Goal: Task Accomplishment & Management: Use online tool/utility

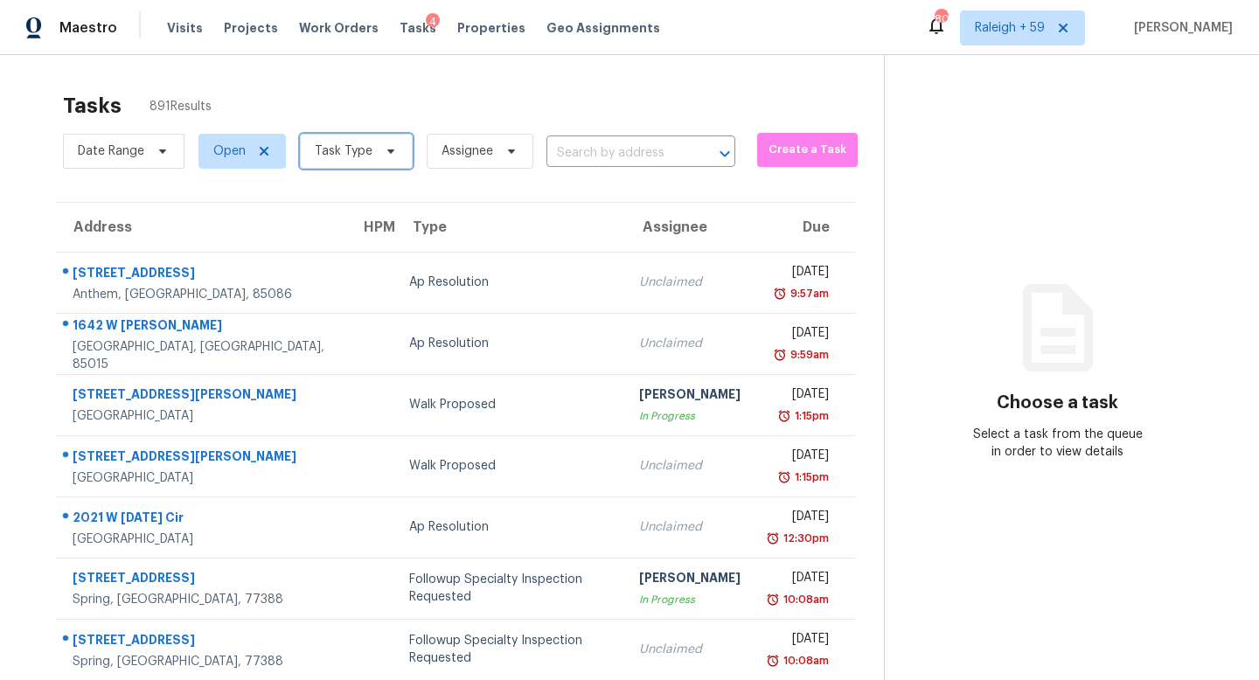
click at [408, 160] on span "Task Type" at bounding box center [356, 151] width 113 height 35
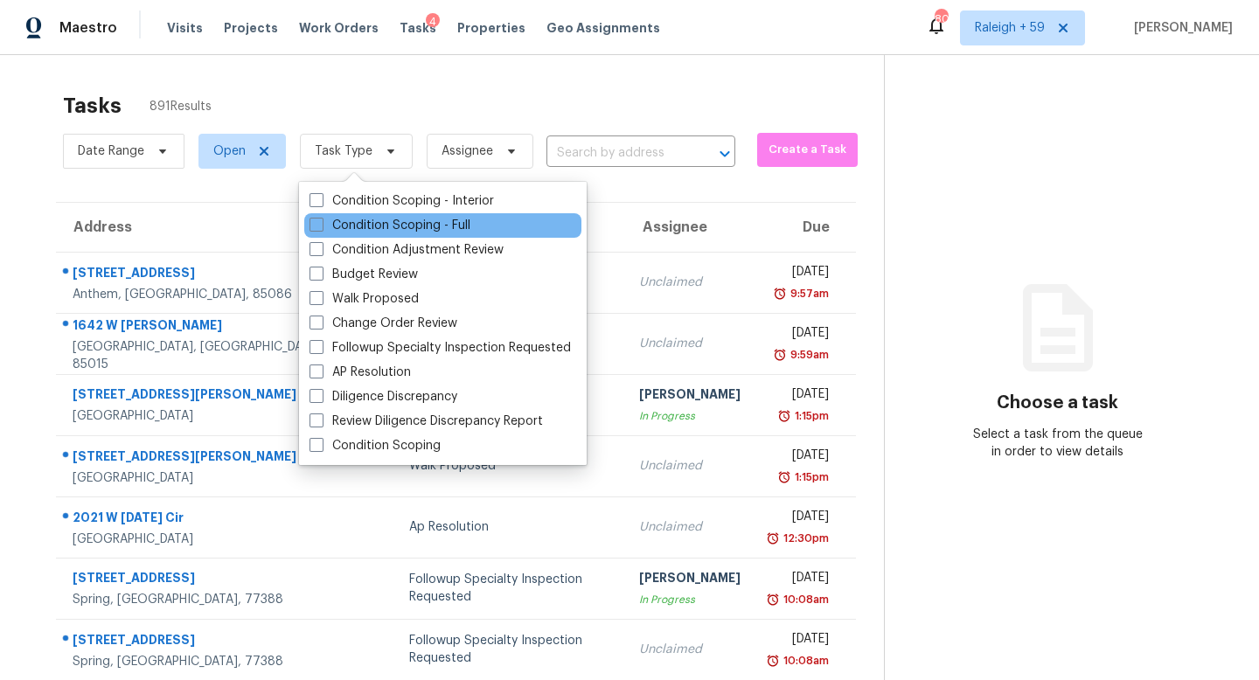
drag, startPoint x: 409, startPoint y: 200, endPoint x: 418, endPoint y: 214, distance: 16.5
click at [409, 200] on label "Condition Scoping - Interior" at bounding box center [402, 200] width 185 height 17
click at [321, 200] on input "Condition Scoping - Interior" at bounding box center [315, 197] width 11 height 11
checkbox input "true"
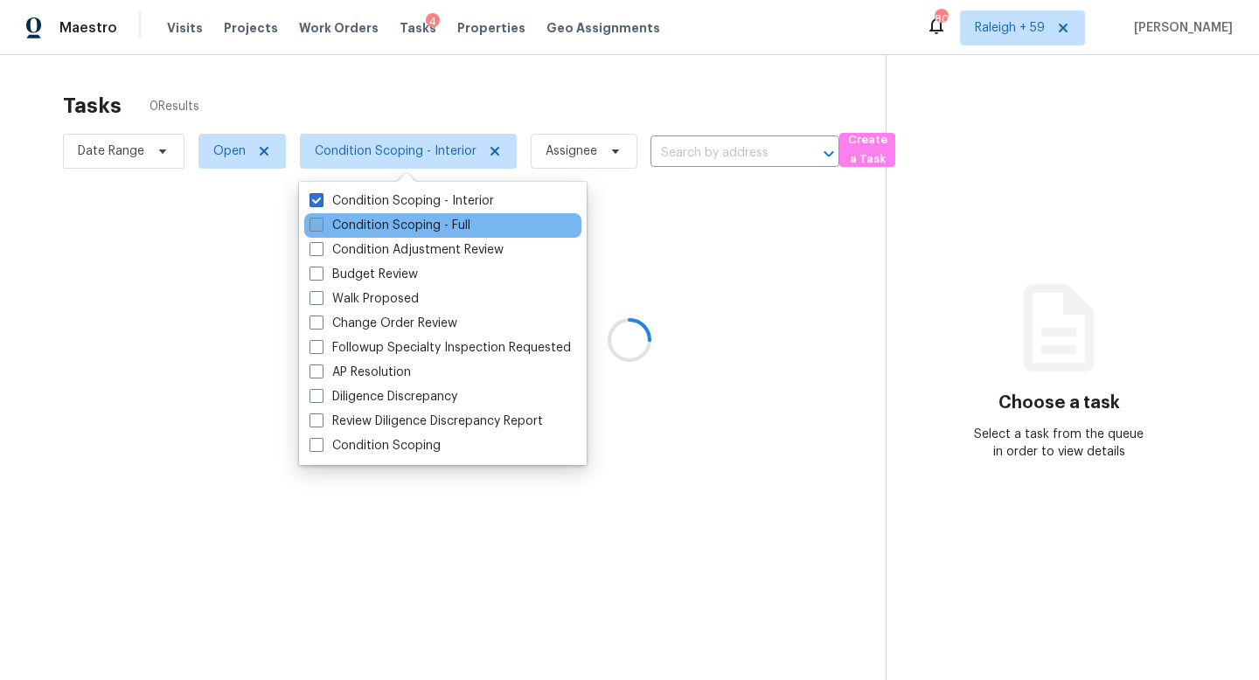
click at [421, 223] on label "Condition Scoping - Full" at bounding box center [390, 225] width 161 height 17
click at [321, 223] on input "Condition Scoping - Full" at bounding box center [315, 222] width 11 height 11
checkbox input "true"
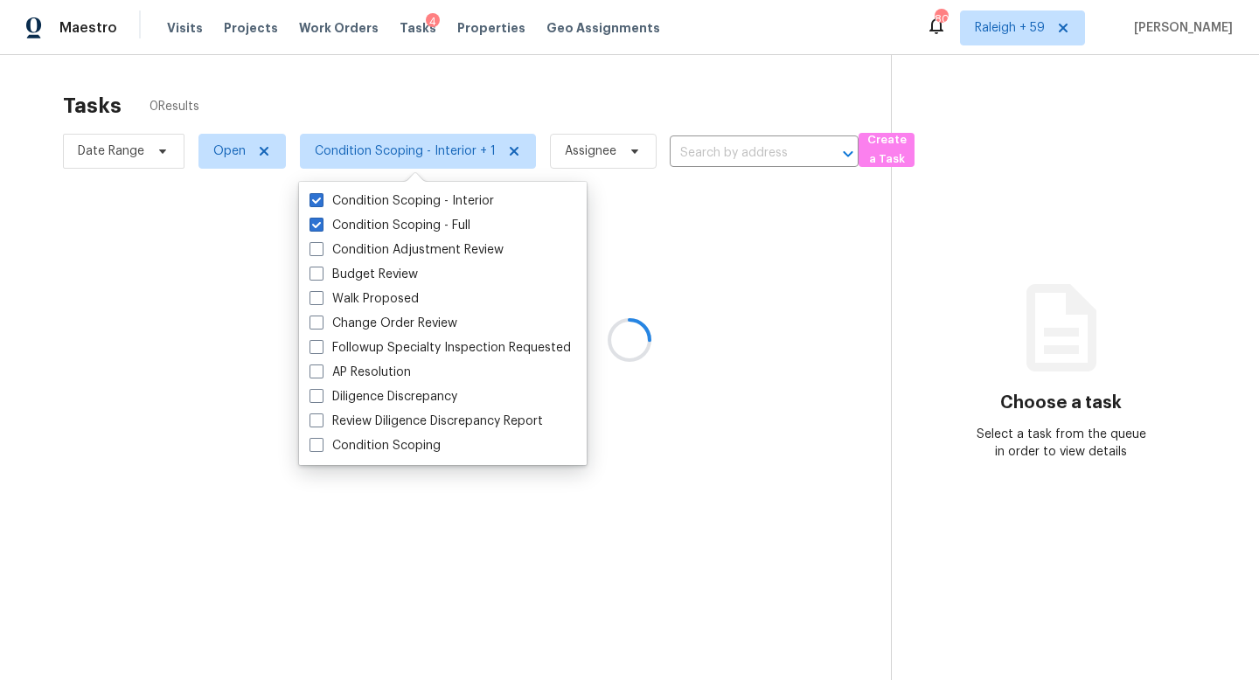
click at [697, 90] on div at bounding box center [629, 340] width 1259 height 680
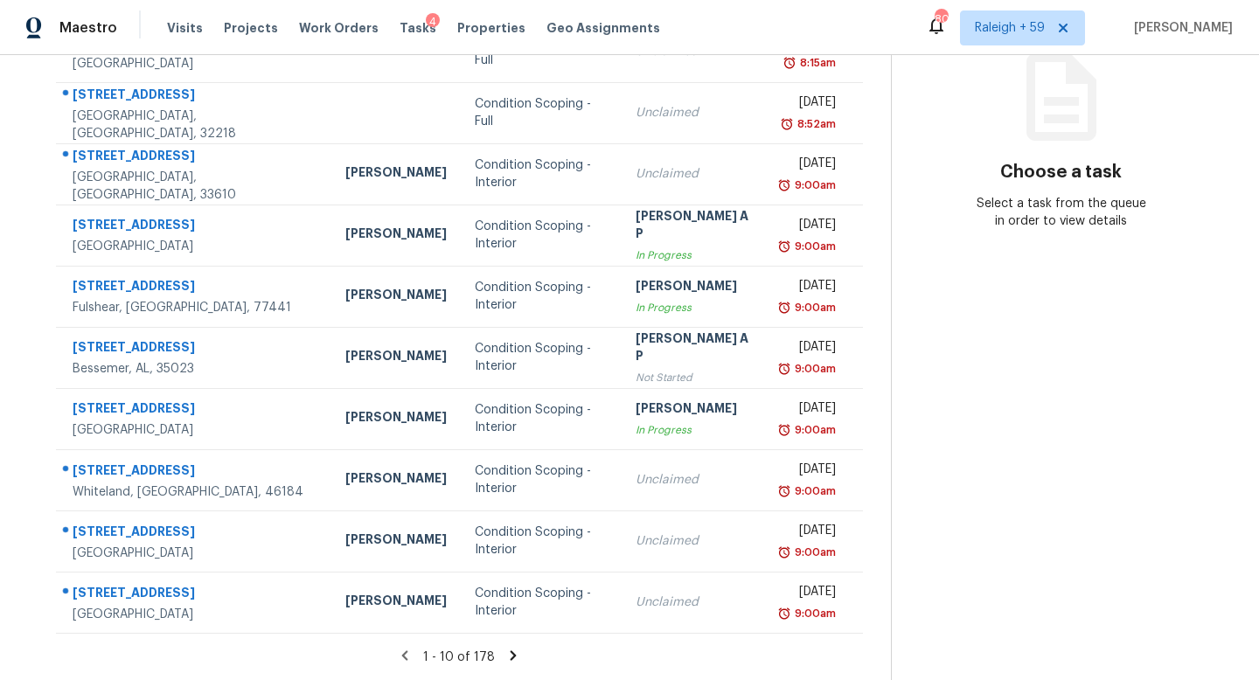
scroll to position [243, 0]
click at [507, 648] on icon at bounding box center [513, 656] width 16 height 16
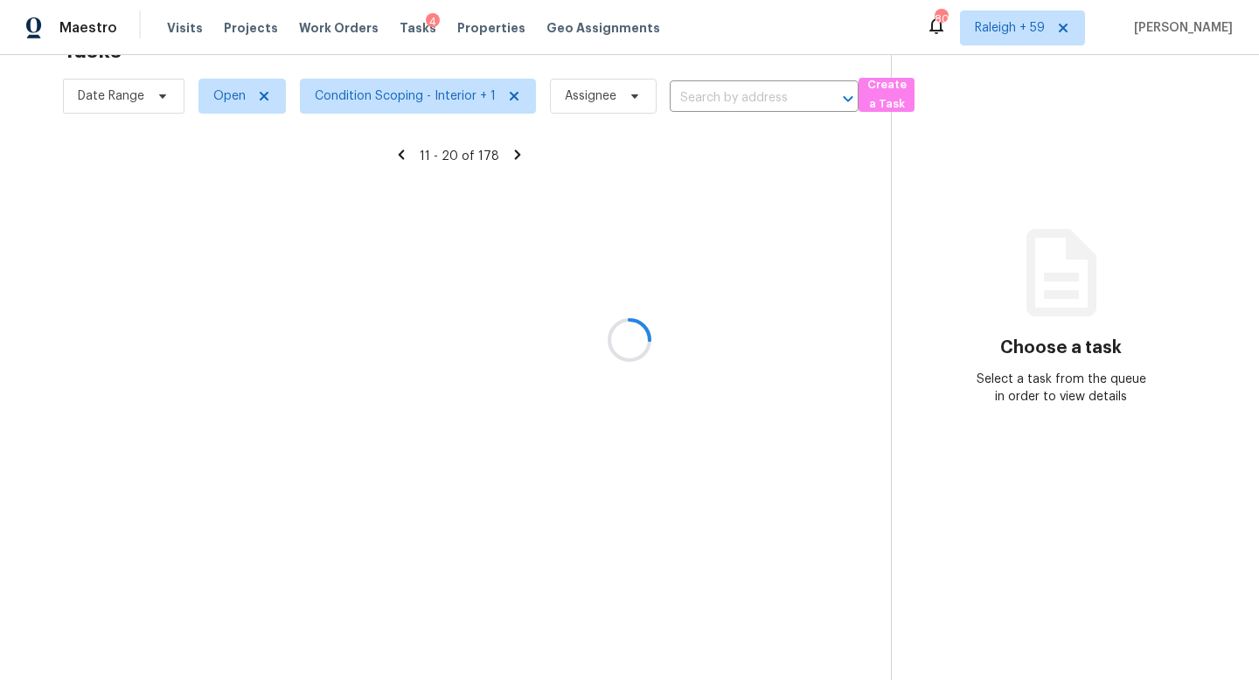
scroll to position [68, 0]
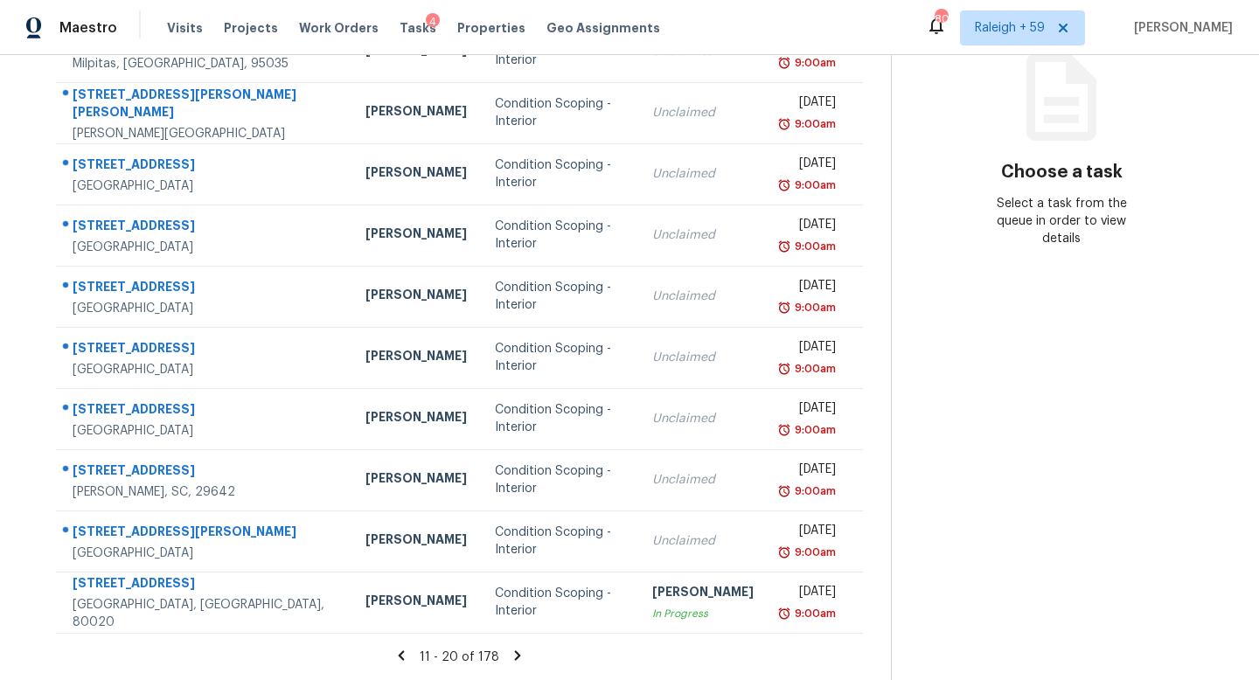
click at [515, 651] on icon at bounding box center [518, 656] width 6 height 10
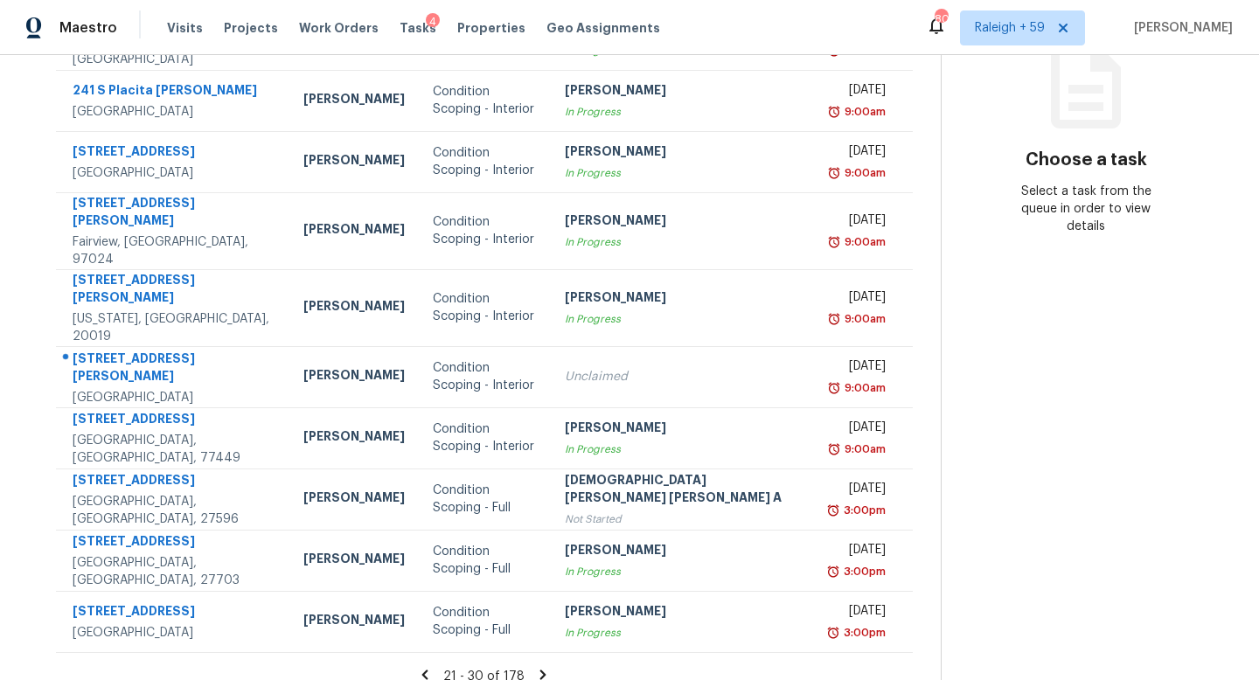
click at [540, 670] on icon at bounding box center [543, 675] width 6 height 10
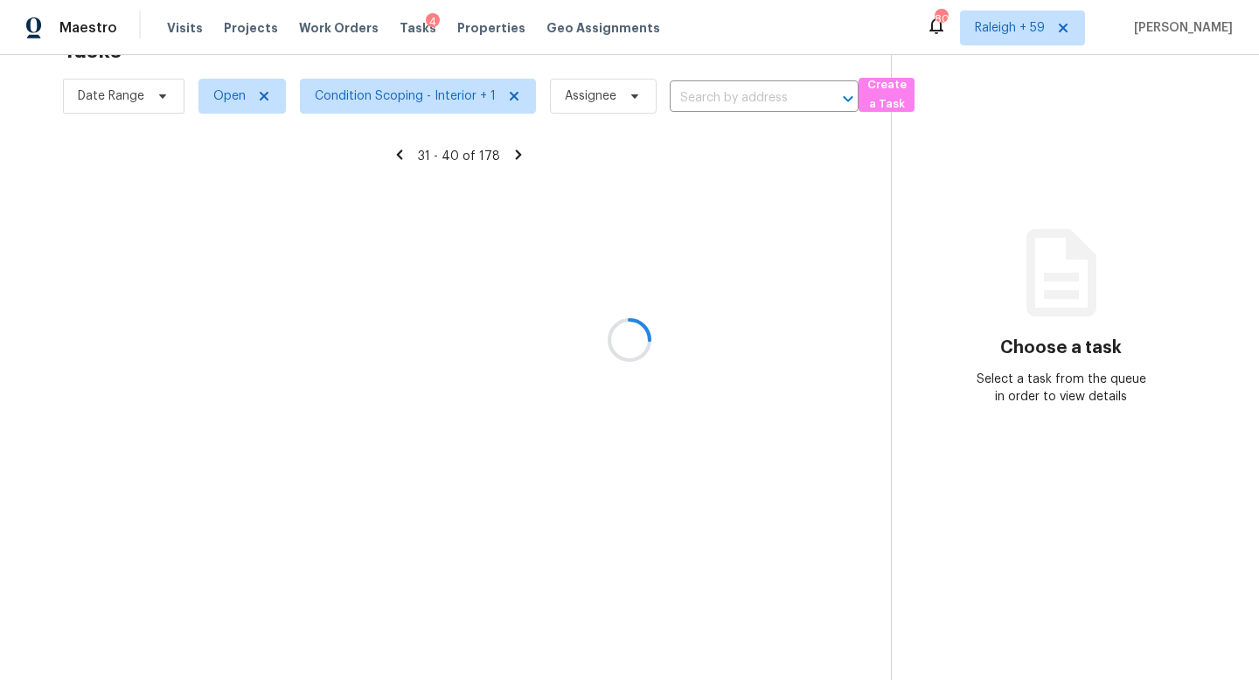
scroll to position [243, 0]
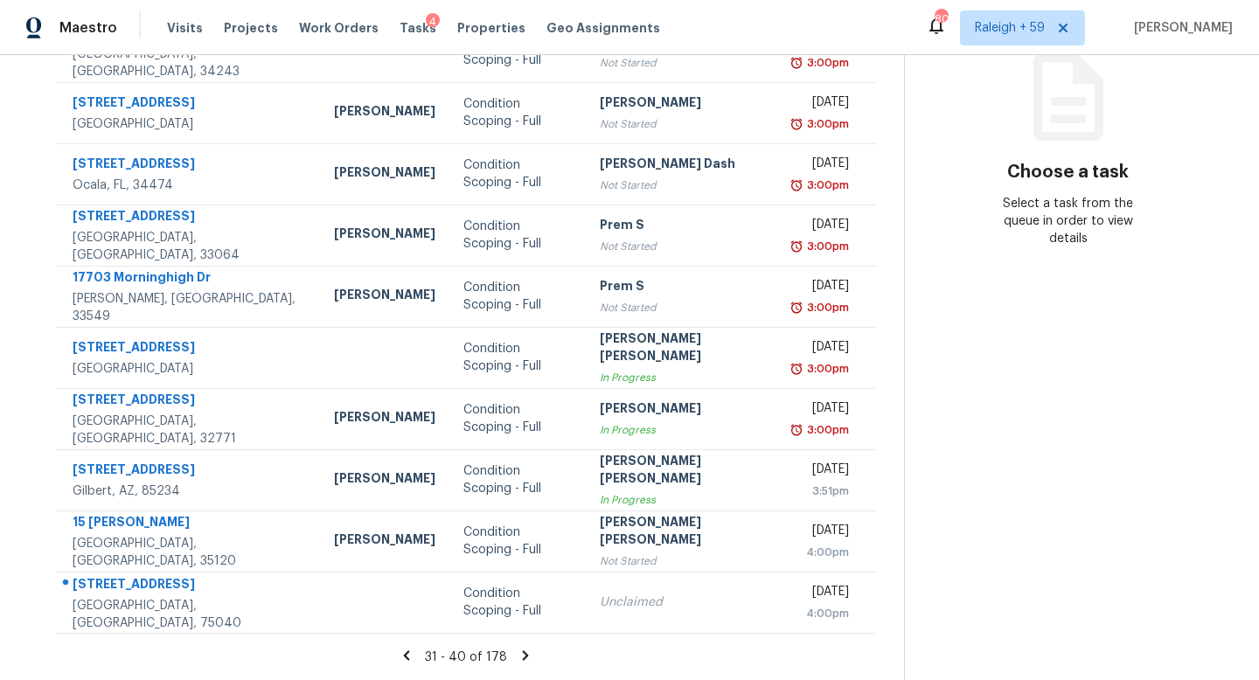
click at [523, 651] on icon at bounding box center [526, 656] width 6 height 10
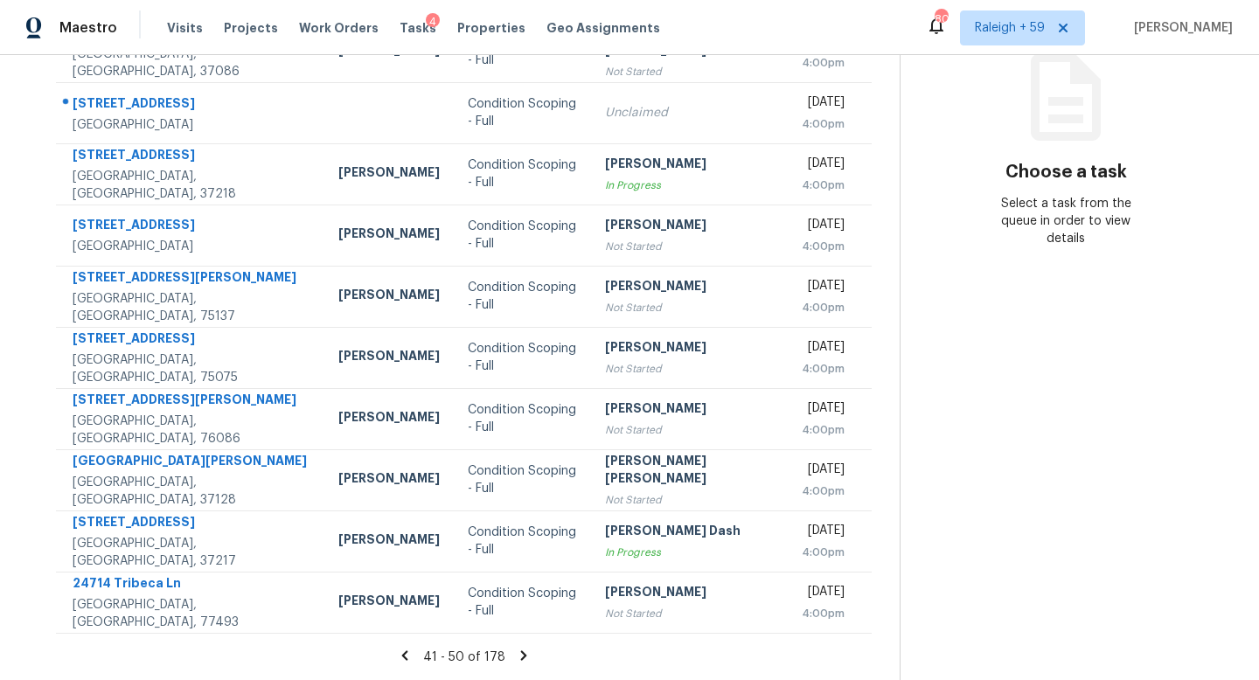
click at [520, 651] on icon at bounding box center [523, 656] width 6 height 10
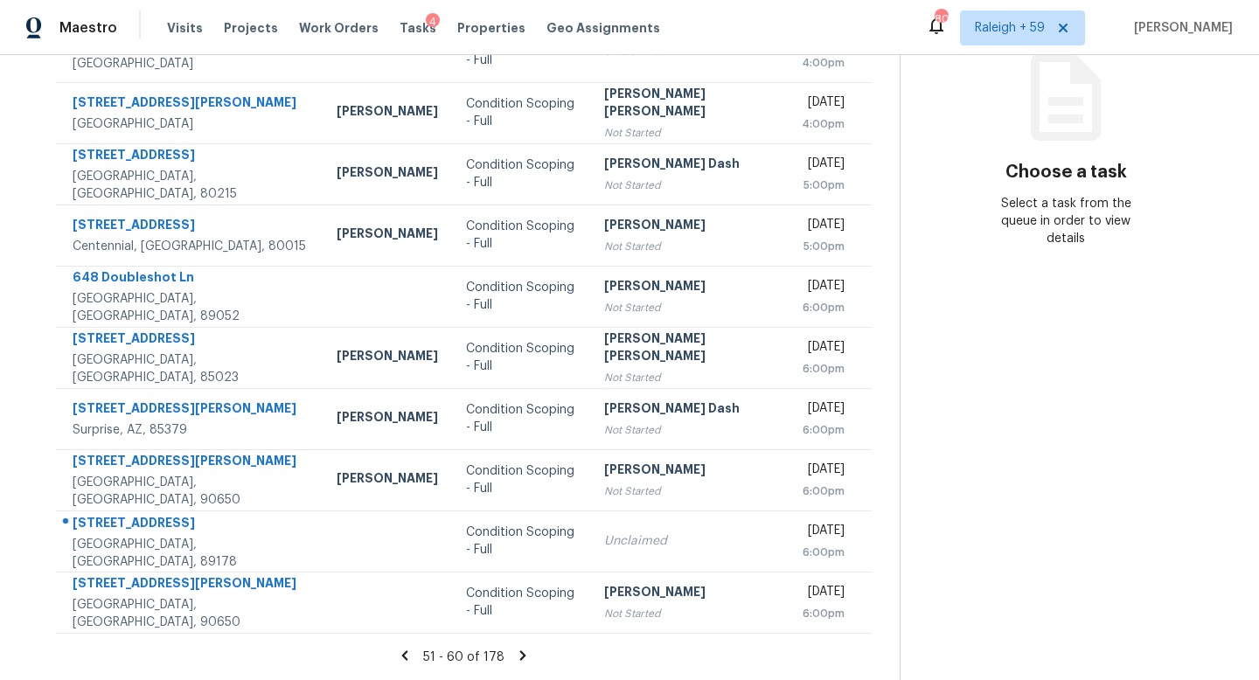
click at [520, 651] on icon at bounding box center [523, 656] width 6 height 10
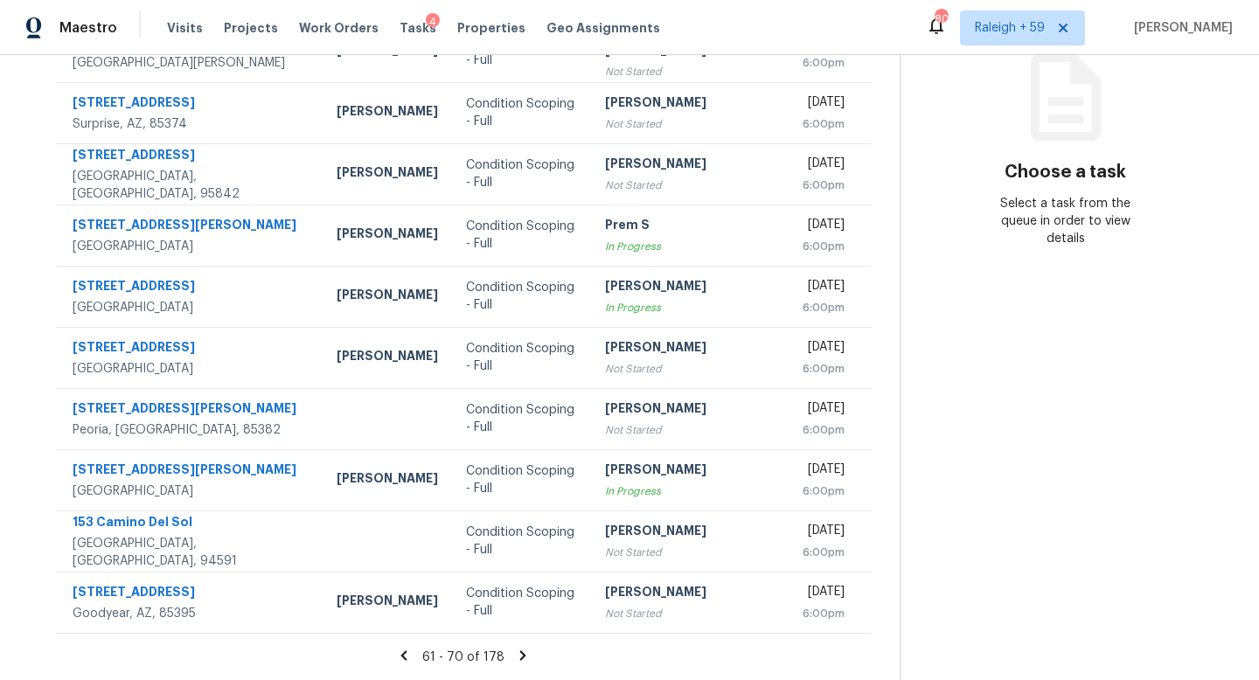
click at [520, 651] on icon at bounding box center [523, 656] width 6 height 10
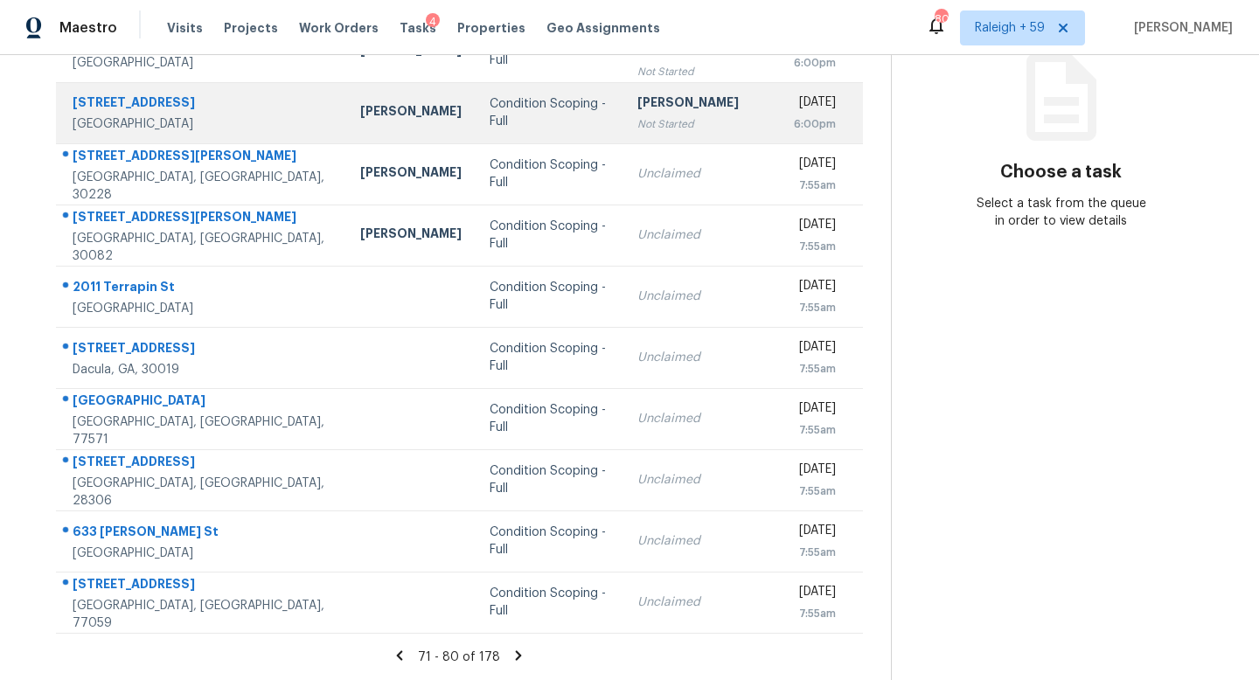
scroll to position [0, 0]
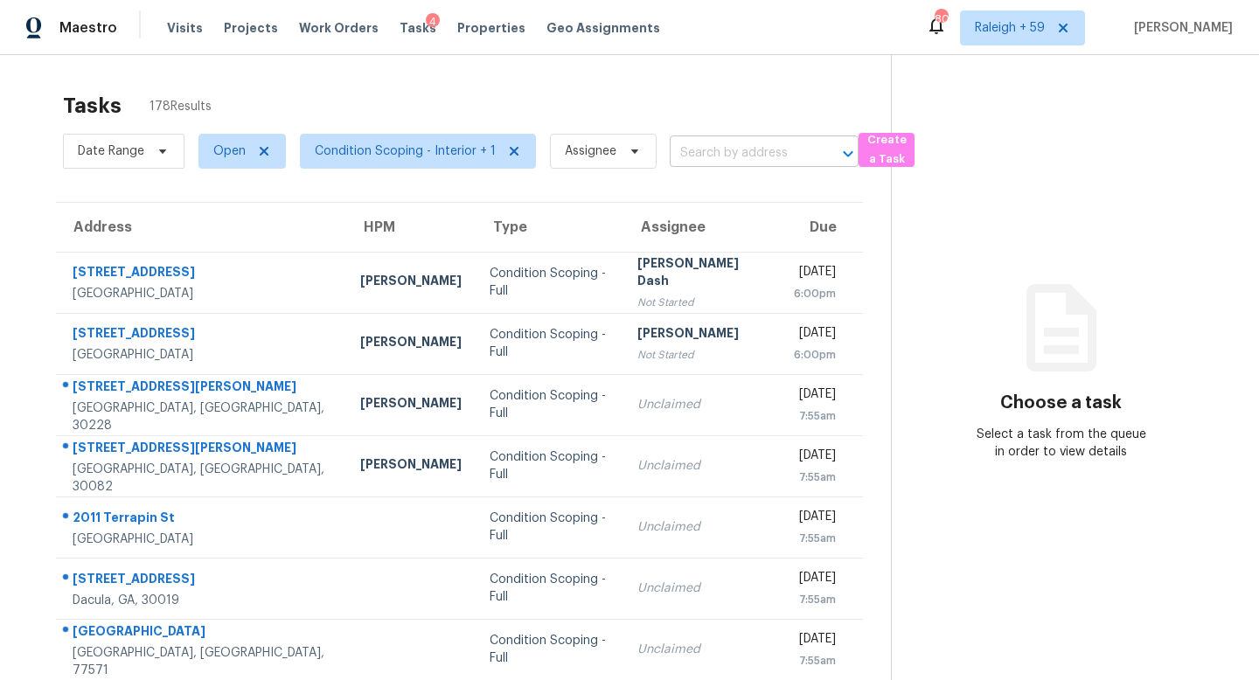
click at [700, 154] on input "text" at bounding box center [740, 153] width 140 height 27
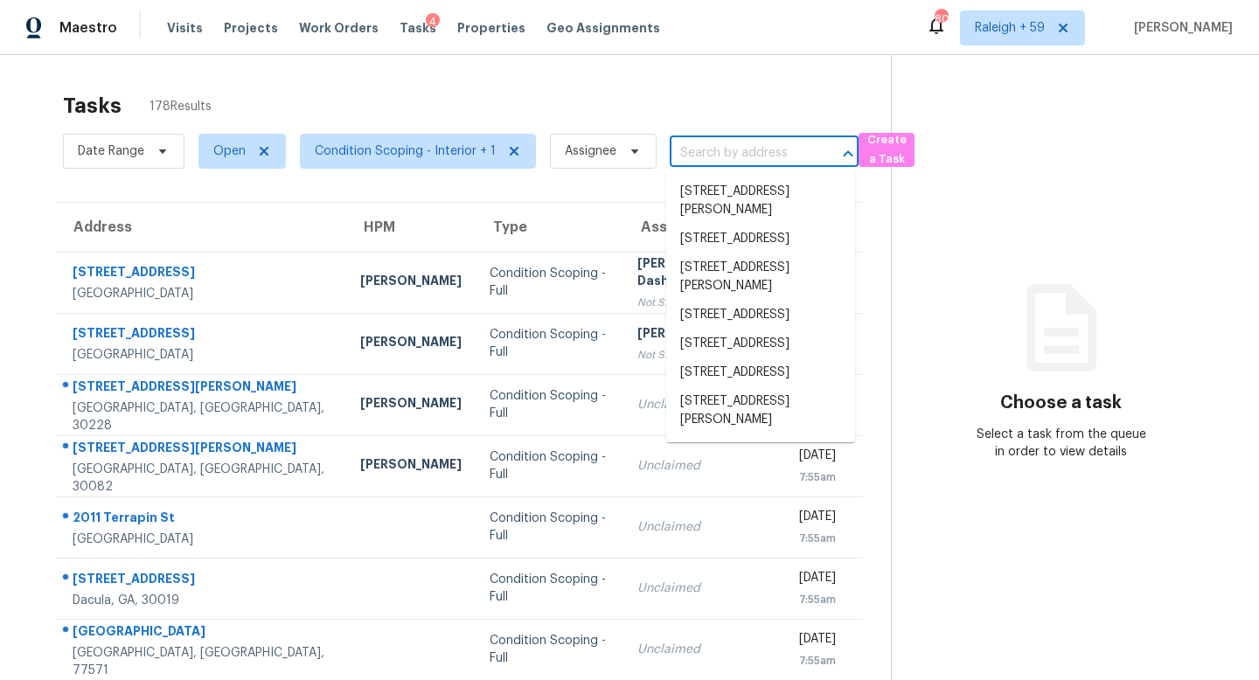
paste input "[STREET_ADDRESS]"
type input "[STREET_ADDRESS]"
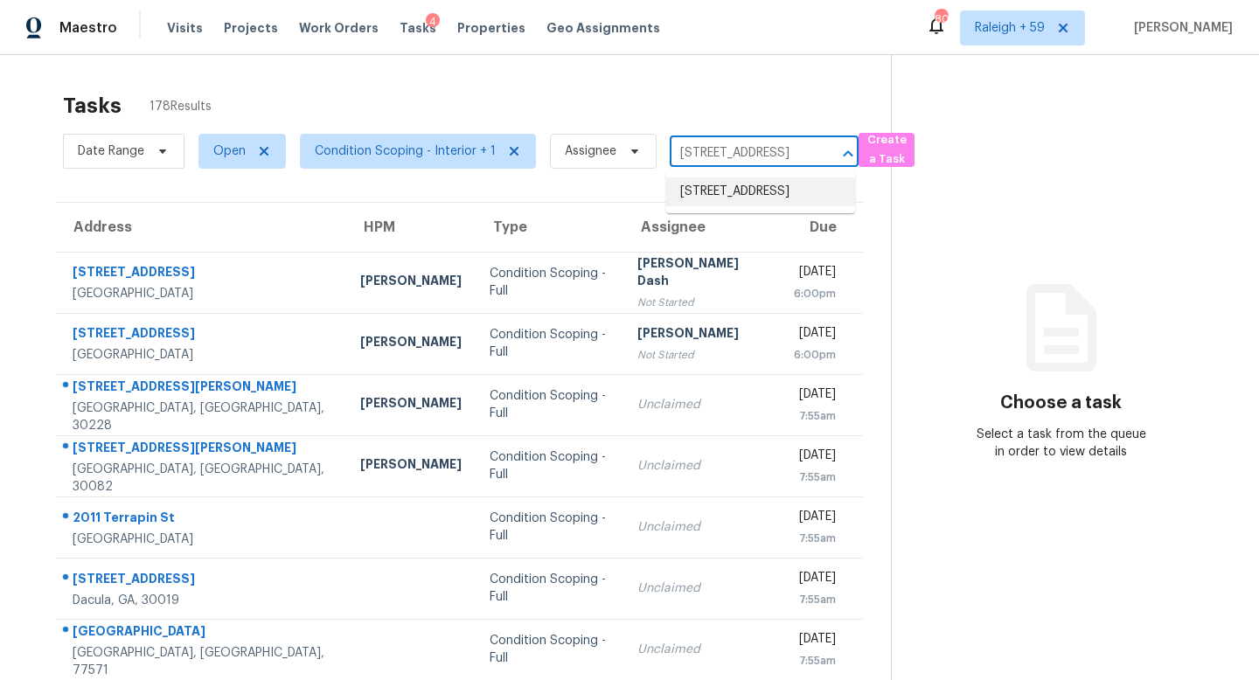
click at [760, 206] on li "[STREET_ADDRESS]" at bounding box center [760, 192] width 189 height 29
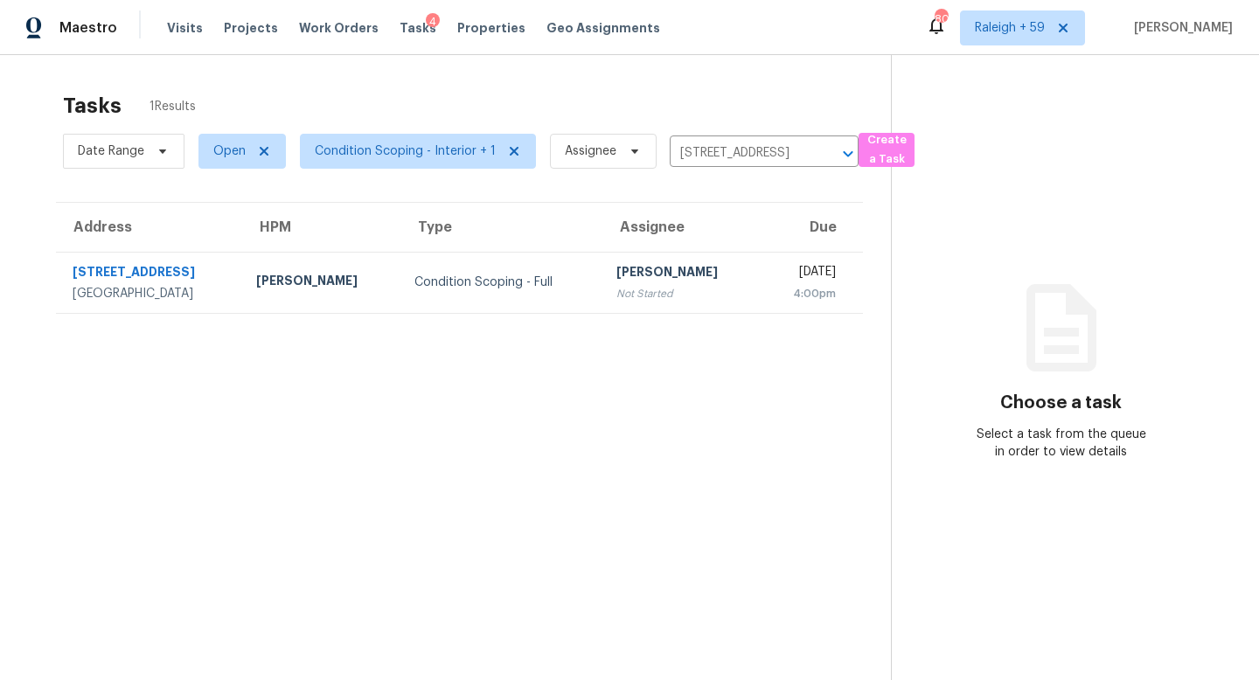
click at [663, 314] on section "Tasks 1 Results Date Range Open Condition Scoping - Interior + 1 Assignee [STRE…" at bounding box center [459, 409] width 863 height 652
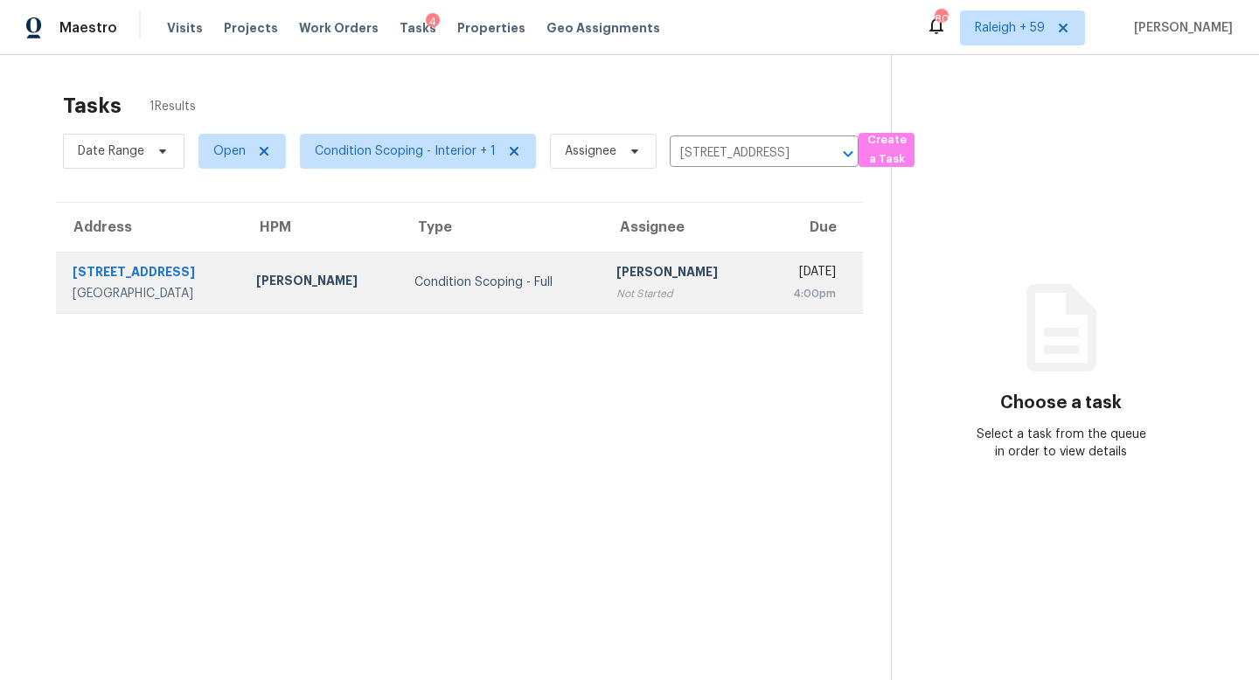
click at [672, 276] on div "[PERSON_NAME]" at bounding box center [680, 274] width 129 height 22
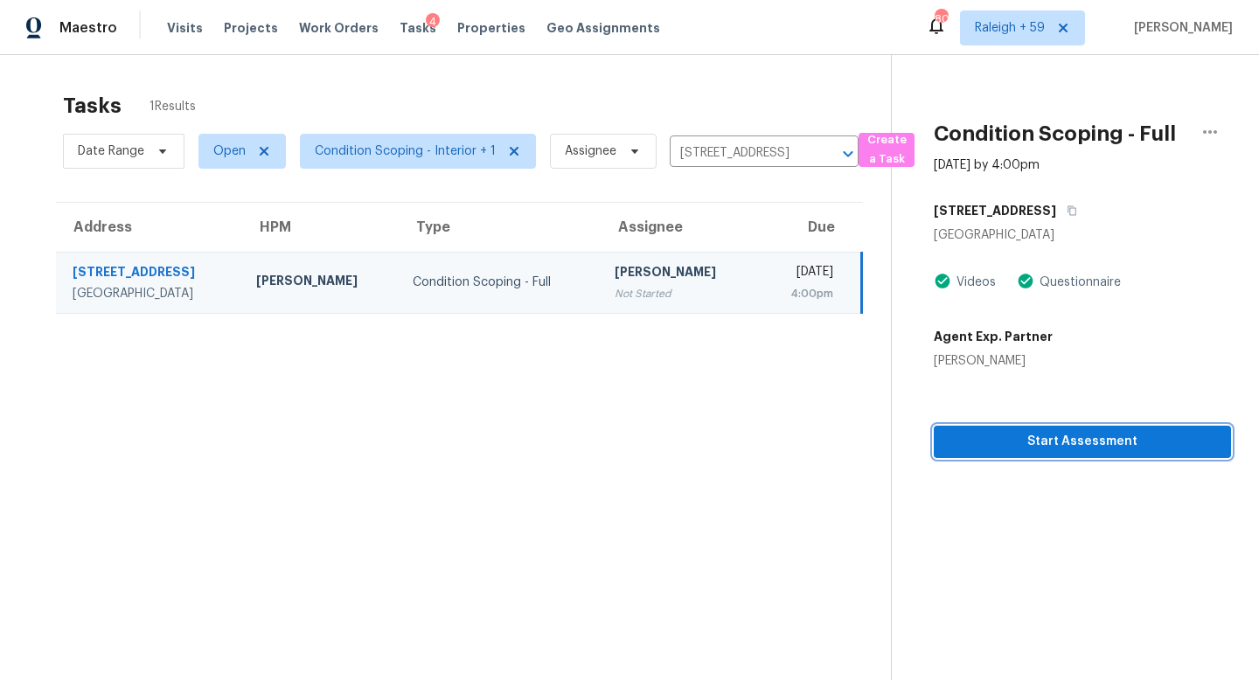
click at [1013, 442] on span "Start Assessment" at bounding box center [1082, 442] width 269 height 22
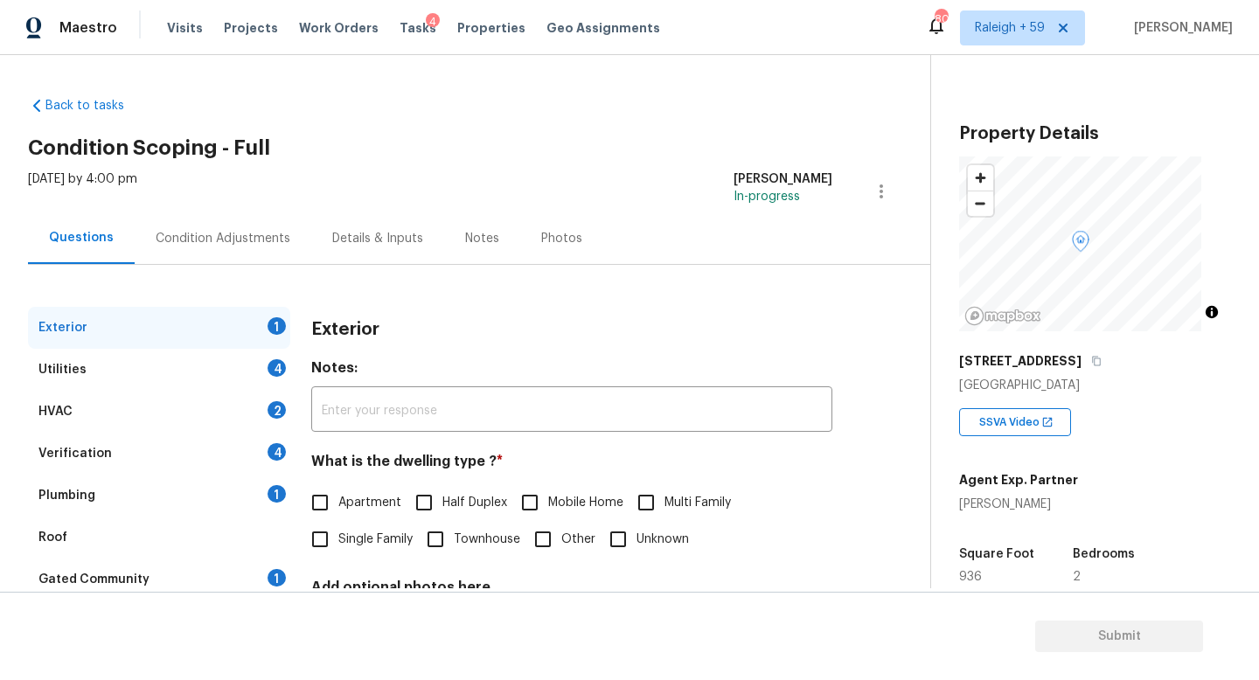
click at [1093, 359] on div "[STREET_ADDRESS]" at bounding box center [1095, 360] width 272 height 31
click at [1091, 360] on icon "button" at bounding box center [1096, 361] width 10 height 10
click at [491, 536] on span "Townhouse" at bounding box center [487, 540] width 66 height 18
click at [454, 536] on input "Townhouse" at bounding box center [435, 539] width 37 height 37
checkbox input "true"
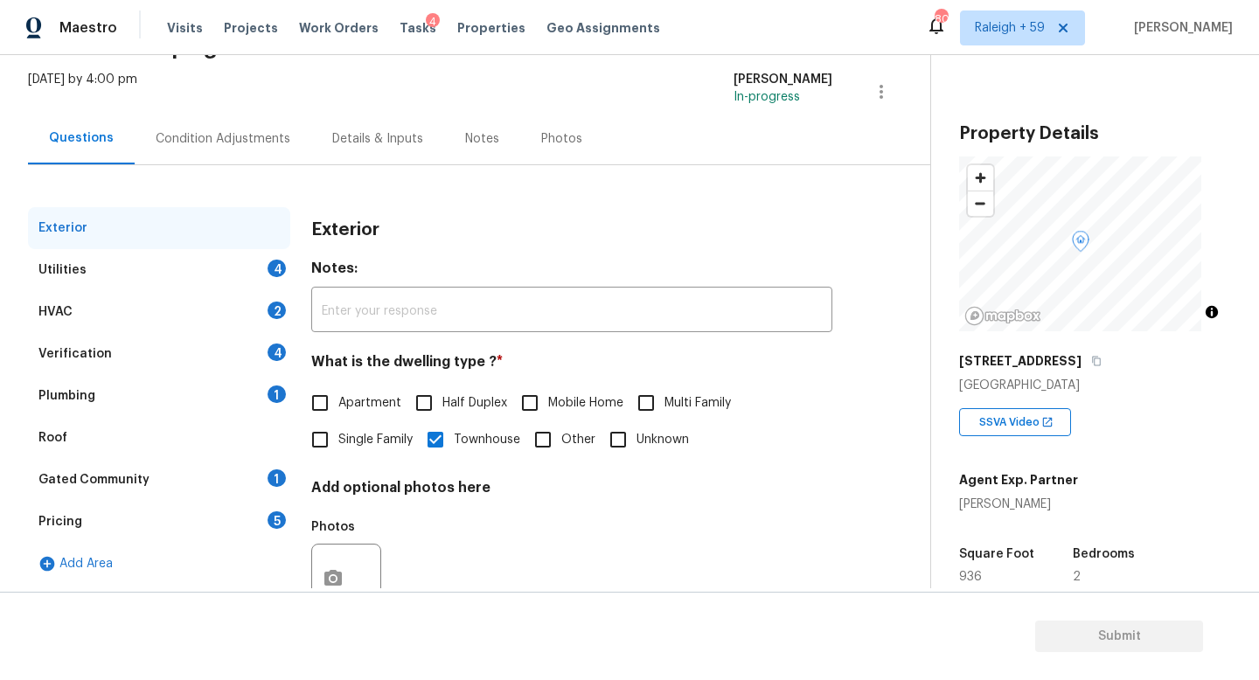
scroll to position [175, 0]
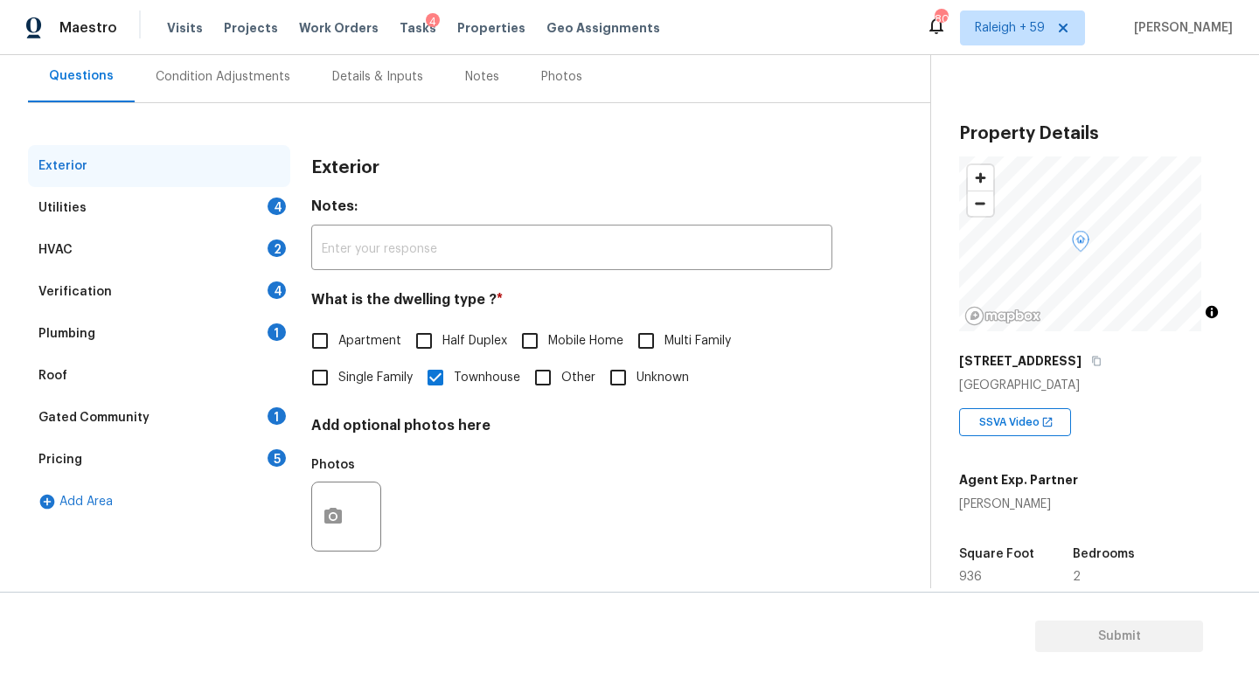
click at [226, 313] on div "Plumbing 1" at bounding box center [159, 334] width 262 height 42
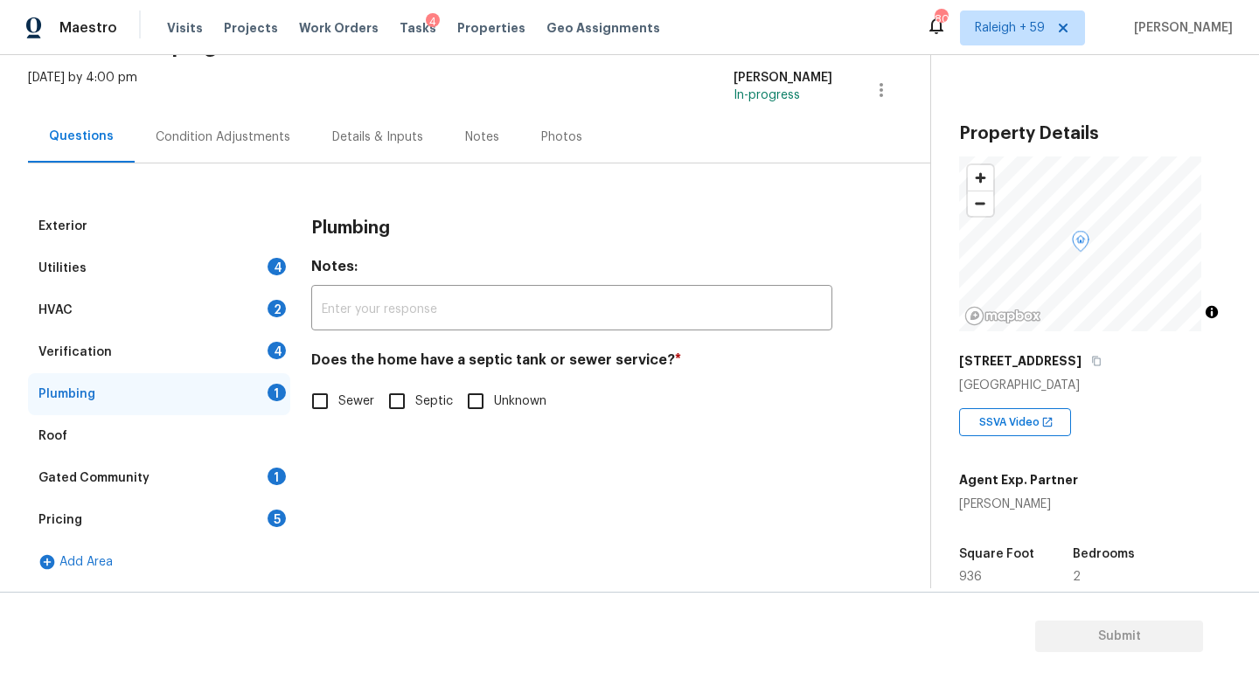
scroll to position [115, 0]
click at [360, 393] on span "Sewer" at bounding box center [356, 402] width 36 height 18
click at [338, 391] on input "Sewer" at bounding box center [320, 401] width 37 height 37
checkbox input "true"
click at [376, 143] on div "Details & Inputs" at bounding box center [377, 137] width 133 height 52
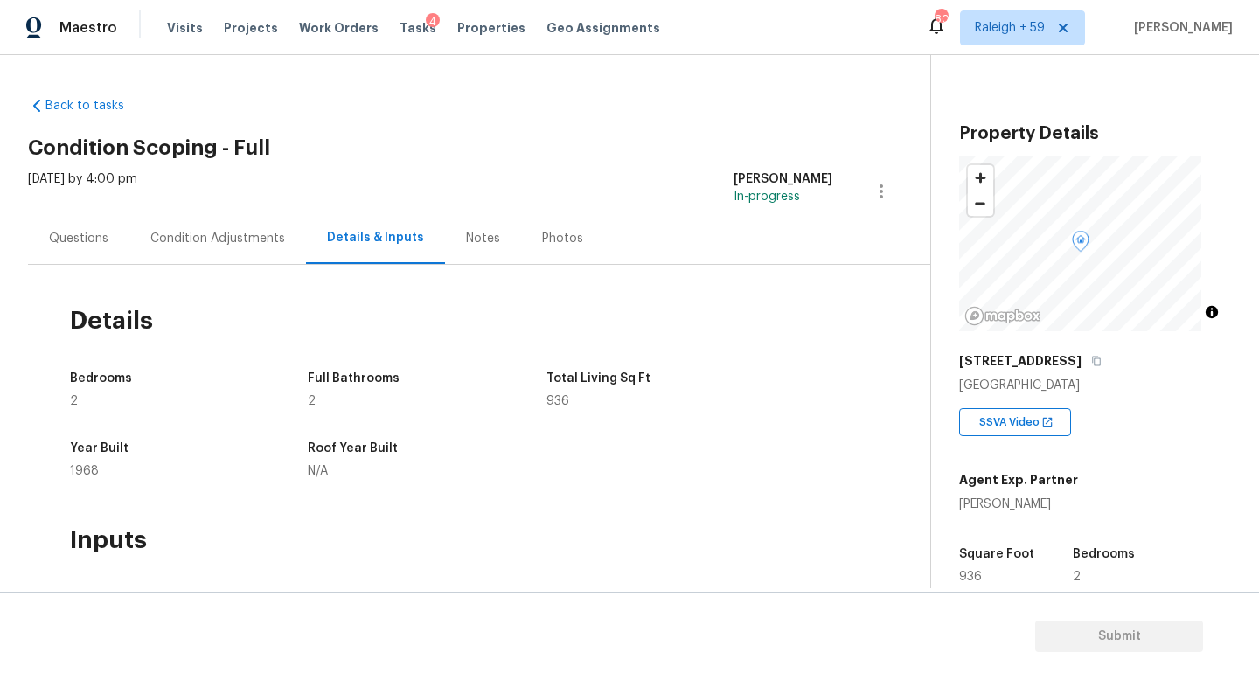
click at [88, 242] on div "Questions" at bounding box center [78, 238] width 59 height 17
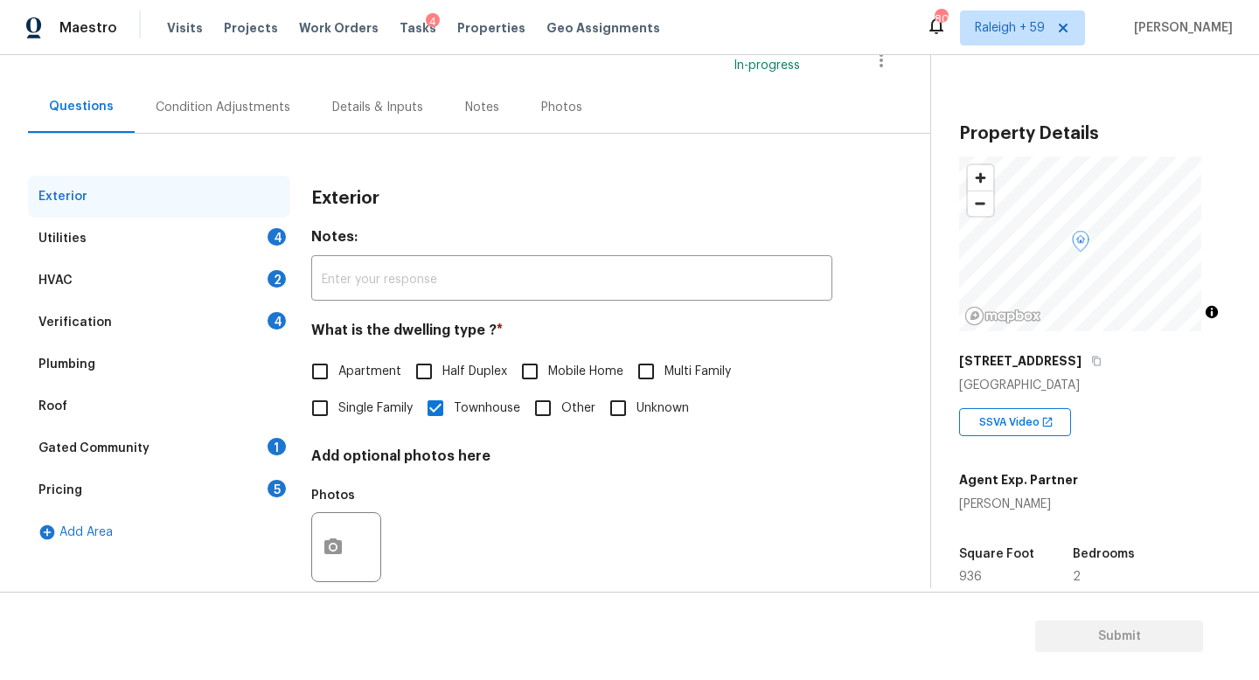
scroll to position [175, 0]
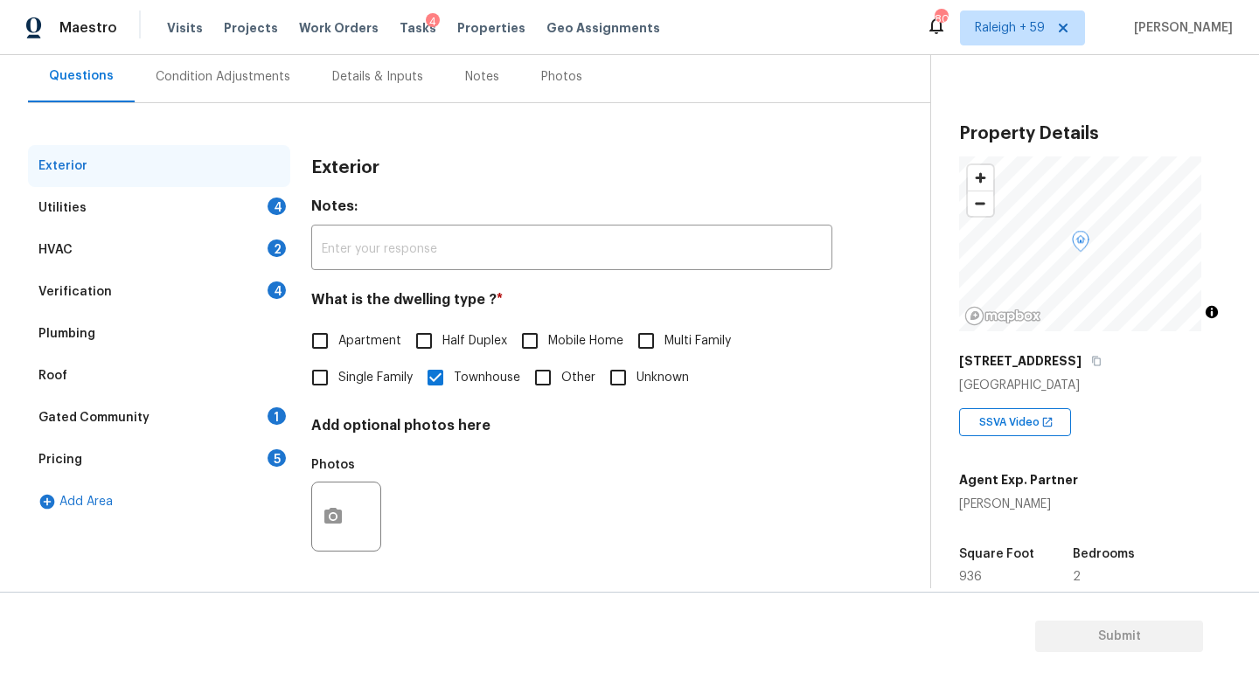
click at [250, 414] on div "Gated Community 1" at bounding box center [159, 418] width 262 height 42
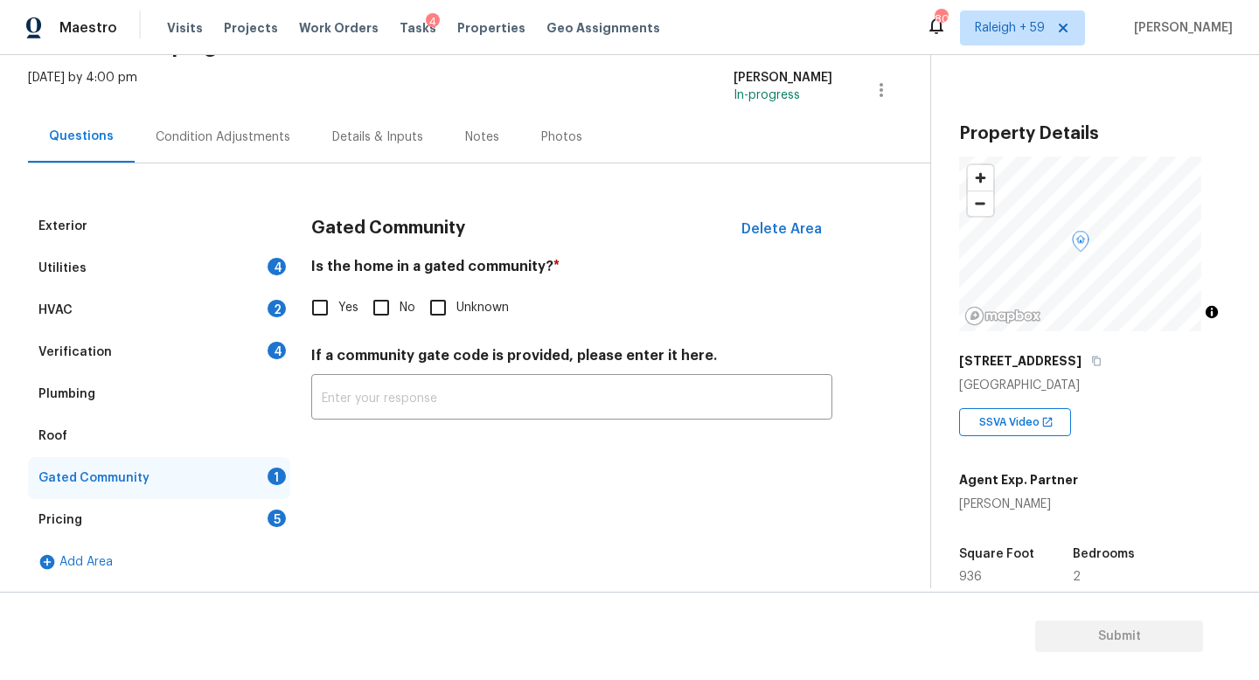
click at [387, 295] on input "No" at bounding box center [381, 307] width 37 height 37
checkbox input "true"
click at [260, 499] on div "Pricing 5" at bounding box center [159, 520] width 262 height 42
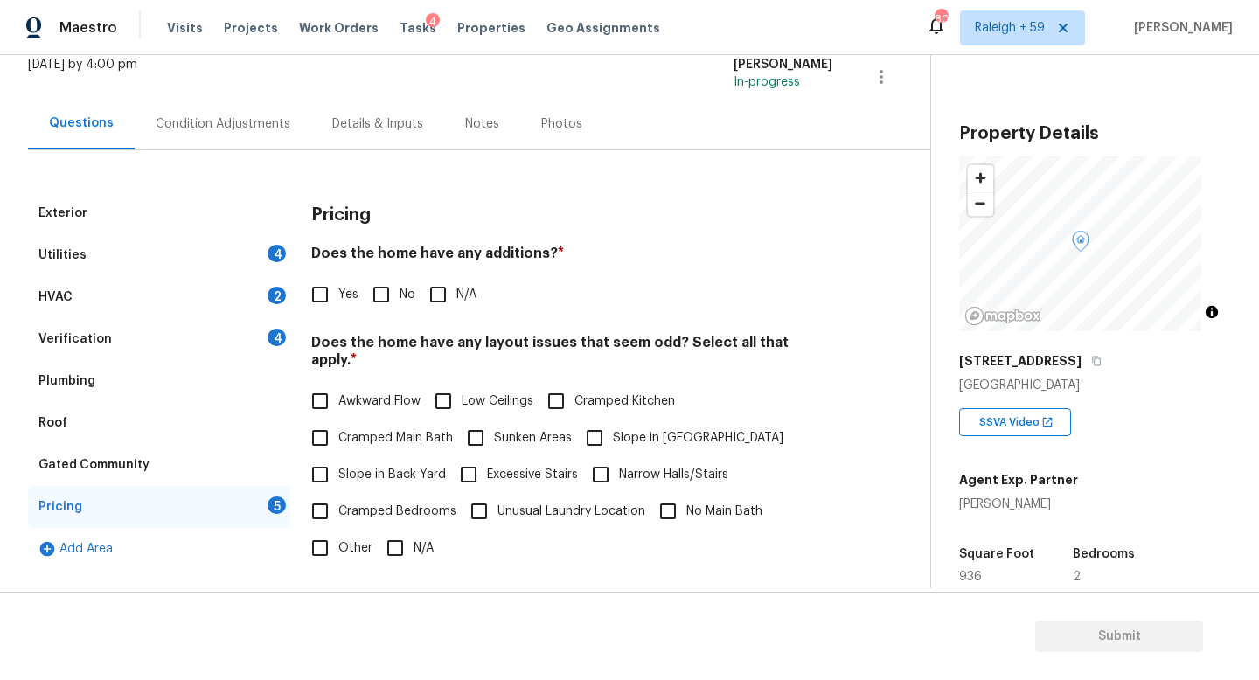
click at [384, 300] on input "No" at bounding box center [381, 294] width 37 height 37
checkbox input "true"
click at [405, 538] on input "N/A" at bounding box center [395, 548] width 37 height 37
checkbox input "true"
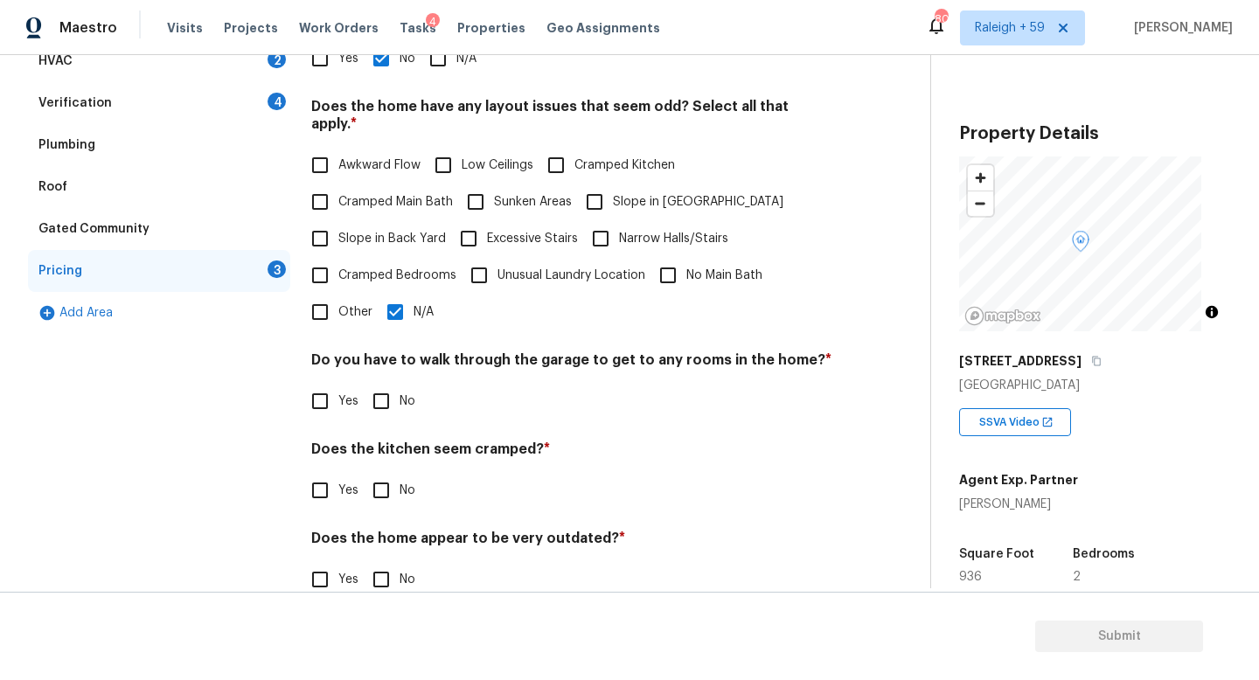
scroll to position [400, 0]
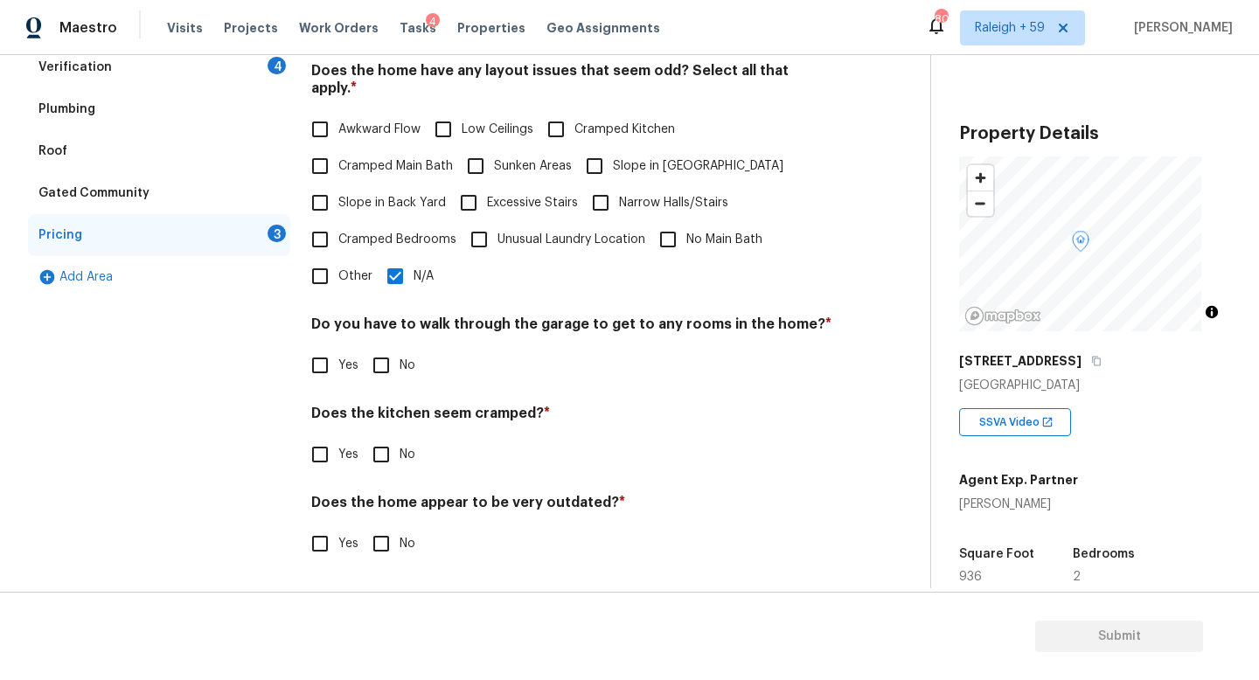
click at [400, 357] on span "No" at bounding box center [408, 366] width 16 height 18
click at [400, 348] on input "No" at bounding box center [381, 365] width 37 height 37
checkbox input "true"
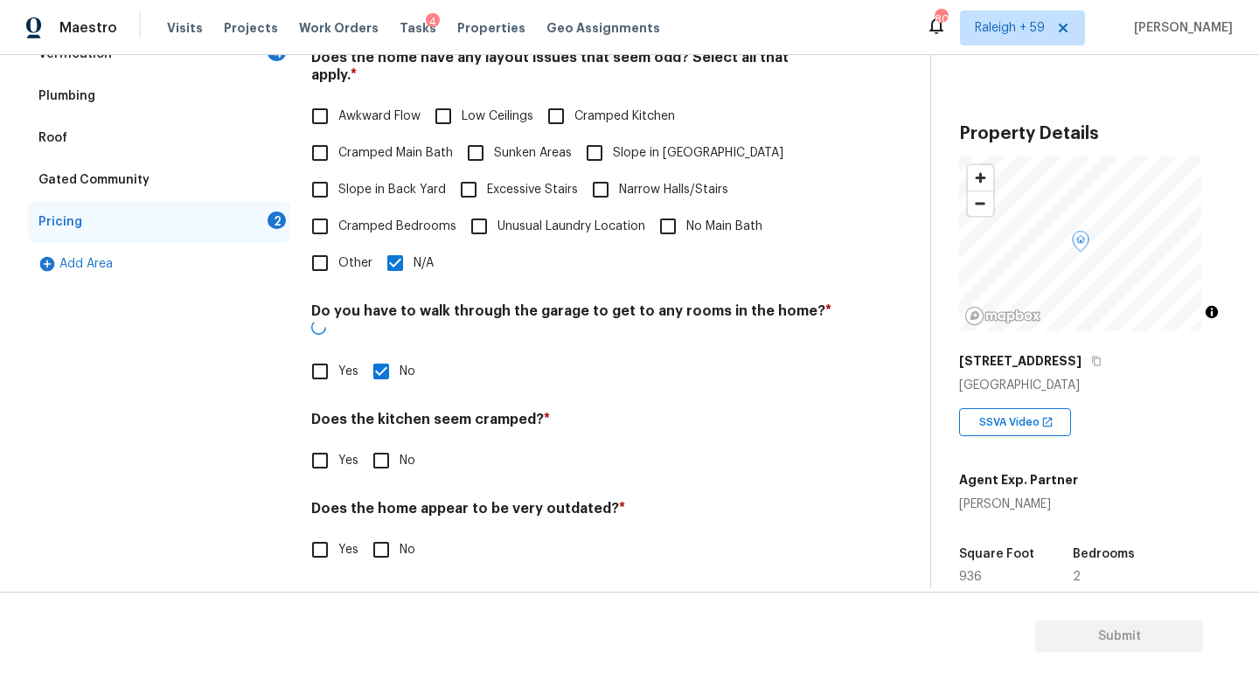
click at [401, 448] on label "No" at bounding box center [389, 460] width 52 height 37
click at [400, 448] on input "No" at bounding box center [381, 460] width 37 height 37
checkbox input "true"
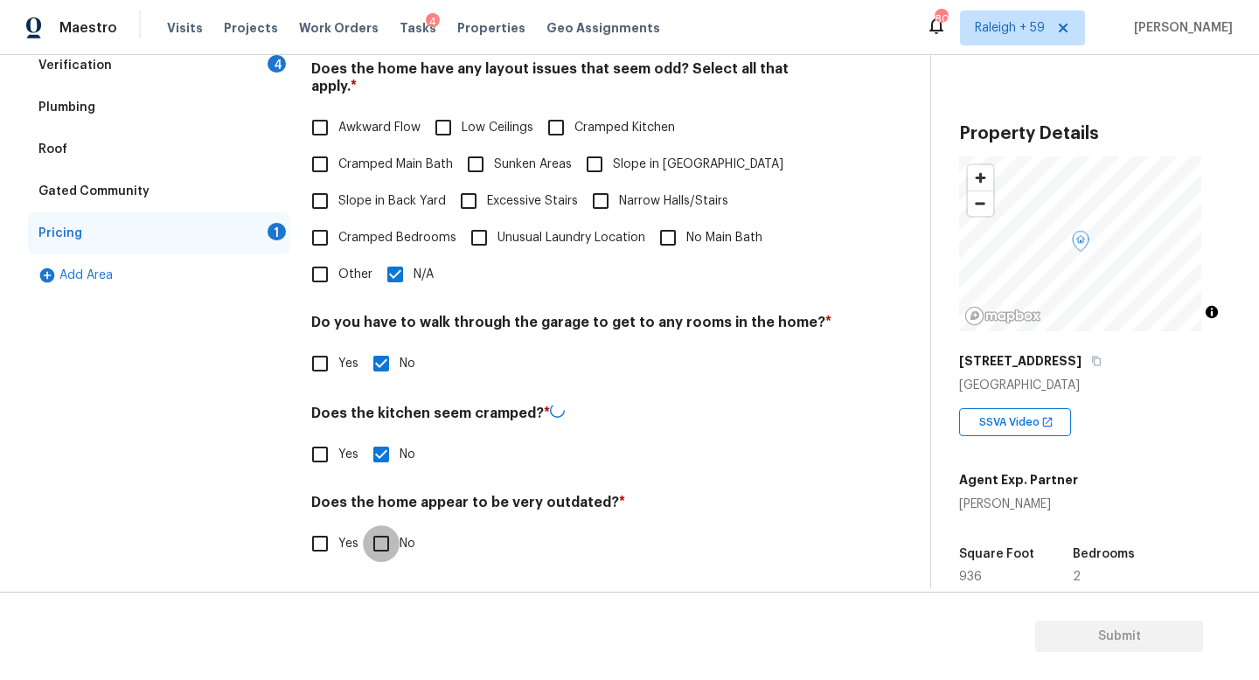
click at [384, 541] on input "No" at bounding box center [381, 544] width 37 height 37
checkbox input "true"
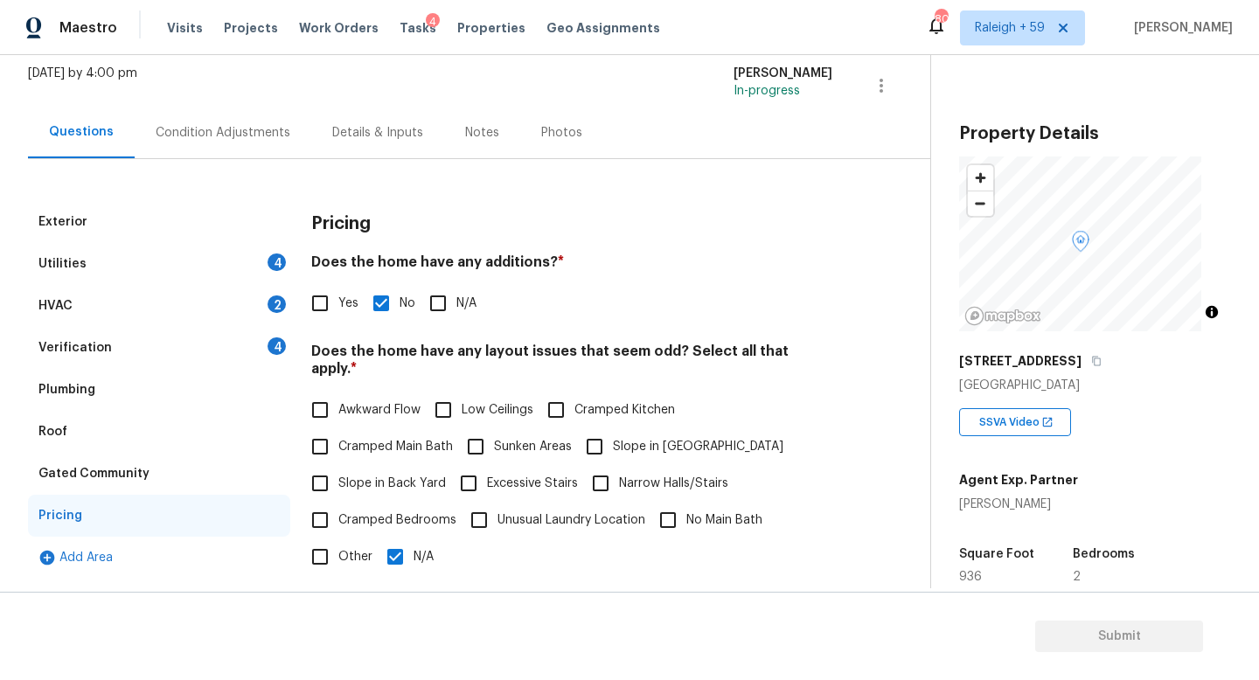
scroll to position [32, 0]
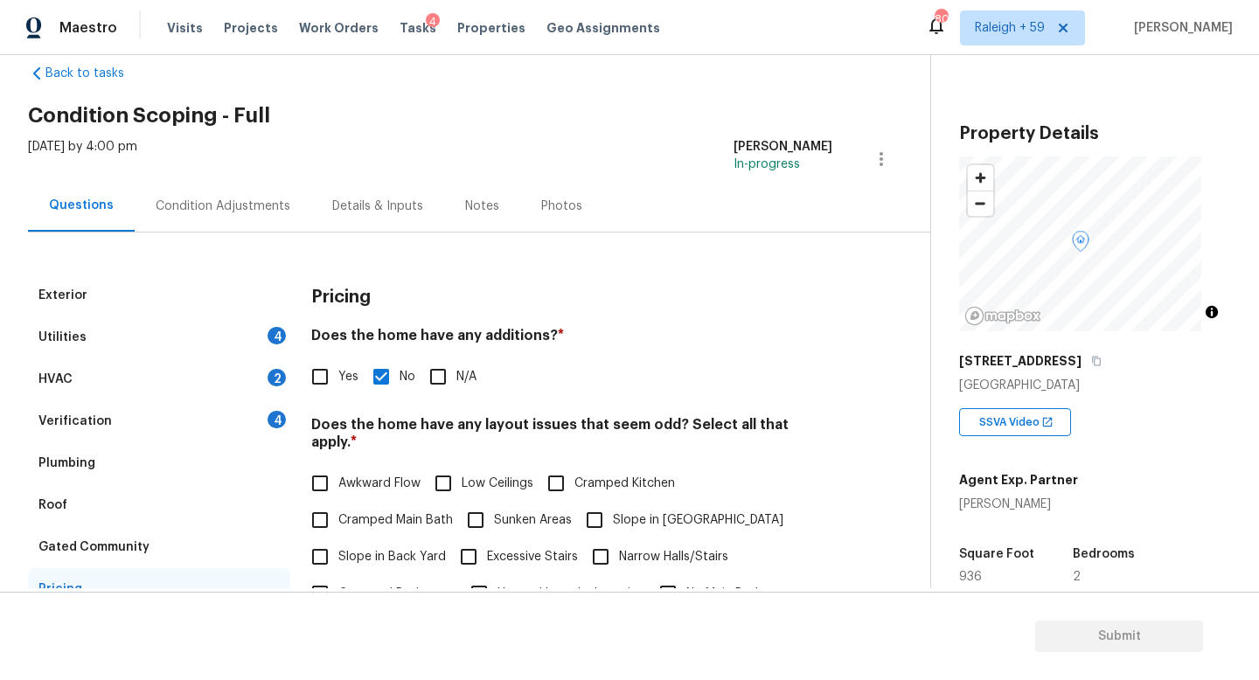
click at [242, 407] on div "Verification 4" at bounding box center [159, 421] width 262 height 42
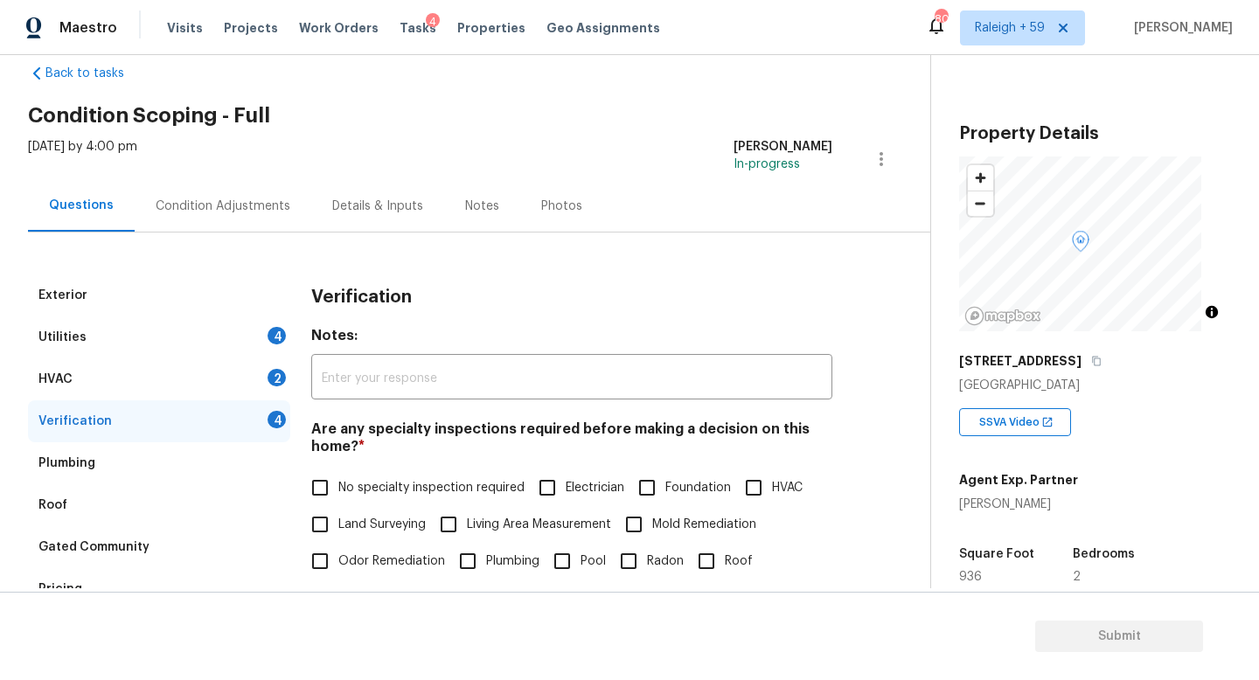
click at [360, 486] on span "No specialty inspection required" at bounding box center [431, 488] width 186 height 18
click at [338, 486] on input "No specialty inspection required" at bounding box center [320, 488] width 37 height 37
checkbox input "true"
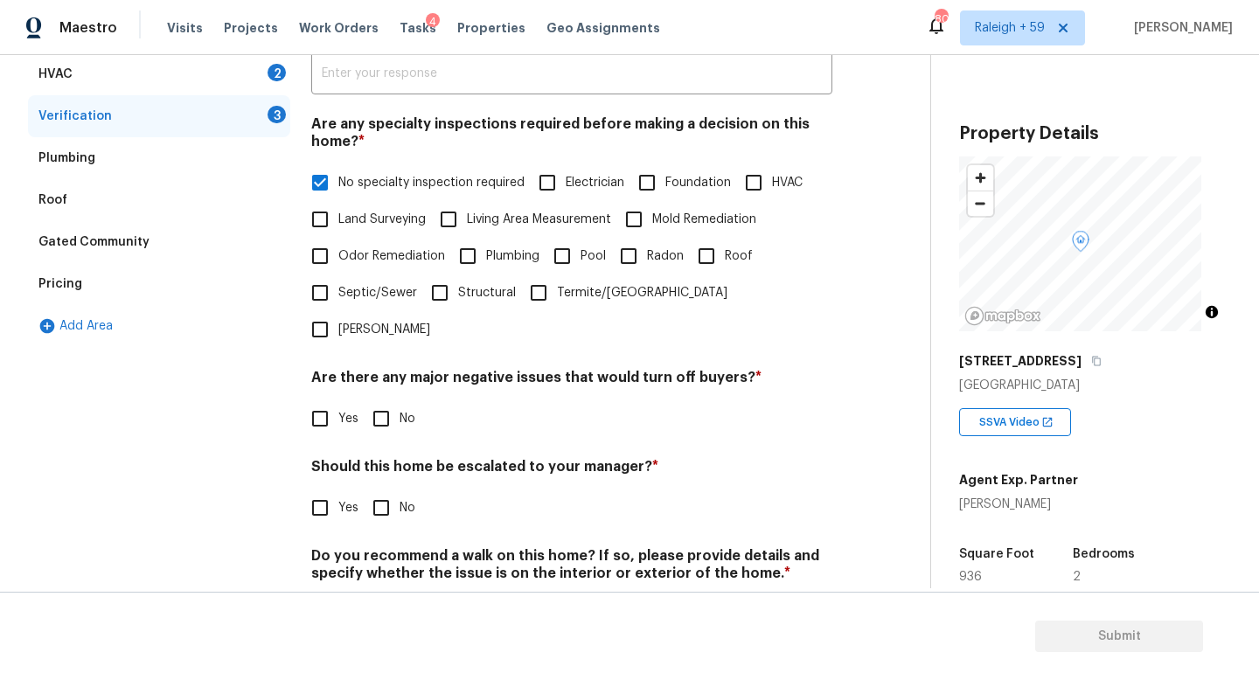
scroll to position [421, 0]
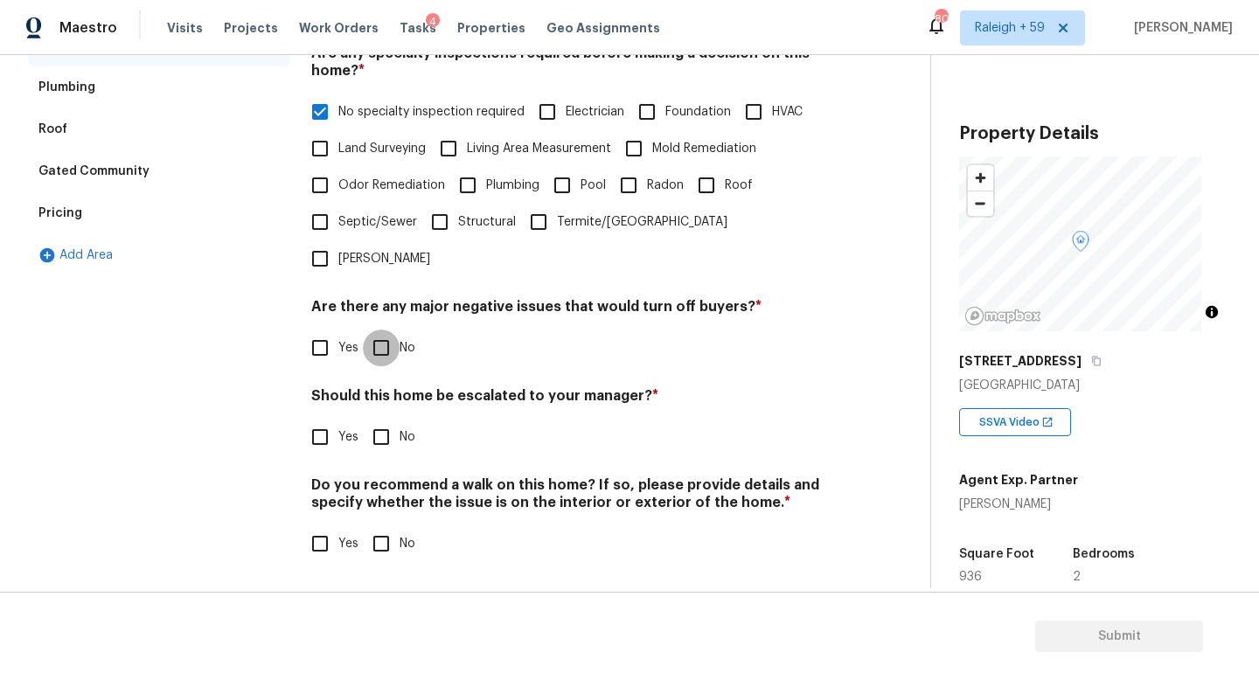
click at [392, 352] on input "No" at bounding box center [381, 348] width 37 height 37
checkbox input "true"
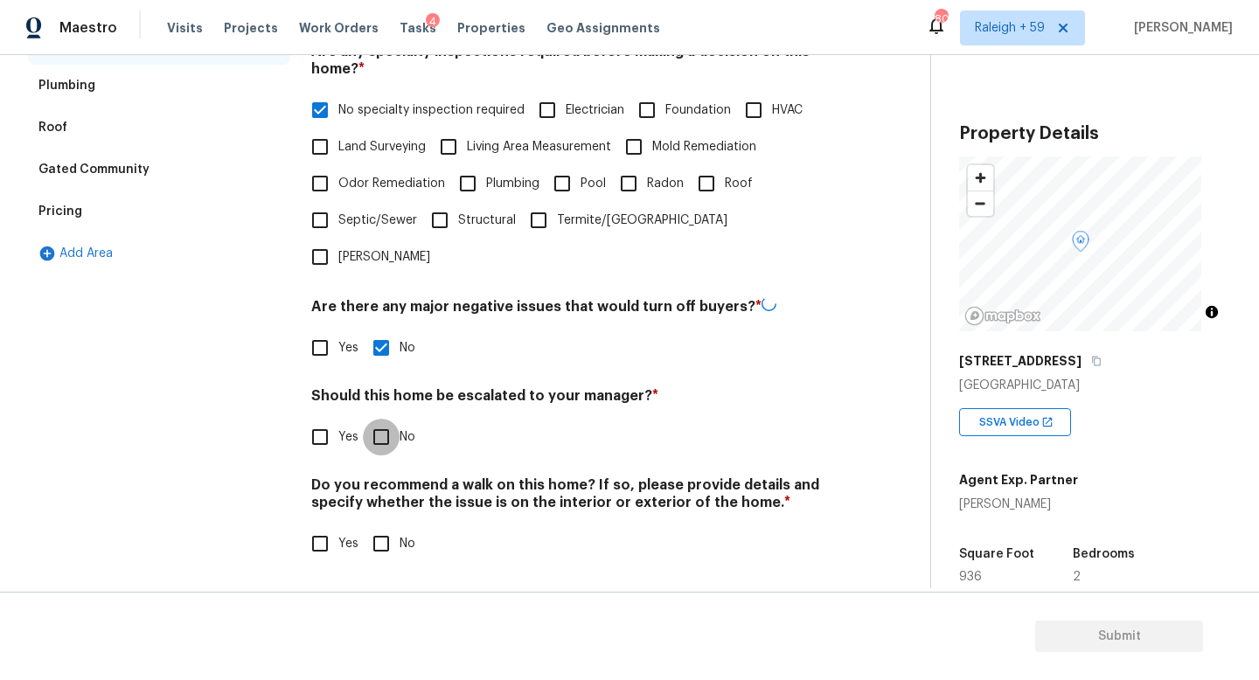
click at [390, 419] on input "No" at bounding box center [381, 437] width 37 height 37
checkbox input "true"
click at [398, 502] on h4 "Do you recommend a walk on this home? If so, please provide details and specify…" at bounding box center [571, 498] width 521 height 42
click at [384, 526] on input "No" at bounding box center [381, 544] width 37 height 37
checkbox input "true"
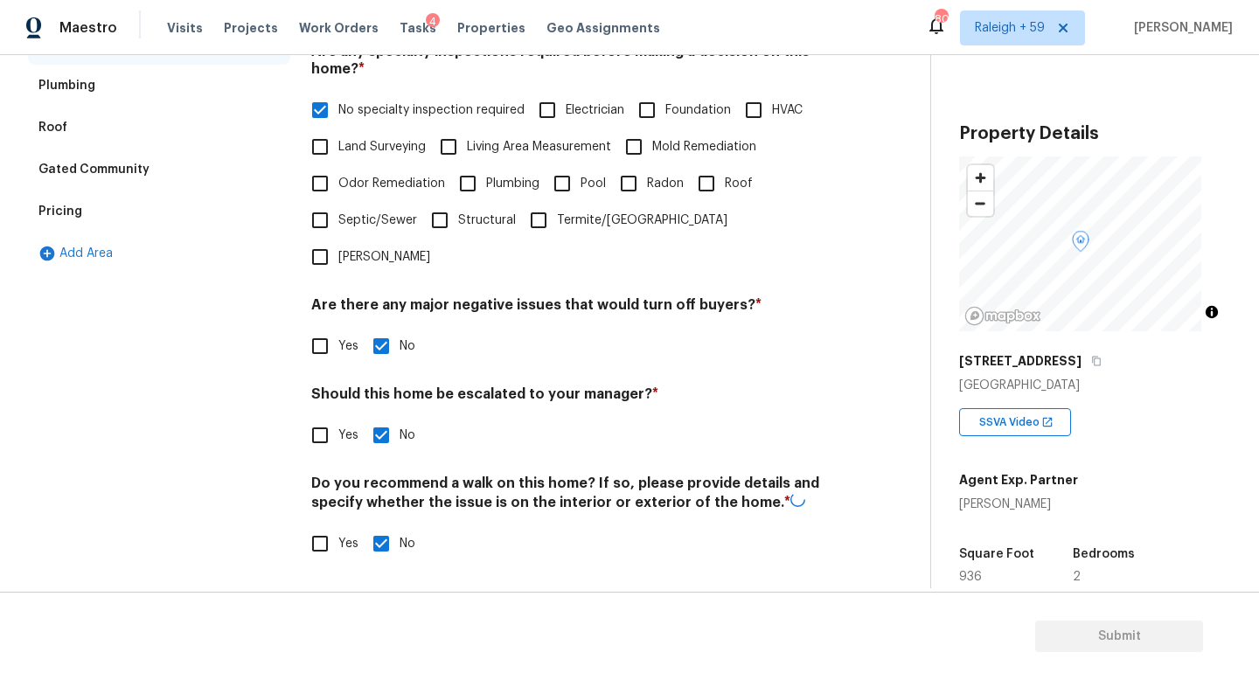
click at [325, 427] on input "Yes" at bounding box center [320, 435] width 37 height 37
checkbox input "true"
checkbox input "false"
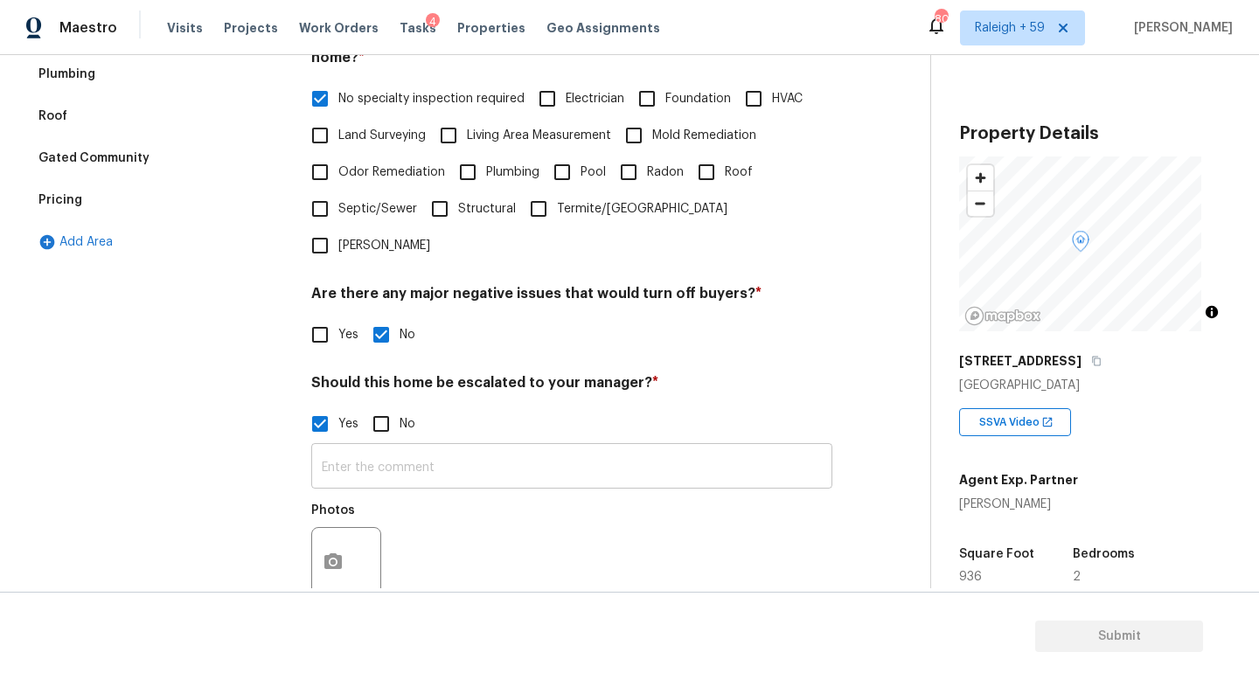
click at [400, 489] on div "​ Photos" at bounding box center [571, 524] width 521 height 165
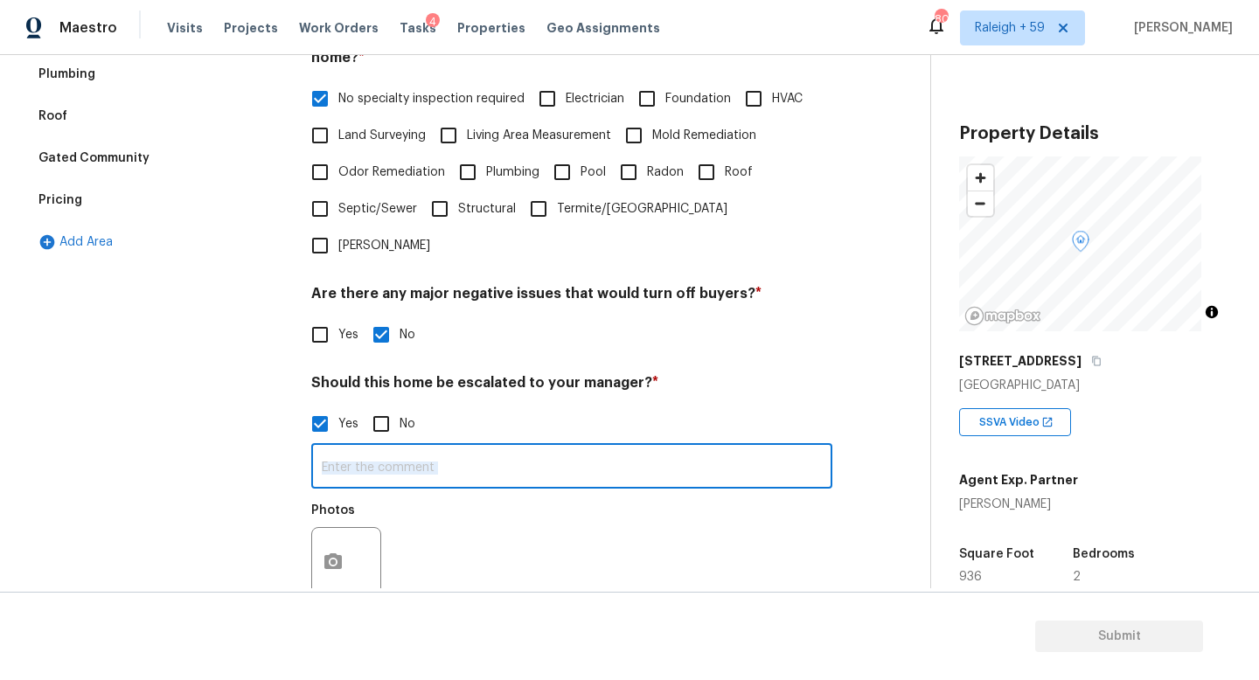
click at [403, 480] on input "text" at bounding box center [571, 468] width 521 height 41
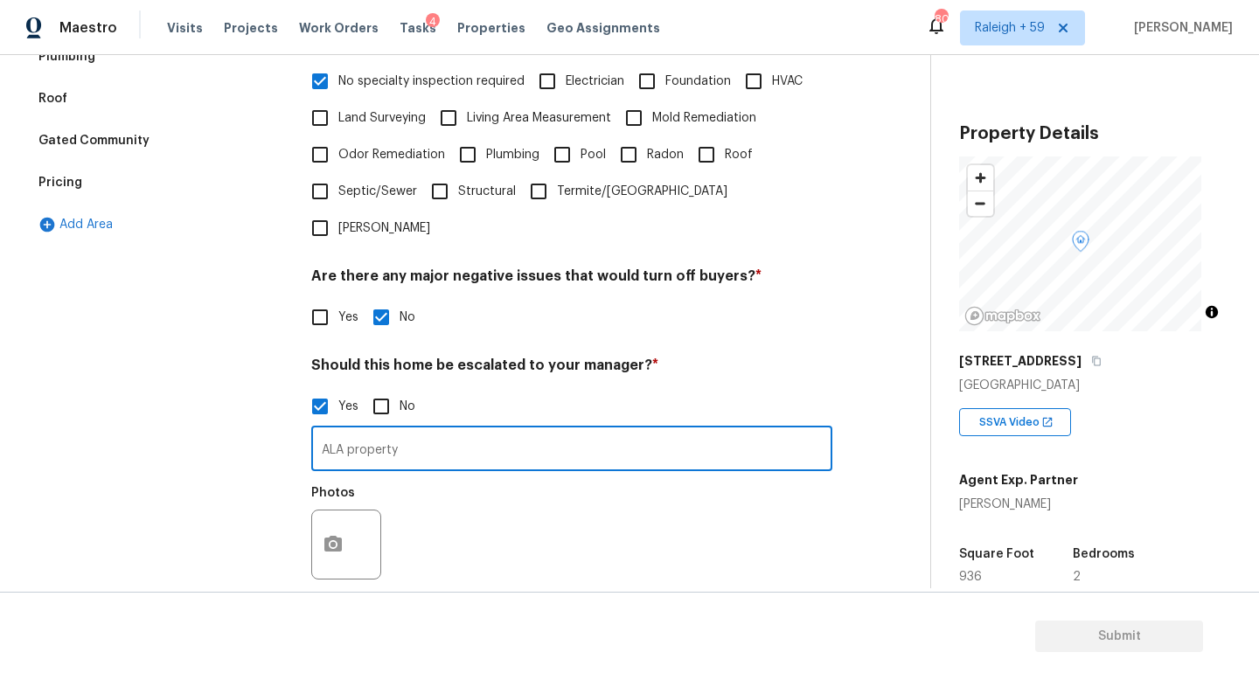
scroll to position [457, 0]
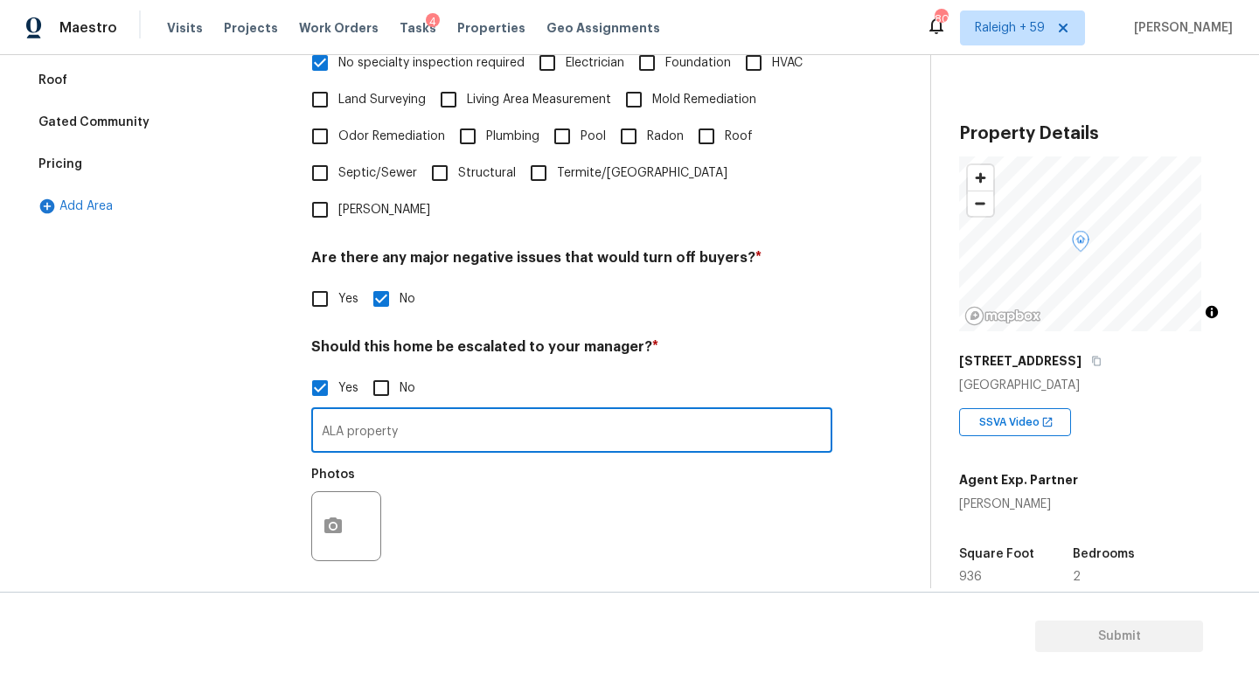
type input "ALA property"
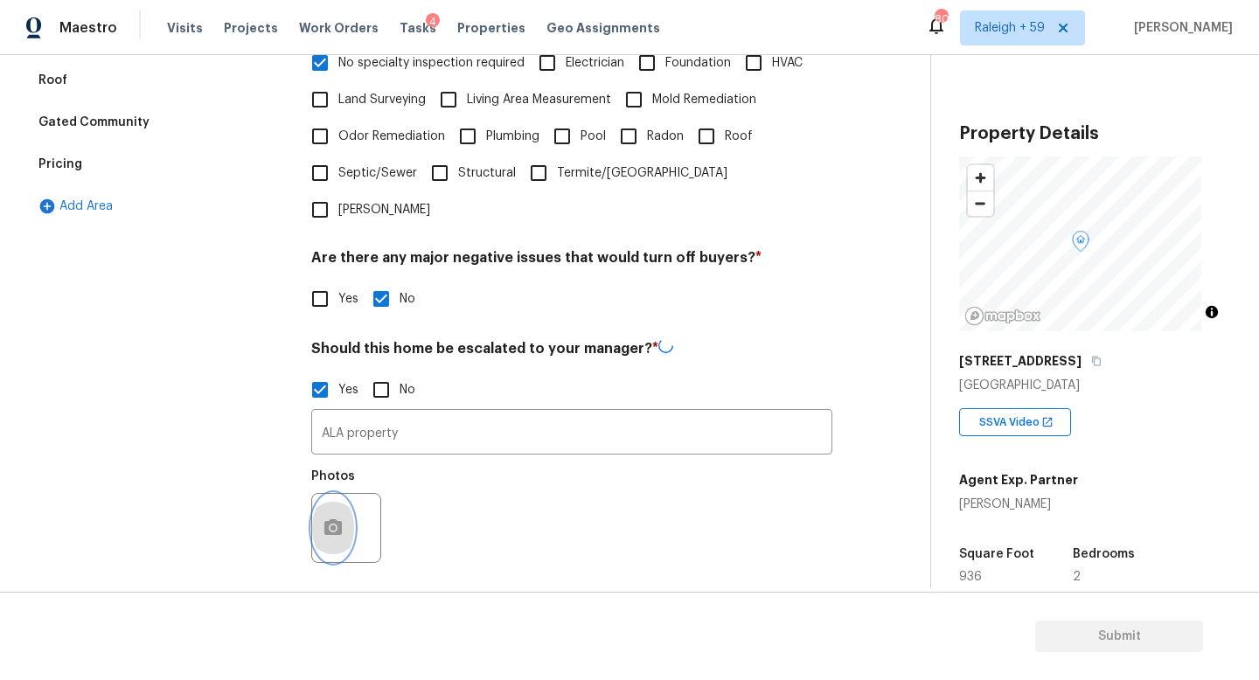
click at [342, 526] on icon "button" at bounding box center [333, 528] width 21 height 21
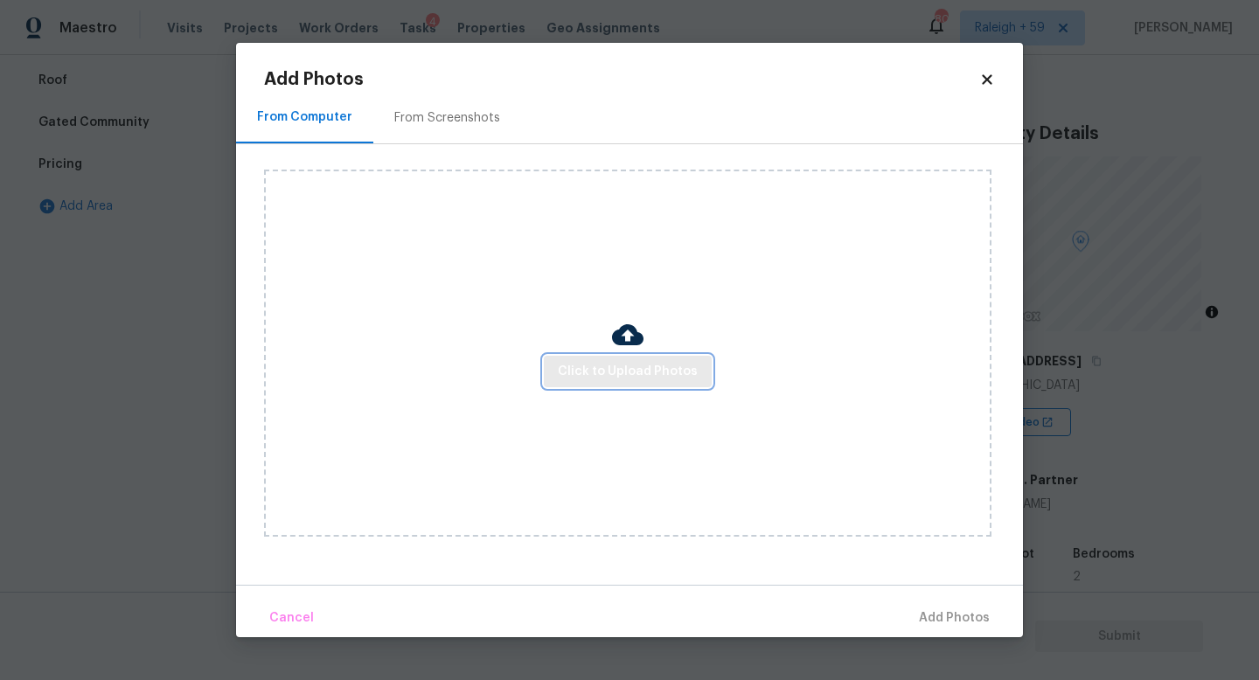
click at [596, 381] on button "Click to Upload Photos" at bounding box center [628, 372] width 168 height 32
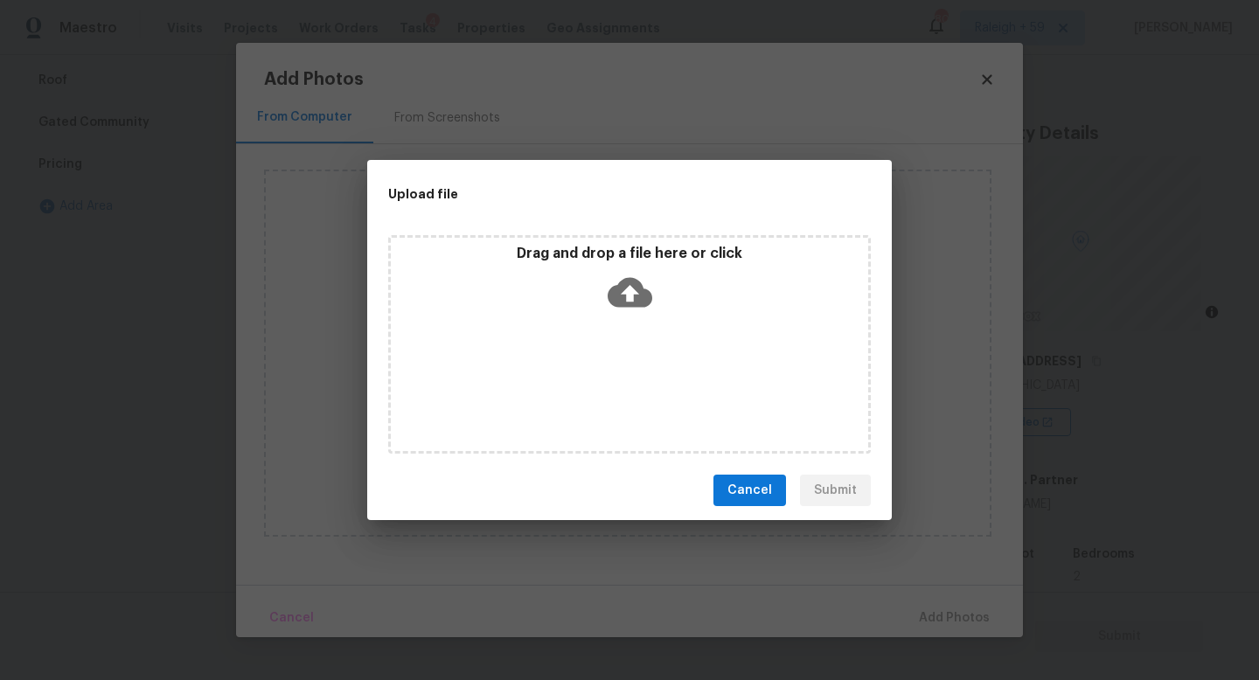
click at [596, 381] on div "Drag and drop a file here or click" at bounding box center [629, 344] width 483 height 219
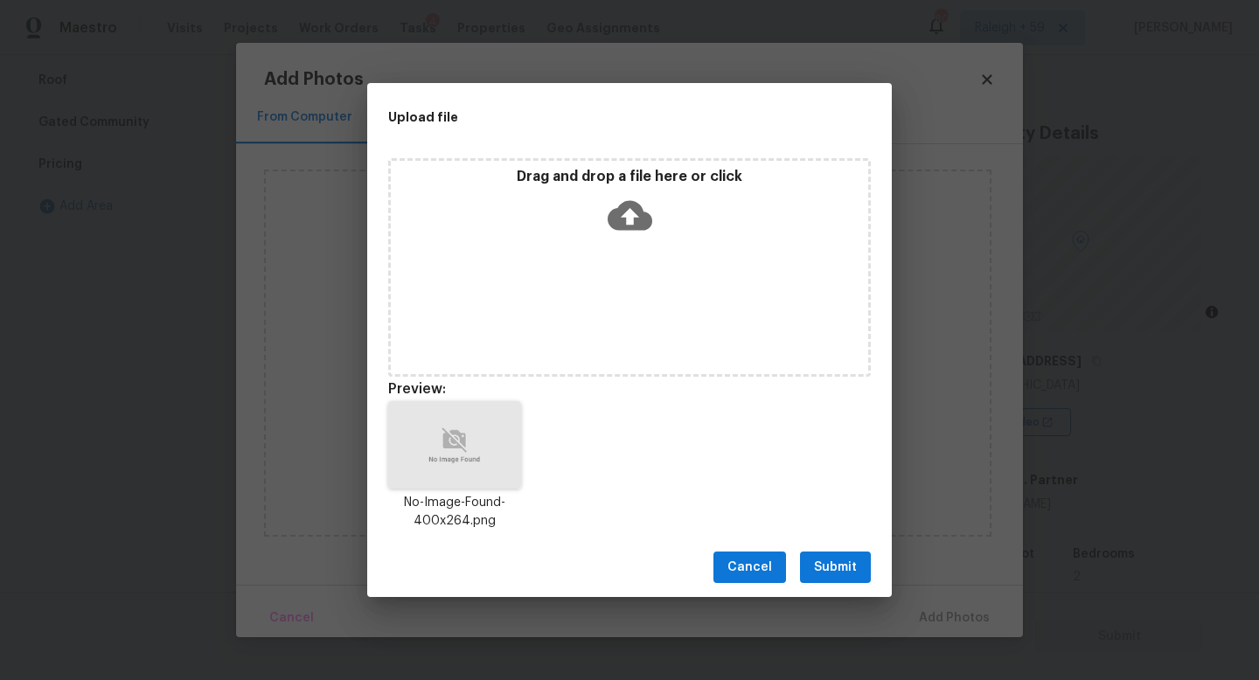
click at [845, 569] on span "Submit" at bounding box center [835, 568] width 43 height 22
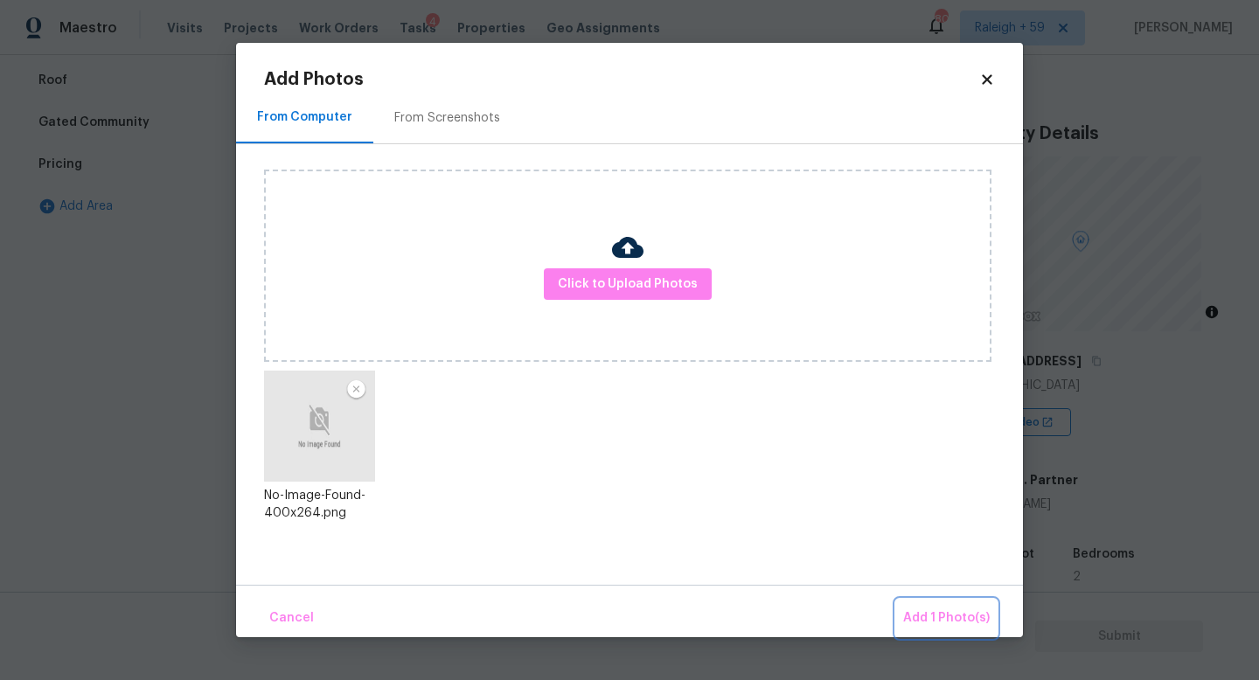
click at [958, 606] on button "Add 1 Photo(s)" at bounding box center [946, 619] width 101 height 38
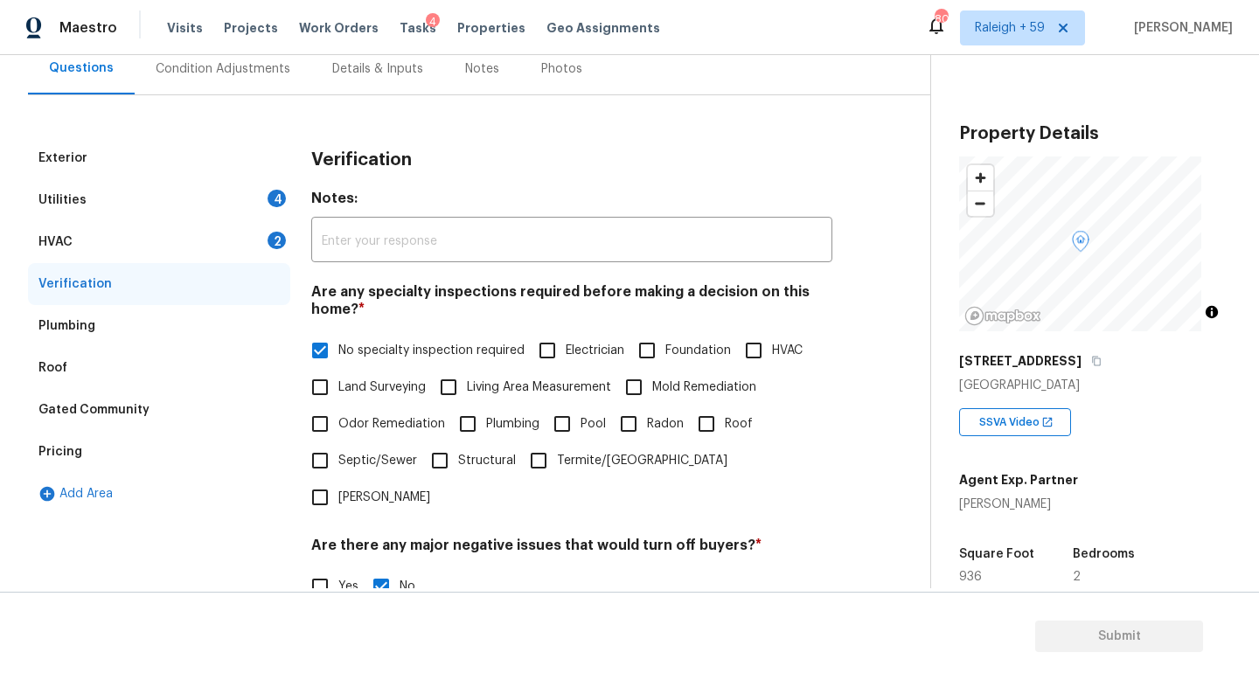
scroll to position [0, 0]
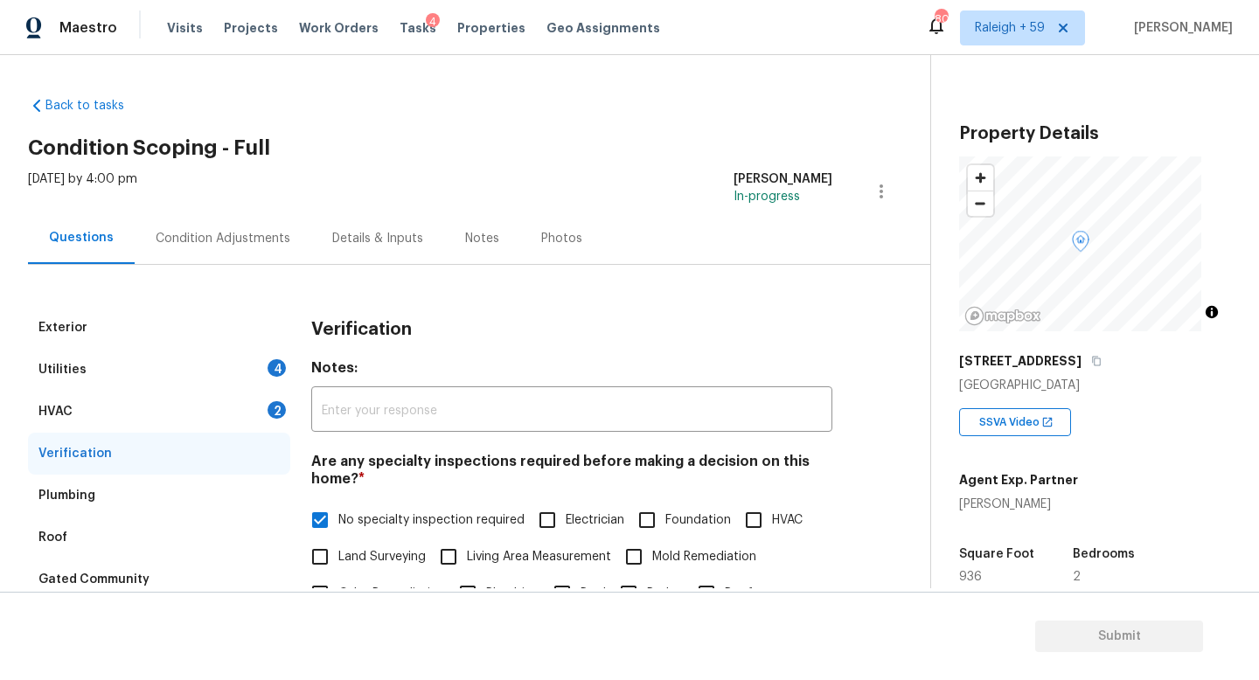
click at [222, 414] on div "HVAC 2" at bounding box center [159, 412] width 262 height 42
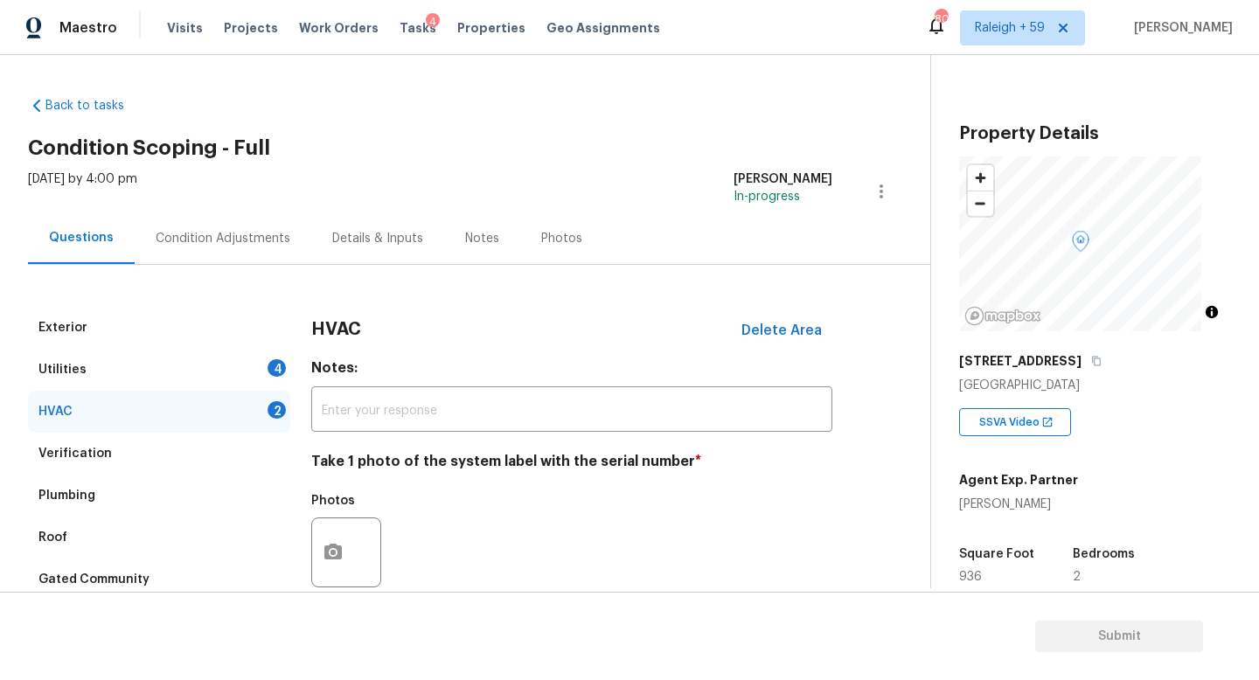
scroll to position [167, 0]
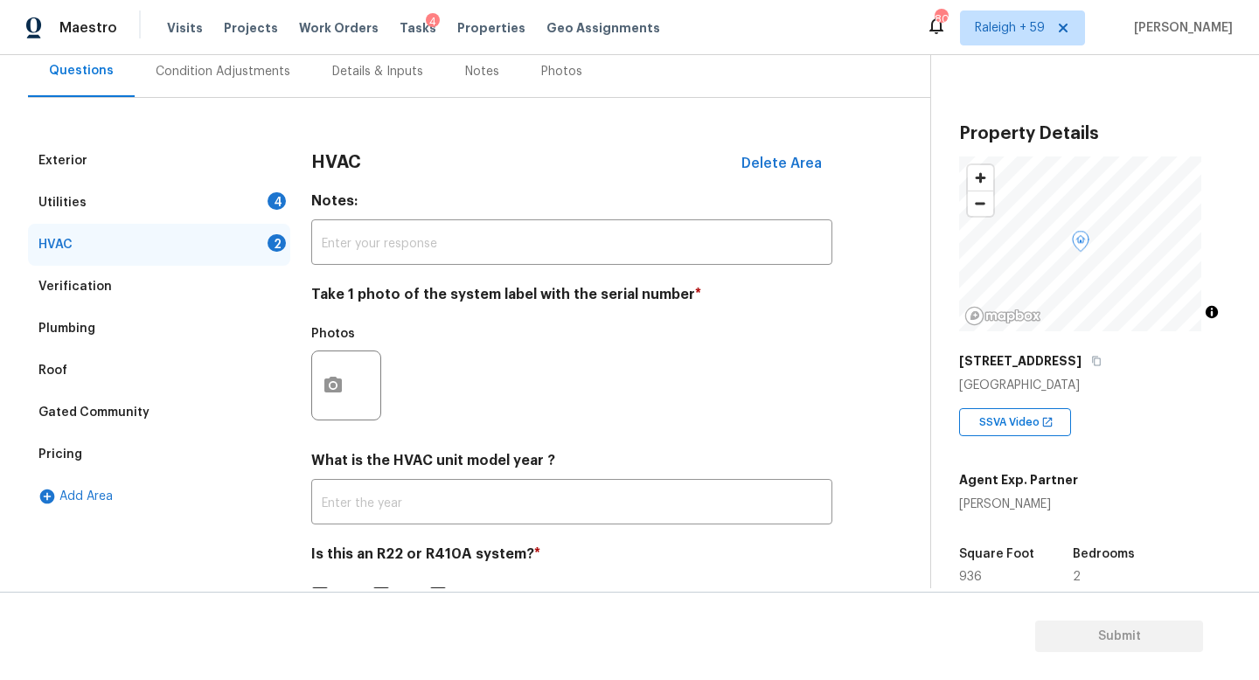
click at [252, 211] on div "Utilities 4" at bounding box center [159, 203] width 262 height 42
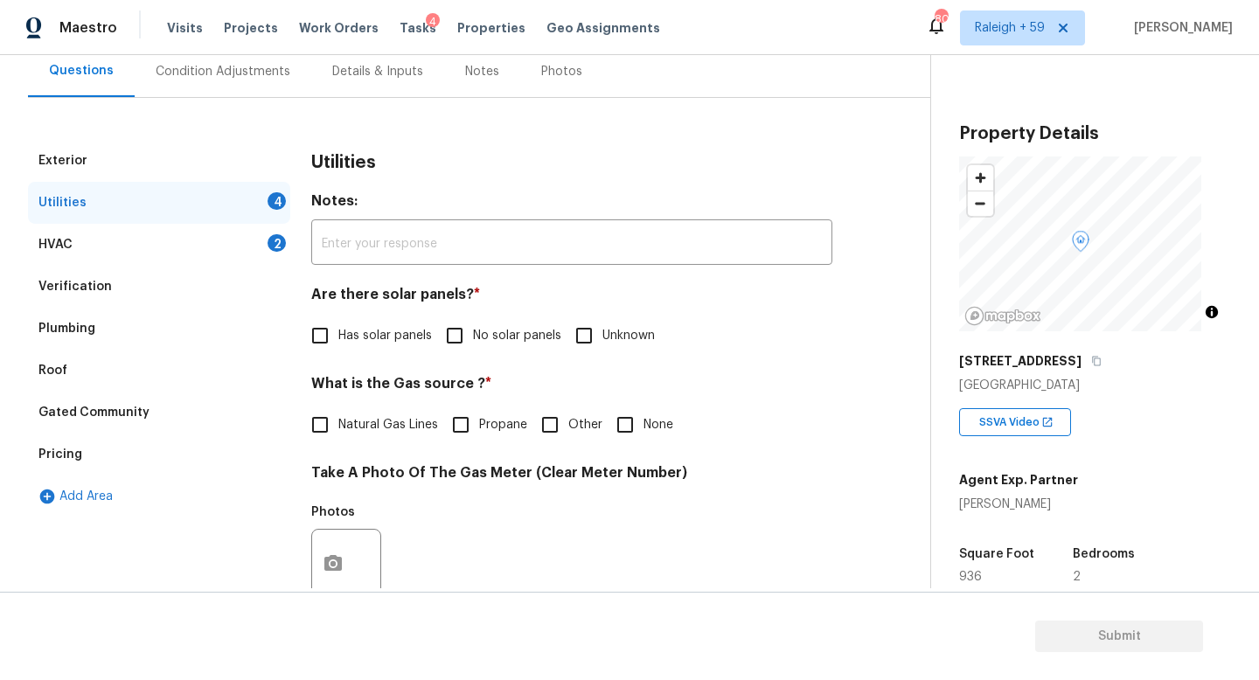
click at [476, 333] on span "No solar panels" at bounding box center [517, 336] width 88 height 18
click at [473, 333] on input "No solar panels" at bounding box center [454, 335] width 37 height 37
checkbox input "true"
click at [400, 428] on span "Natural Gas Lines" at bounding box center [388, 425] width 100 height 18
click at [338, 428] on input "Natural Gas Lines" at bounding box center [320, 425] width 37 height 37
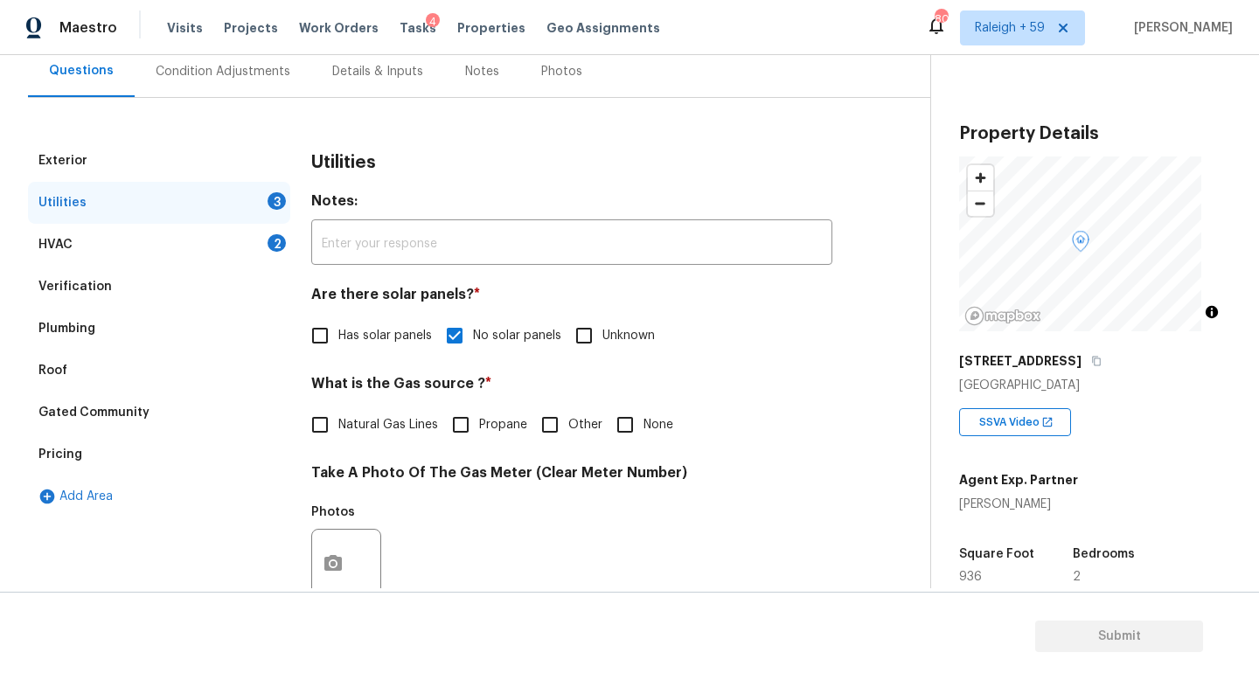
checkbox input "true"
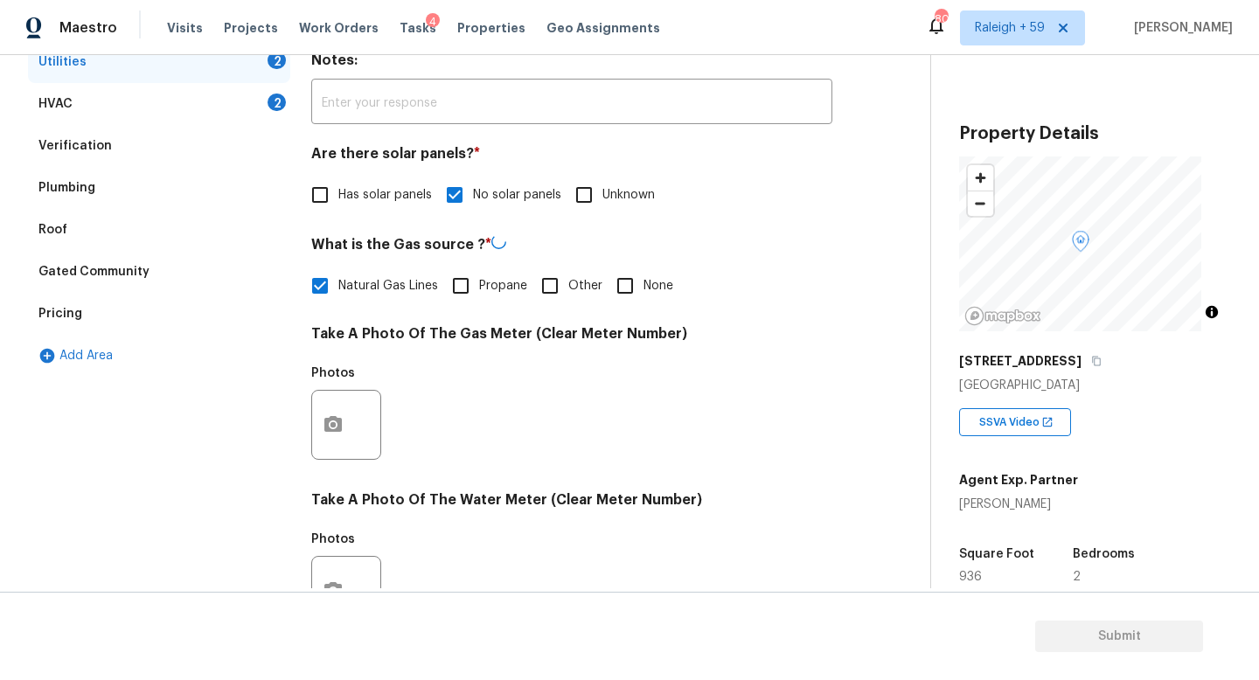
scroll to position [649, 0]
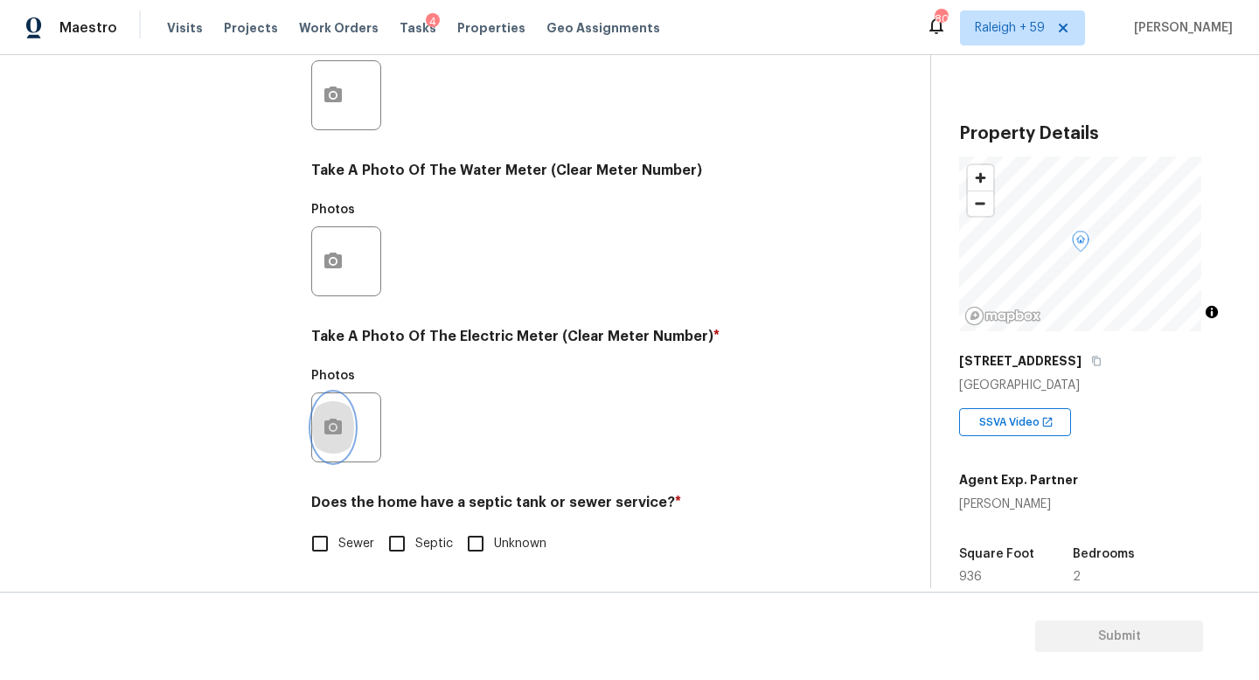
click at [345, 420] on button "button" at bounding box center [333, 427] width 42 height 68
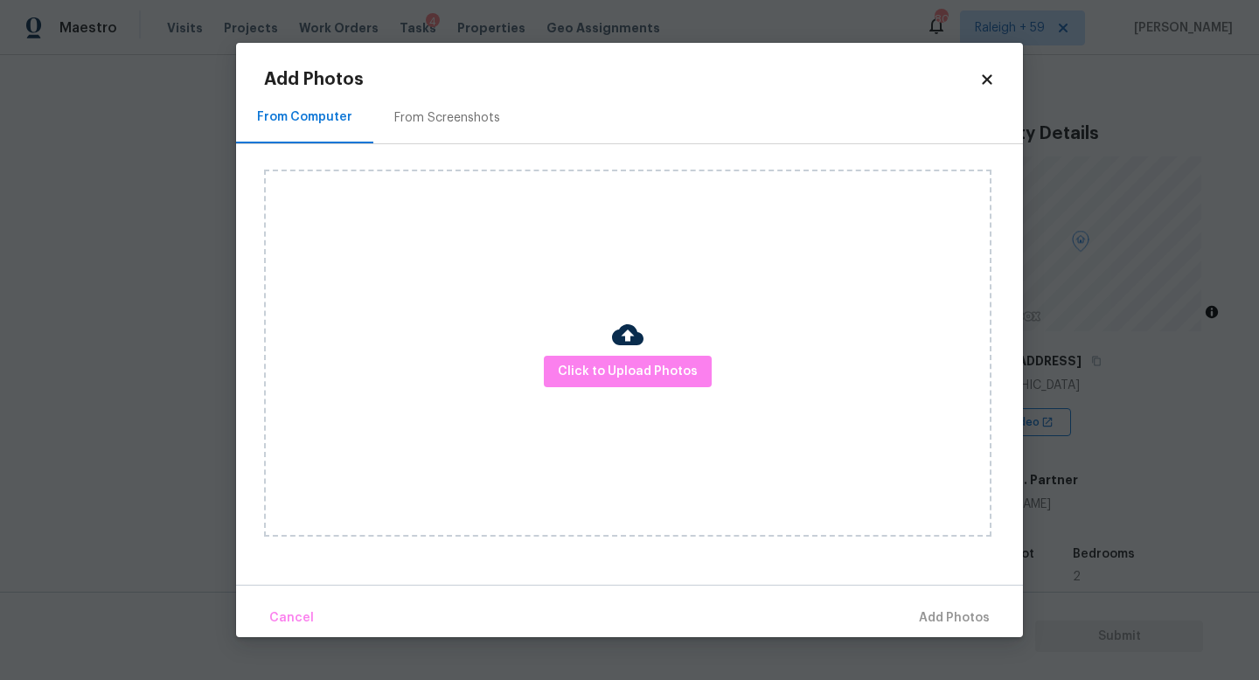
click at [610, 326] on div "Click to Upload Photos" at bounding box center [628, 353] width 728 height 367
click at [590, 371] on span "Click to Upload Photos" at bounding box center [628, 372] width 140 height 22
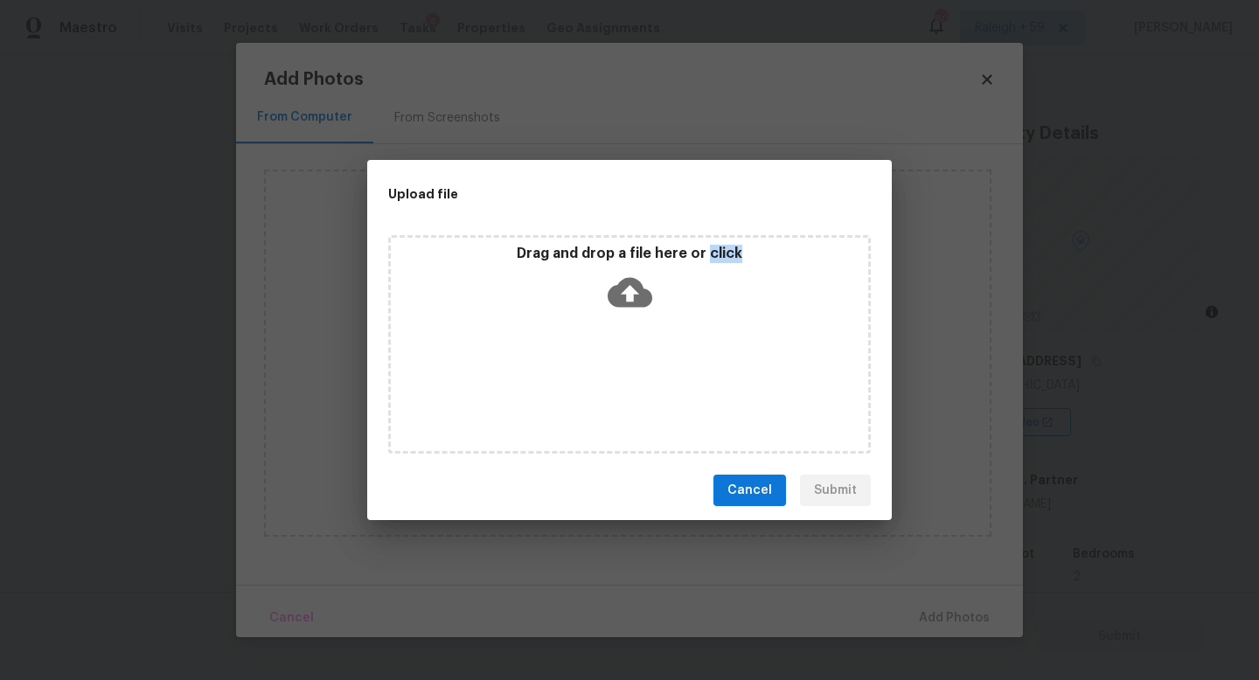
click at [590, 371] on div "Drag and drop a file here or click" at bounding box center [629, 344] width 483 height 219
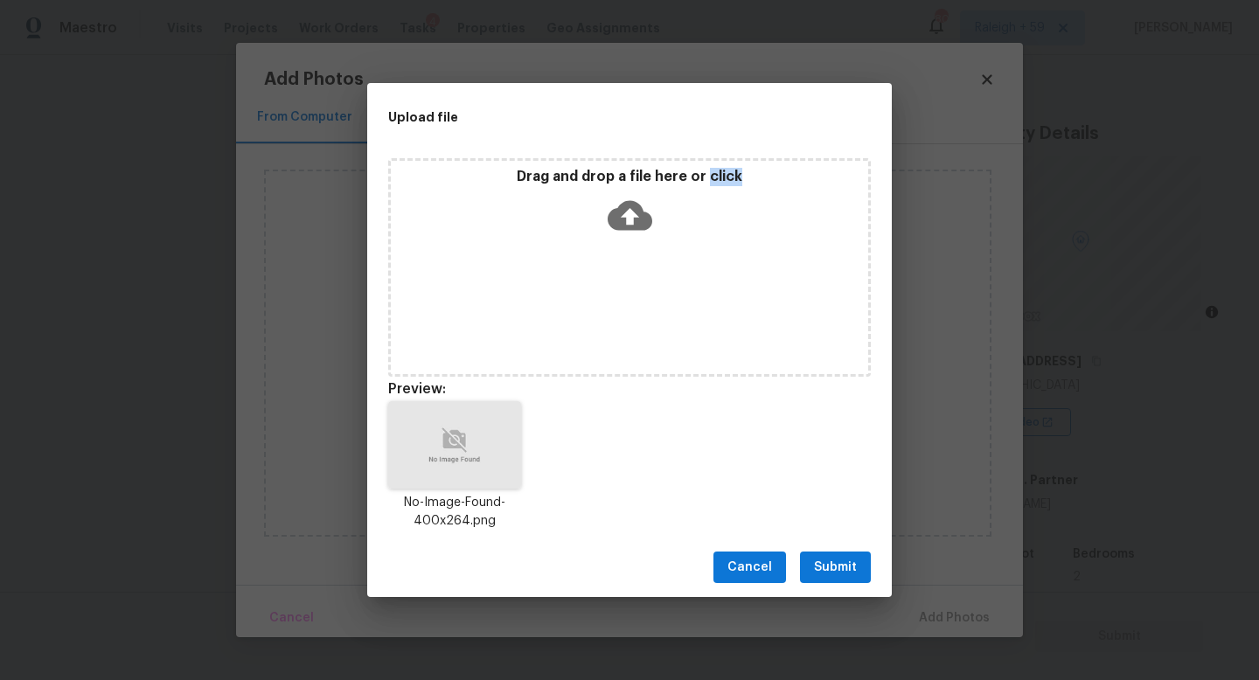
click at [841, 568] on span "Submit" at bounding box center [835, 568] width 43 height 22
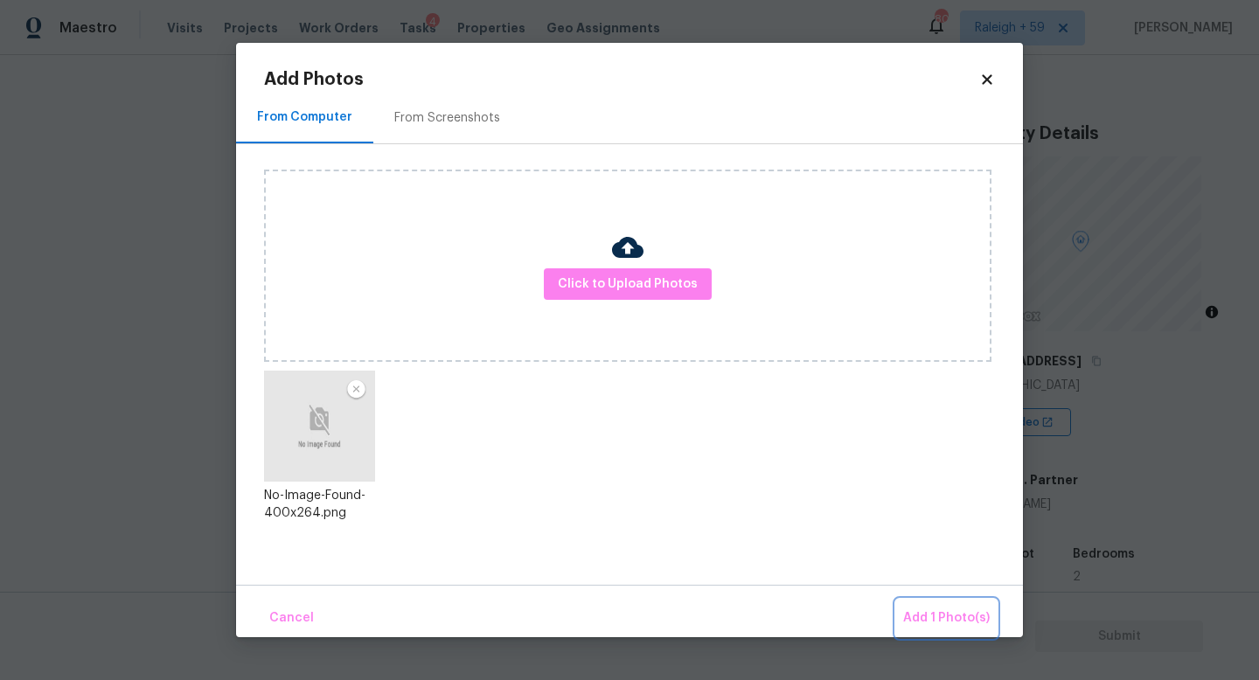
click at [965, 616] on span "Add 1 Photo(s)" at bounding box center [946, 619] width 87 height 22
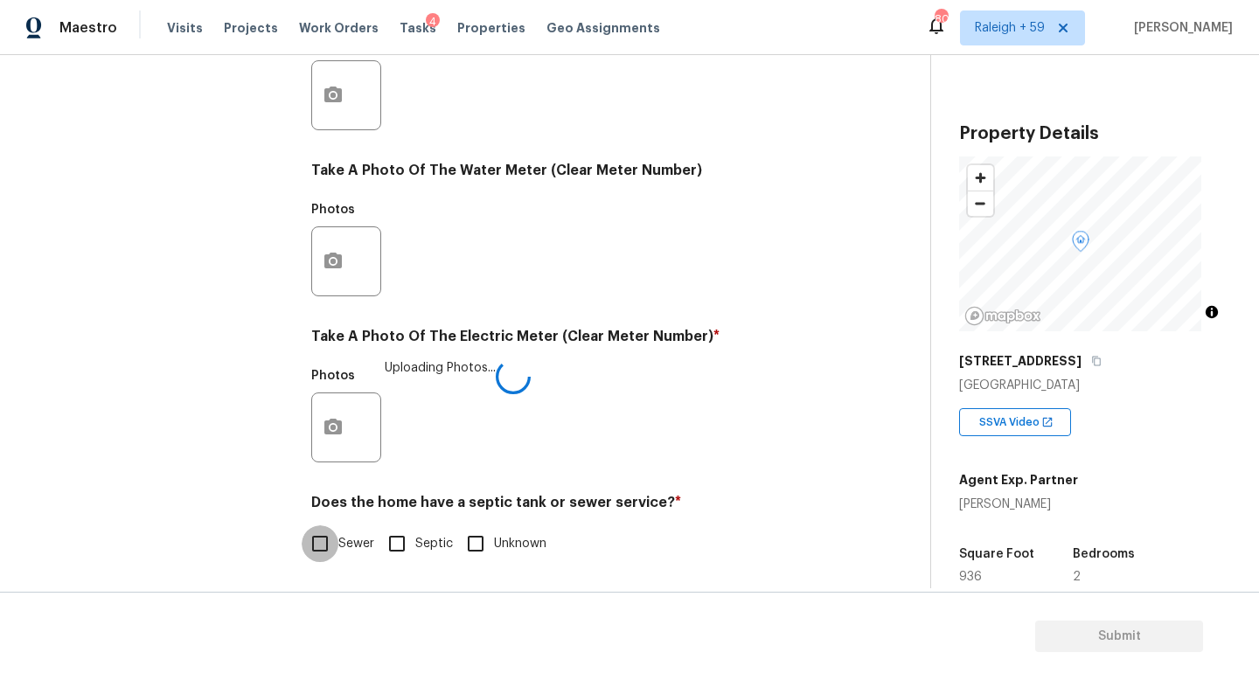
click at [303, 529] on input "Sewer" at bounding box center [320, 544] width 37 height 37
checkbox input "true"
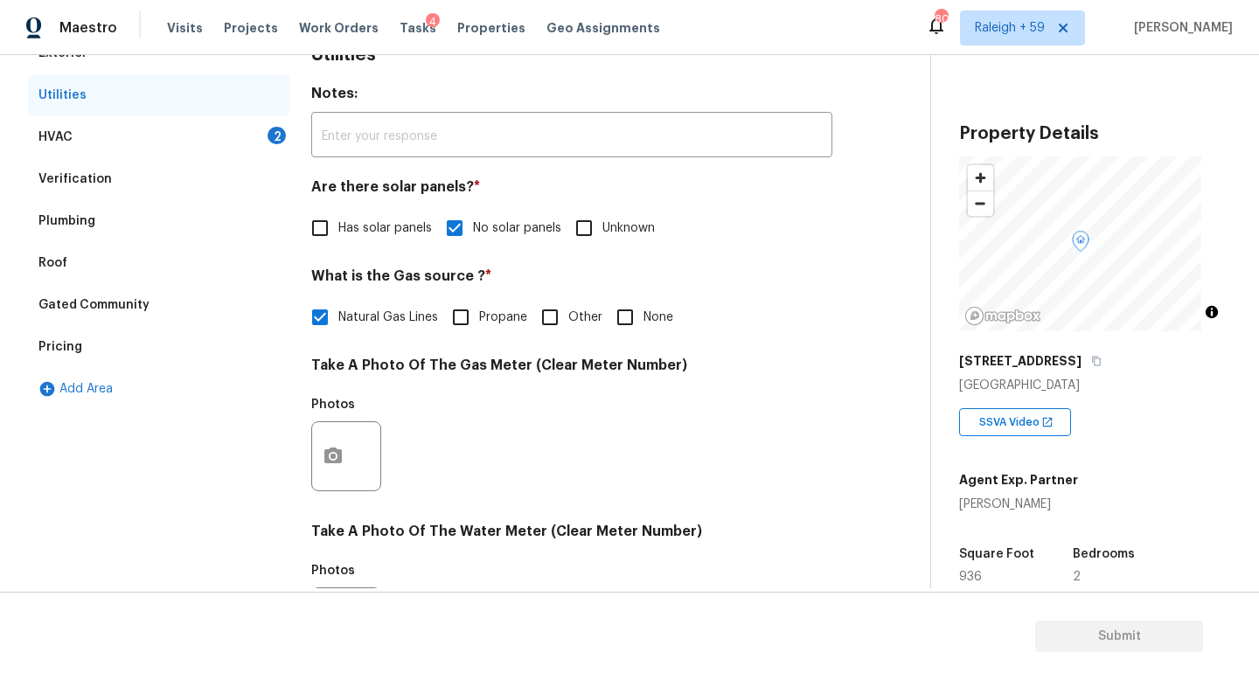
scroll to position [105, 0]
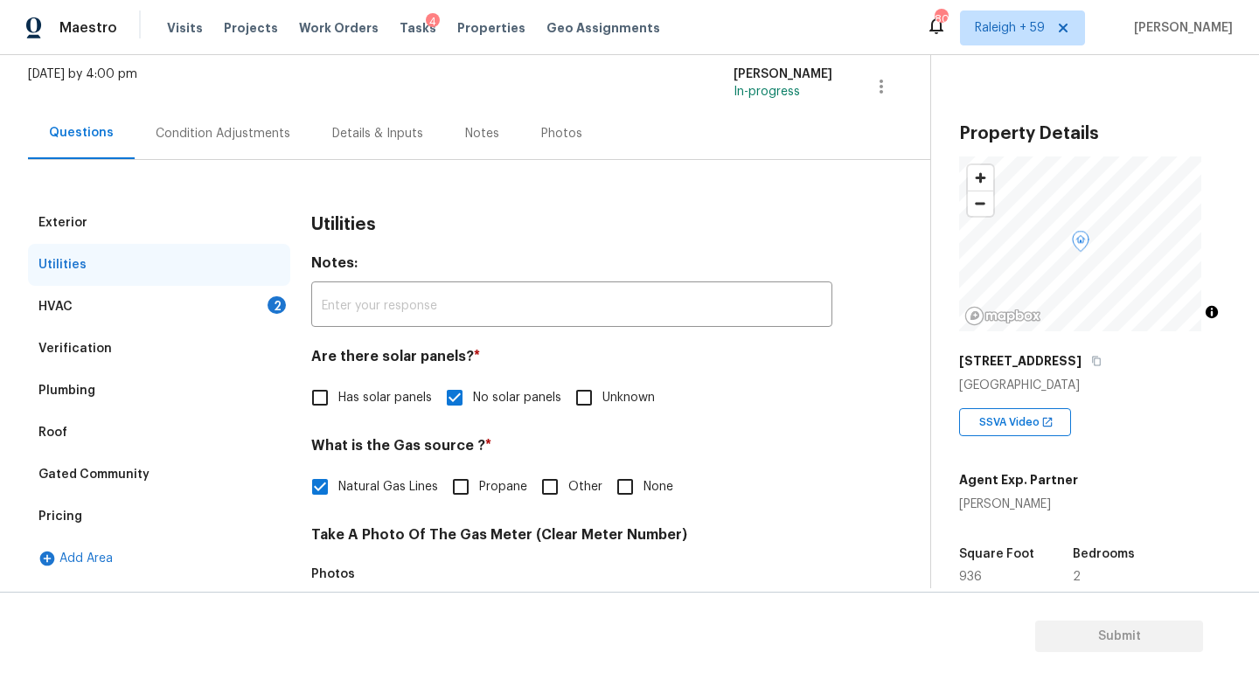
click at [221, 304] on div "HVAC 2" at bounding box center [159, 307] width 262 height 42
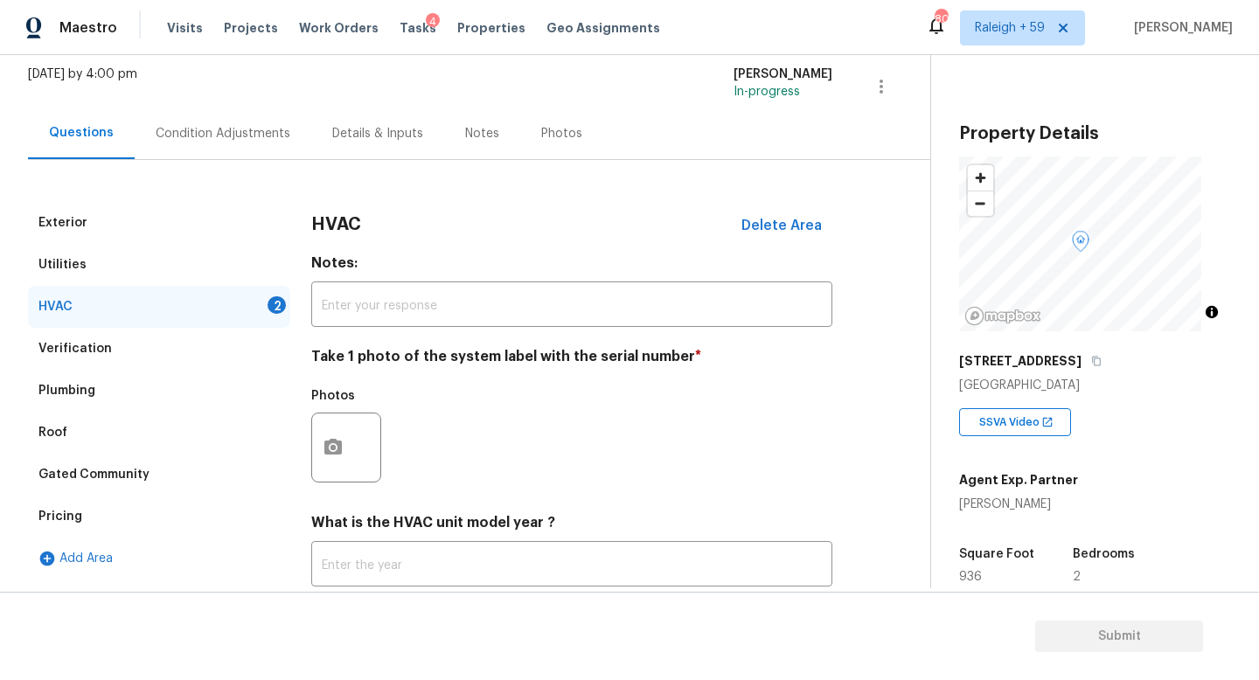
drag, startPoint x: 216, startPoint y: 91, endPoint x: 214, endPoint y: 113, distance: 21.9
click at [216, 91] on div "[DATE] by 4:00 pm [PERSON_NAME] In-progress" at bounding box center [479, 87] width 902 height 42
click at [214, 115] on div "Condition Adjustments" at bounding box center [223, 134] width 177 height 52
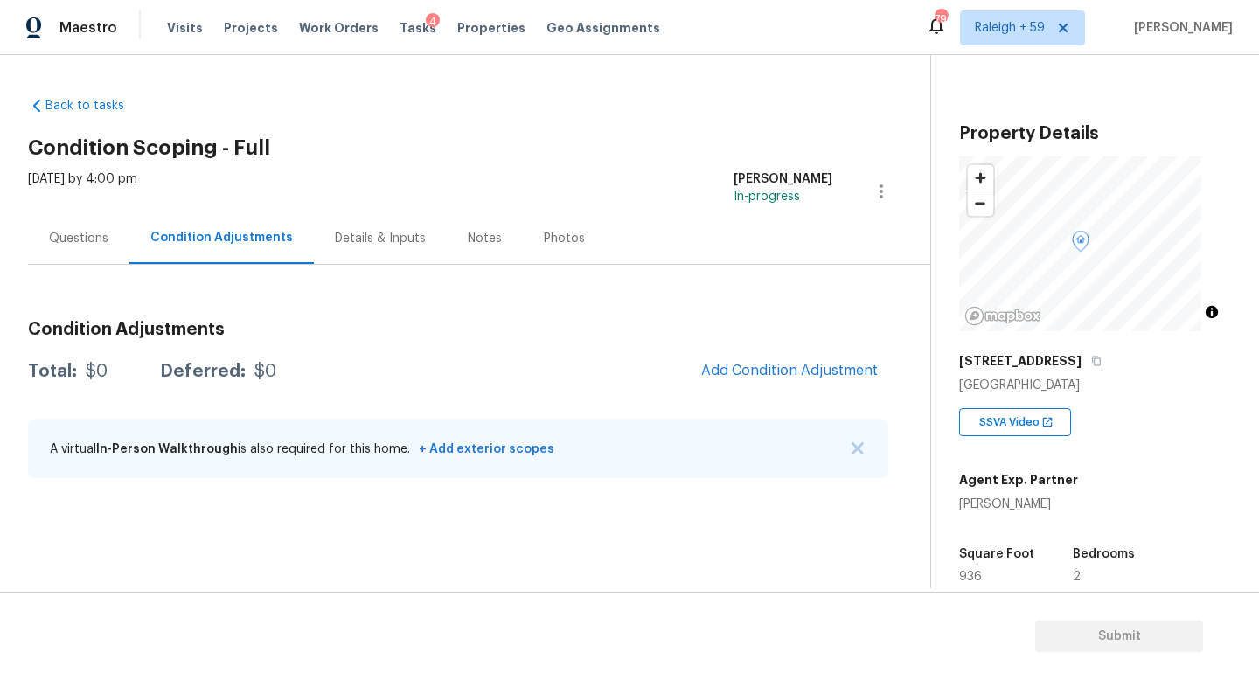
click at [360, 257] on div "Details & Inputs" at bounding box center [380, 238] width 133 height 52
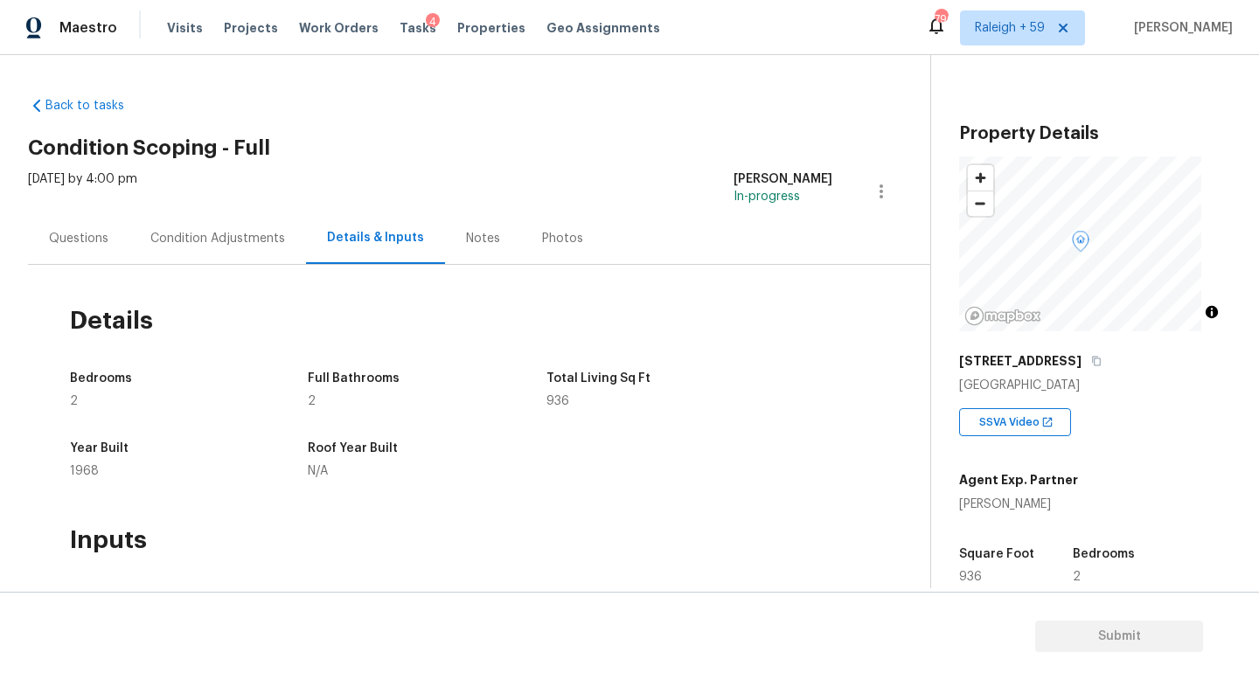
click at [78, 237] on div "Questions" at bounding box center [78, 238] width 59 height 17
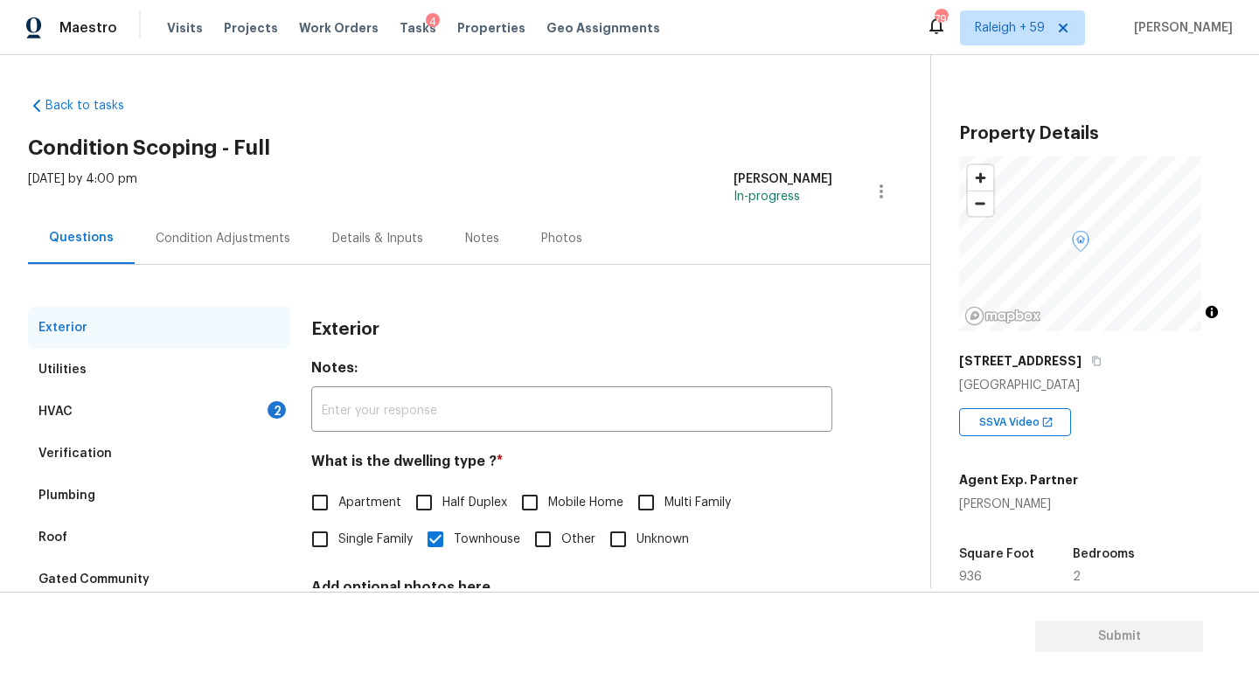
click at [195, 411] on div "HVAC 2" at bounding box center [159, 412] width 262 height 42
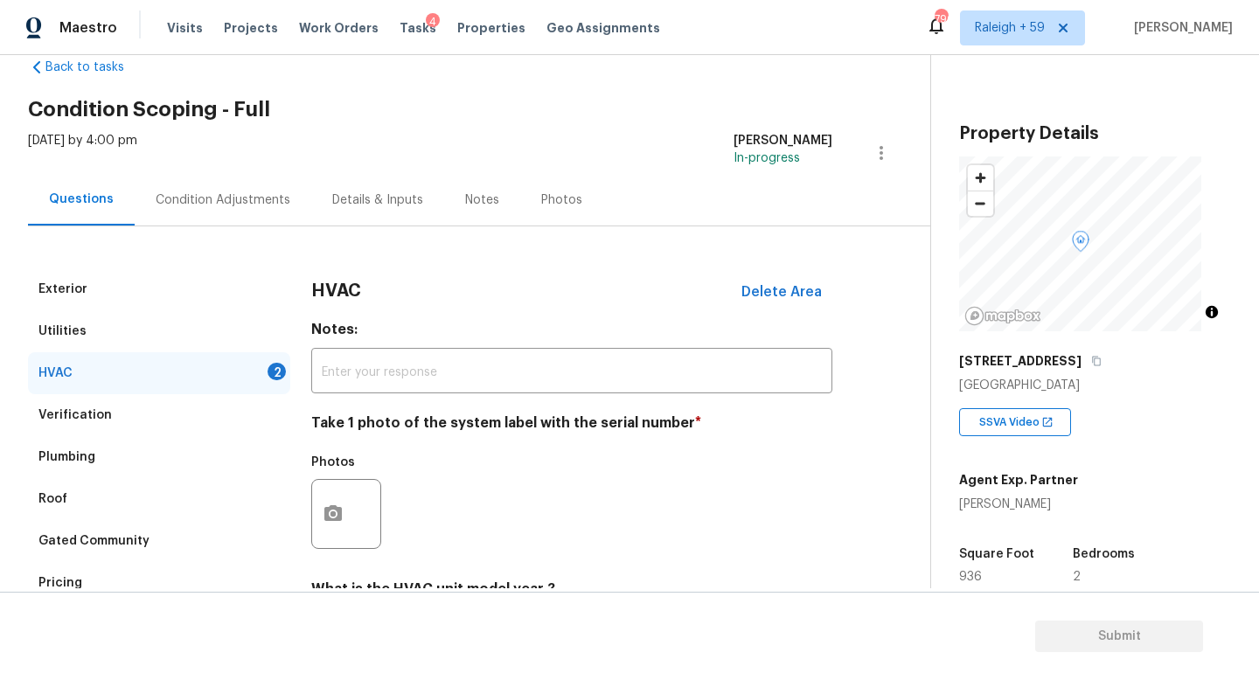
scroll to position [233, 0]
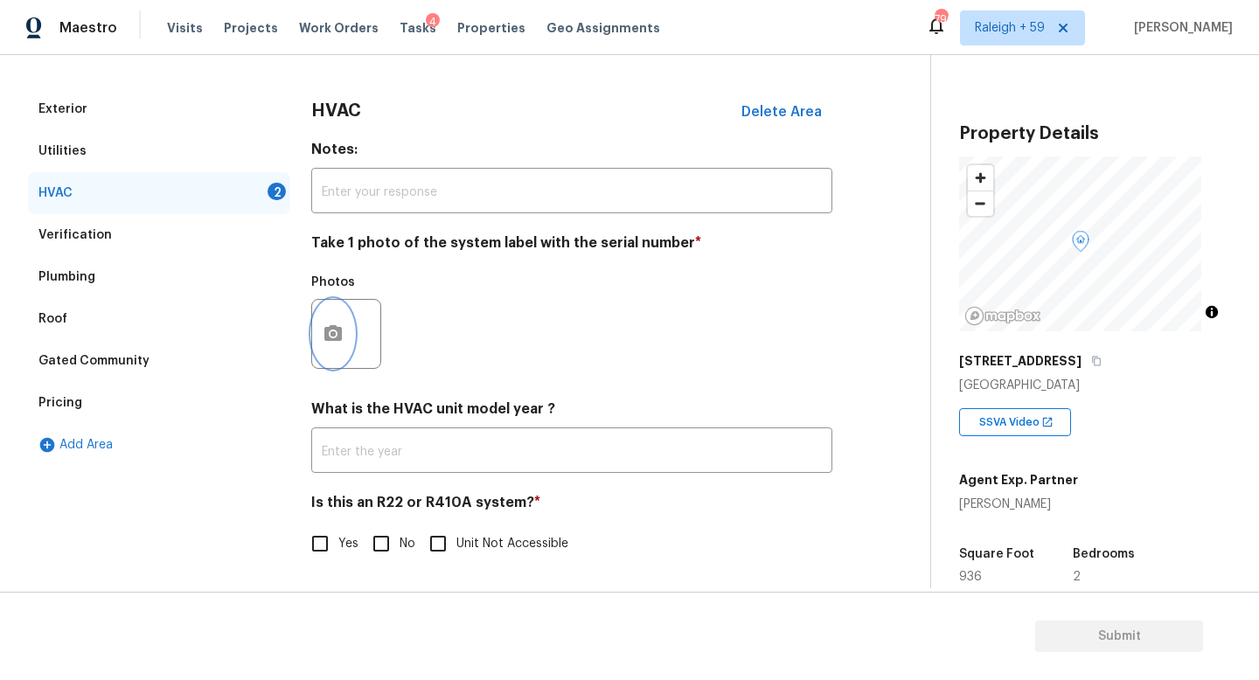
click at [331, 326] on icon "button" at bounding box center [332, 333] width 17 height 16
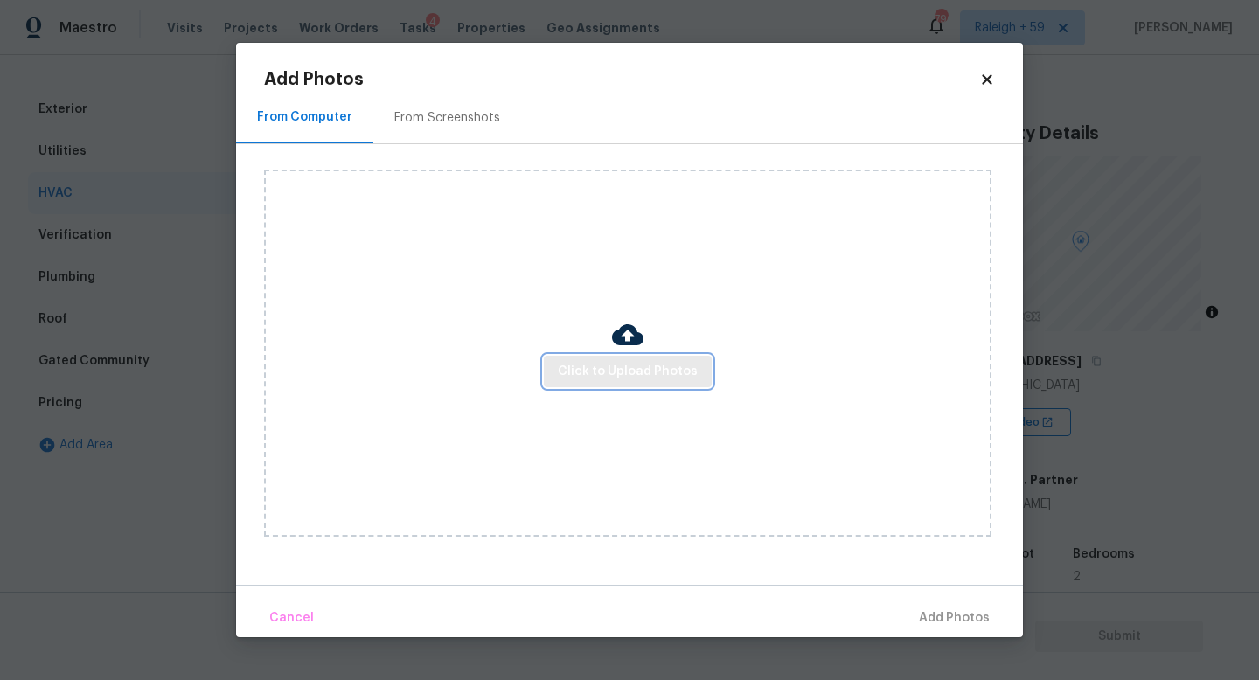
click at [557, 369] on button "Click to Upload Photos" at bounding box center [628, 372] width 168 height 32
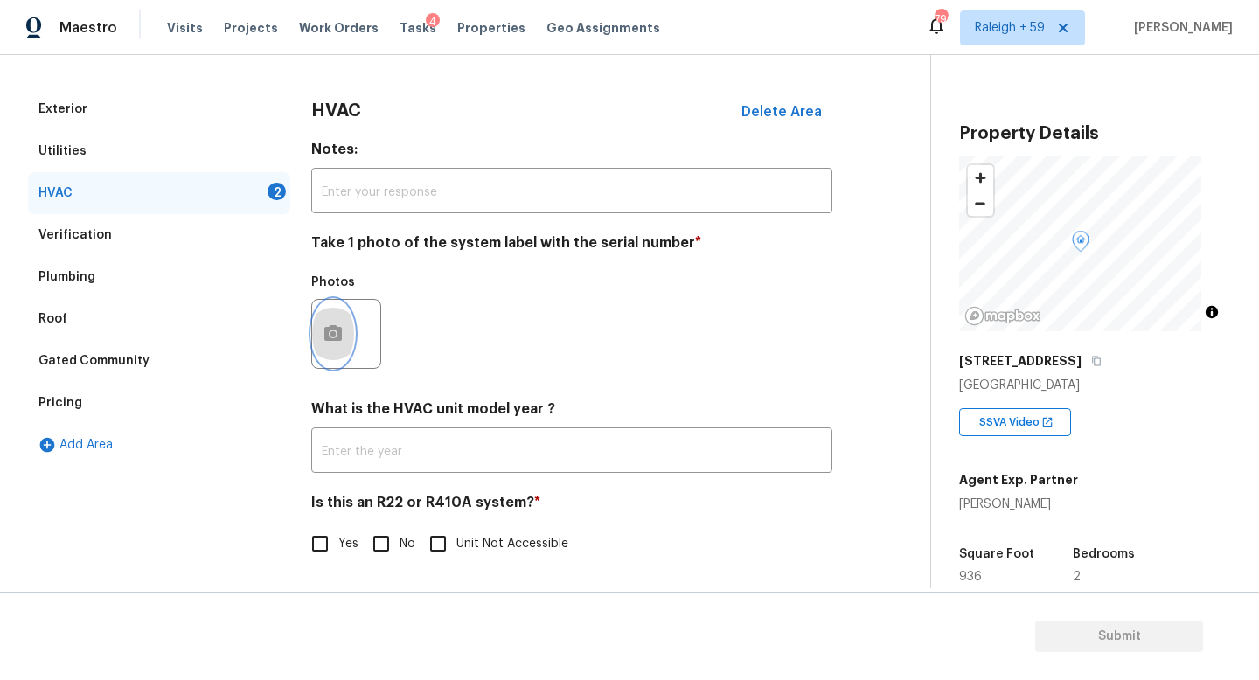
scroll to position [52, 0]
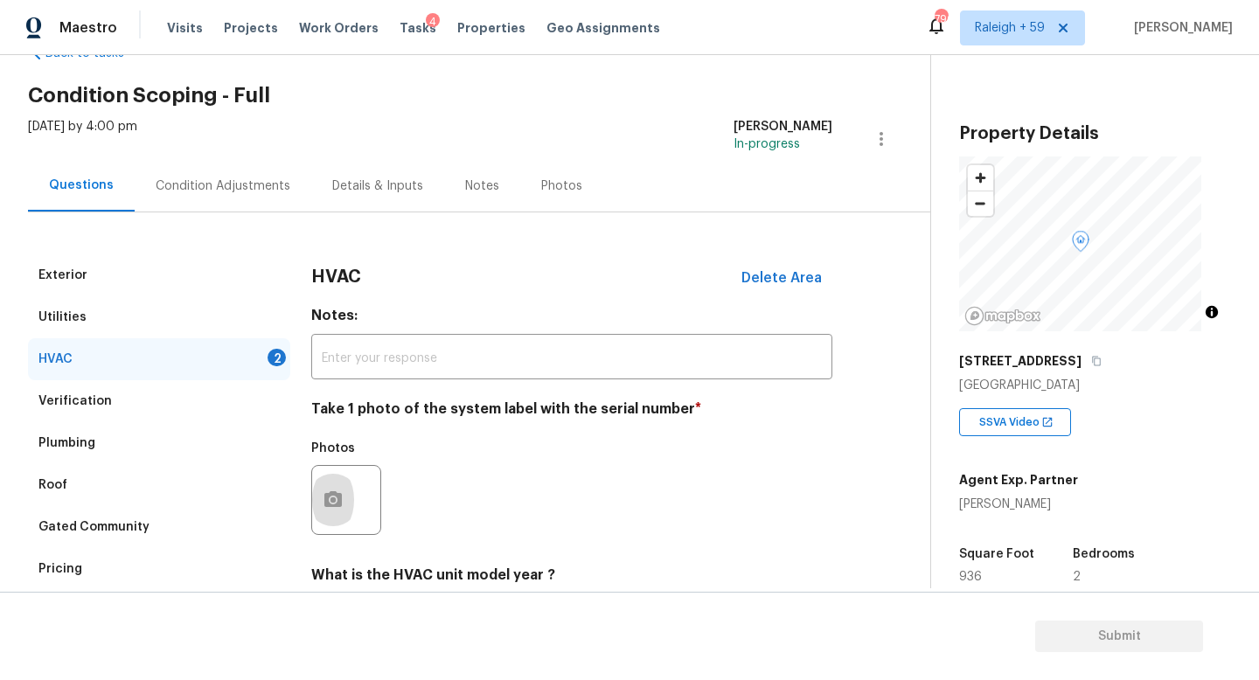
click at [234, 189] on div "Condition Adjustments" at bounding box center [223, 186] width 135 height 17
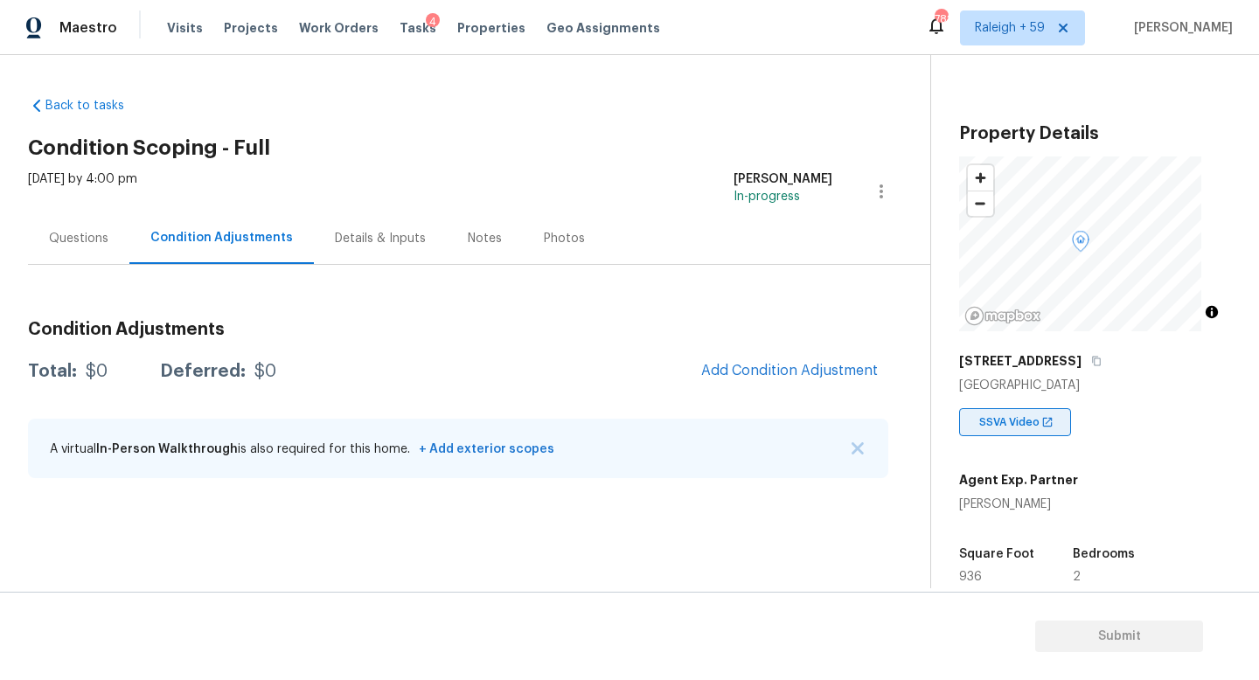
scroll to position [155, 0]
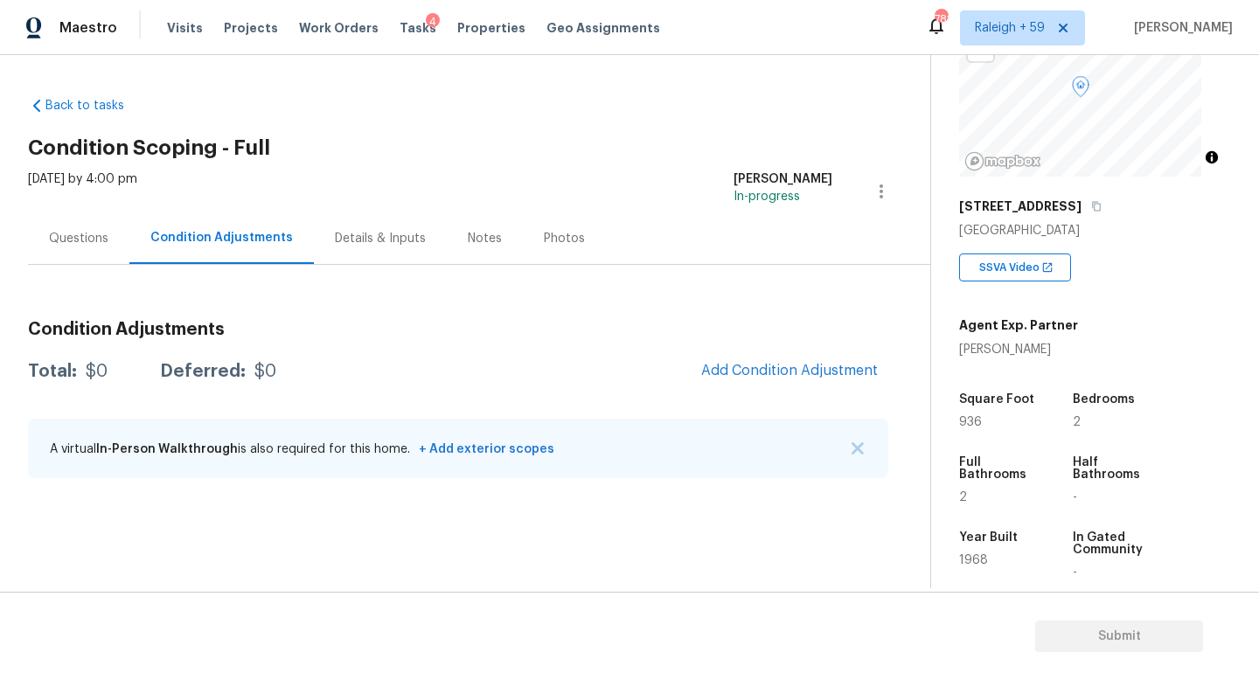
click at [104, 241] on div "Questions" at bounding box center [78, 238] width 59 height 17
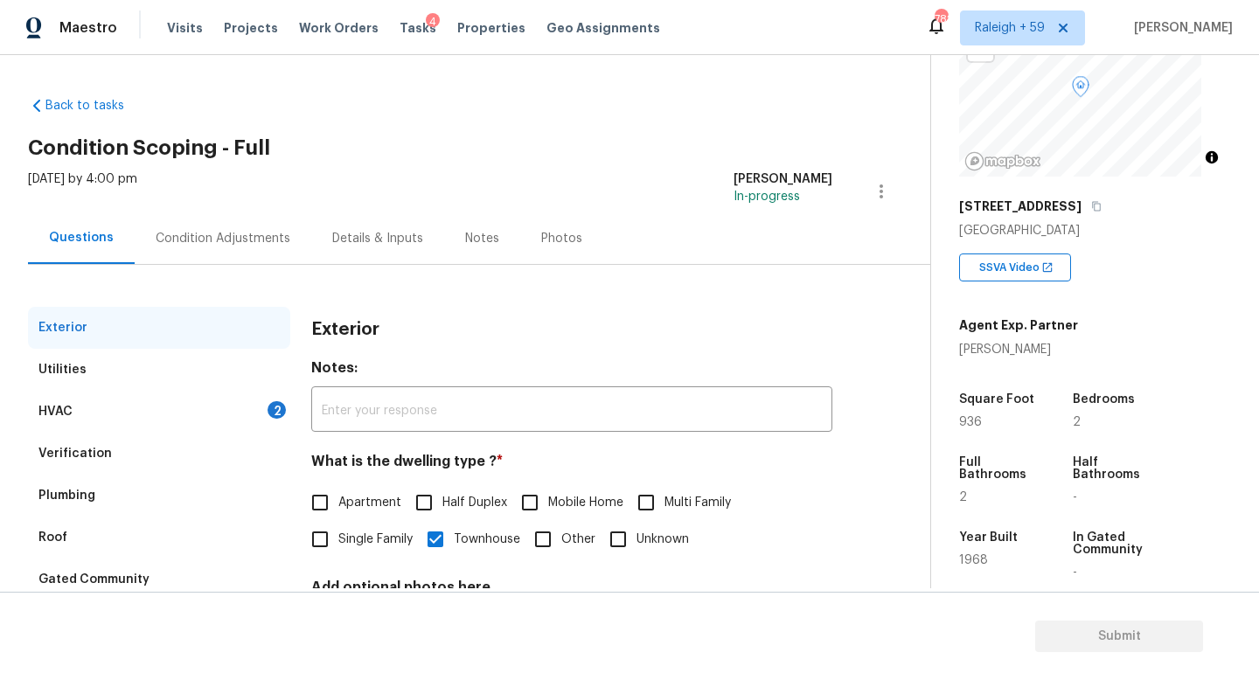
click at [276, 410] on div "2" at bounding box center [277, 409] width 18 height 17
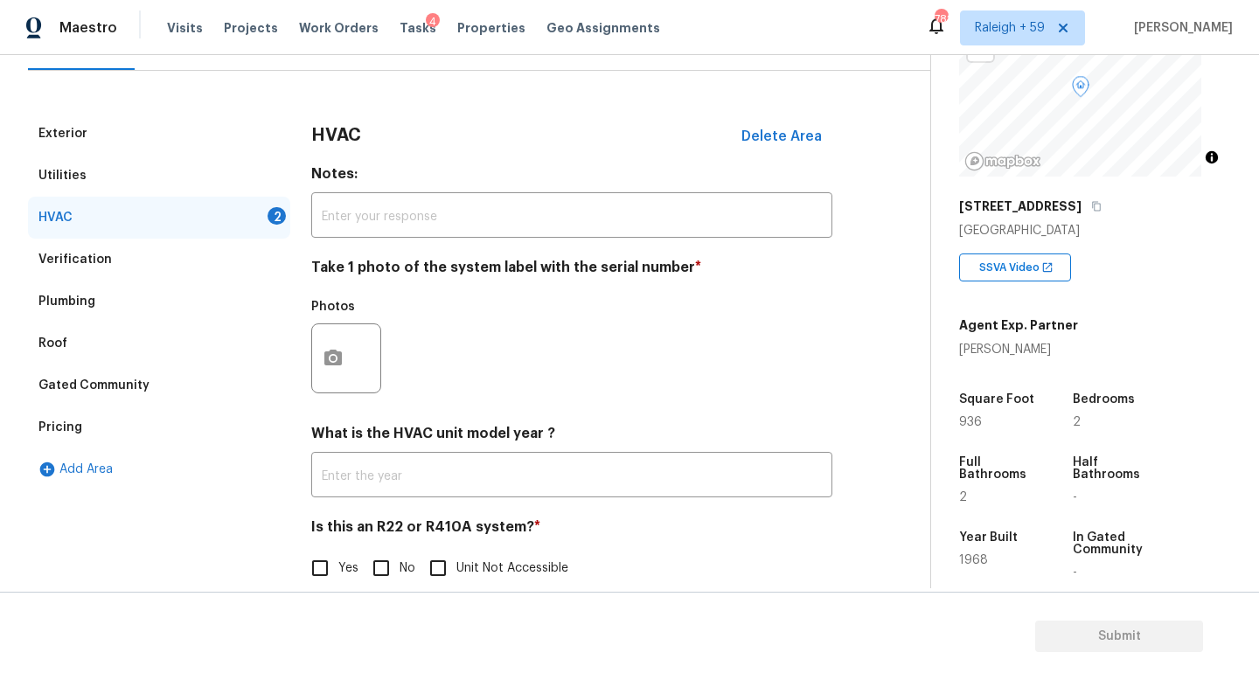
scroll to position [233, 0]
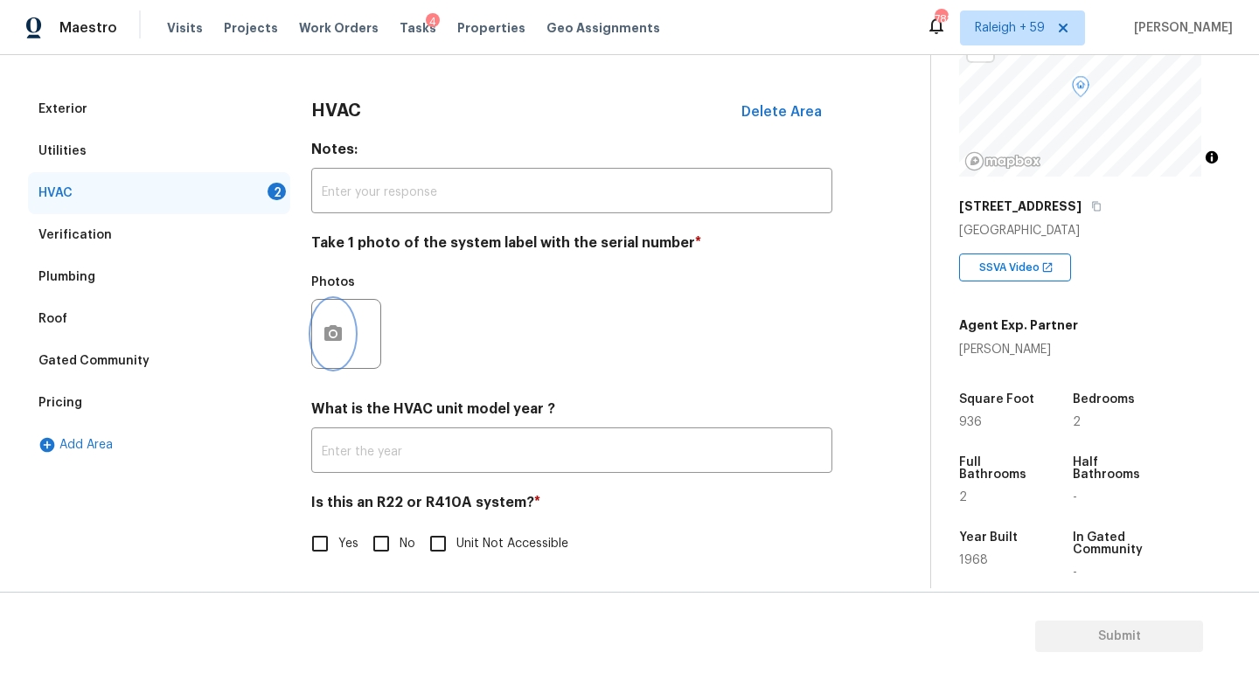
click at [339, 326] on icon "button" at bounding box center [332, 333] width 17 height 16
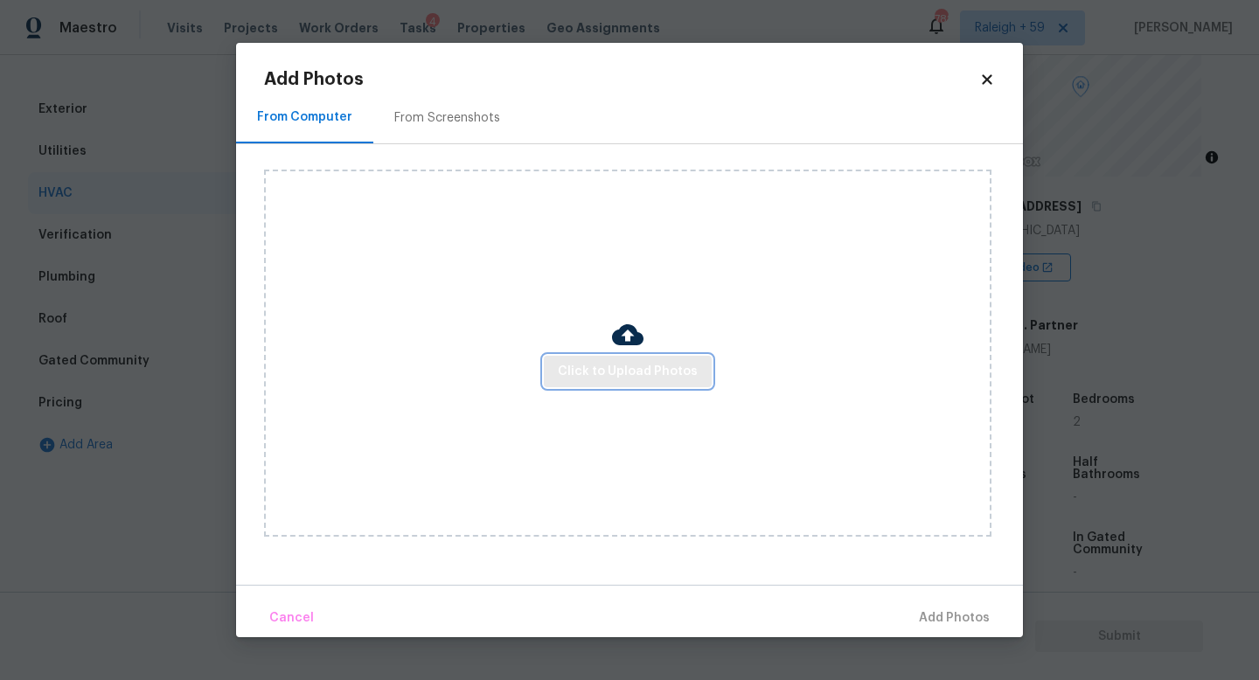
click at [630, 373] on span "Click to Upload Photos" at bounding box center [628, 372] width 140 height 22
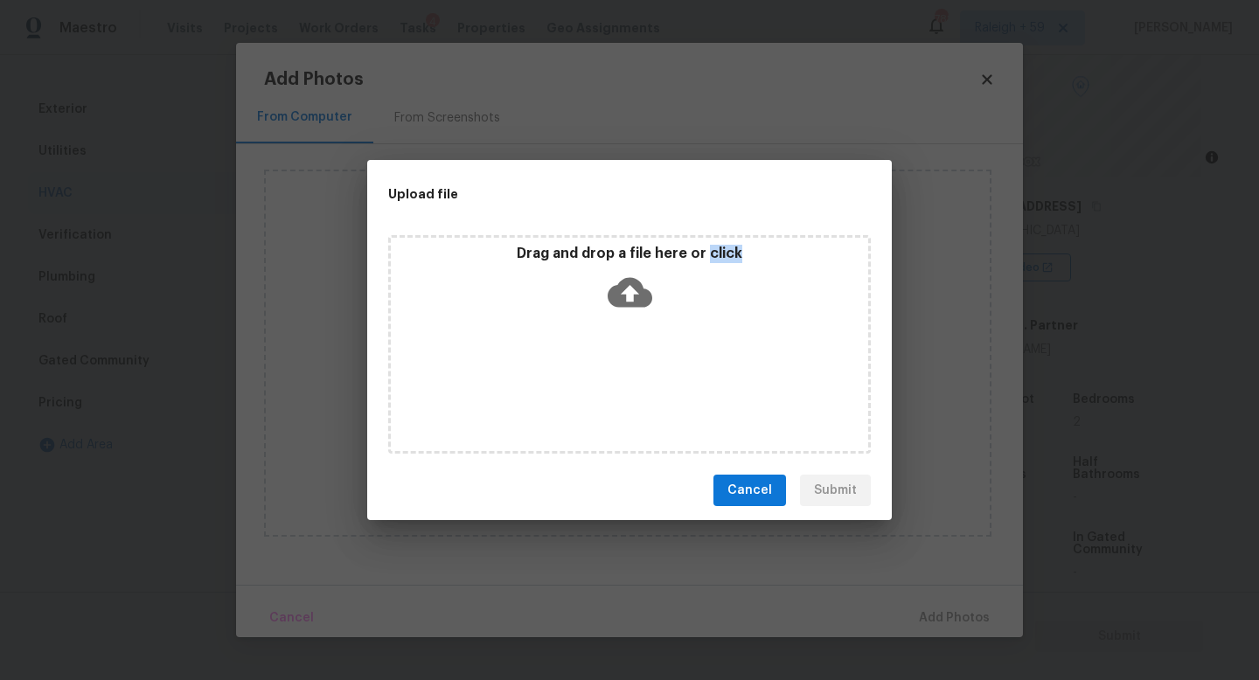
click at [630, 373] on div "Drag and drop a file here or click" at bounding box center [629, 344] width 483 height 219
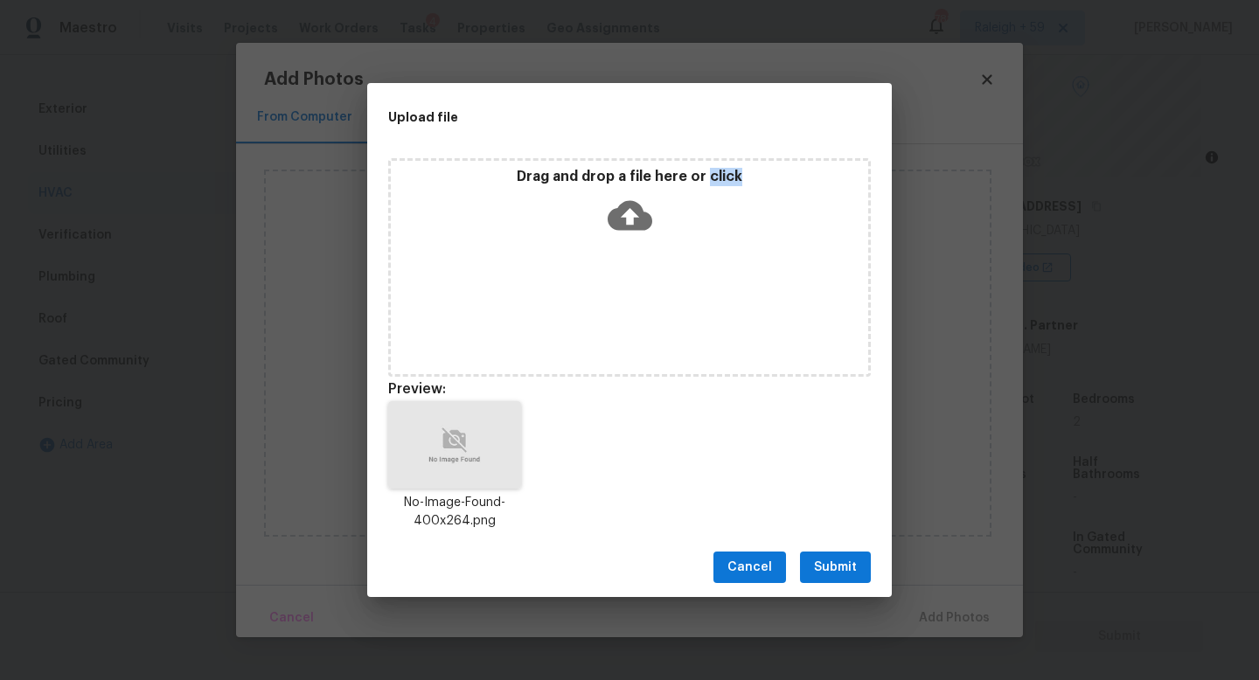
click at [834, 567] on span "Submit" at bounding box center [835, 568] width 43 height 22
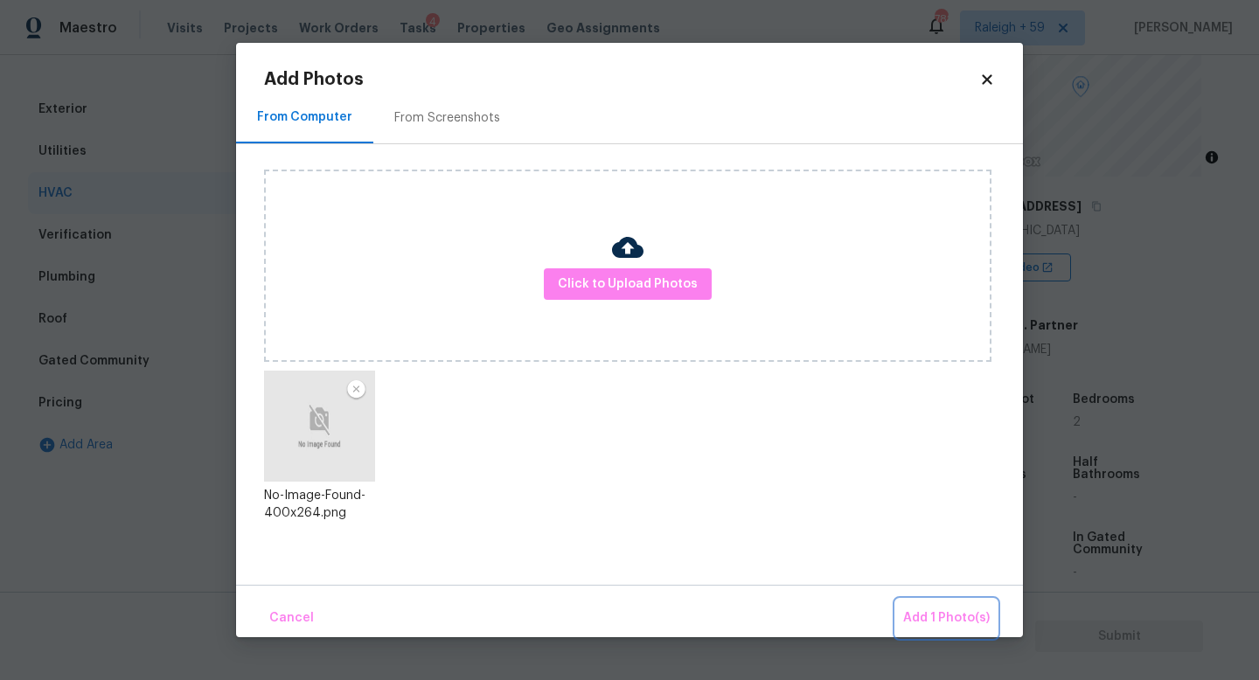
drag, startPoint x: 955, startPoint y: 609, endPoint x: 946, endPoint y: 609, distance: 8.8
click at [954, 609] on span "Add 1 Photo(s)" at bounding box center [946, 619] width 87 height 22
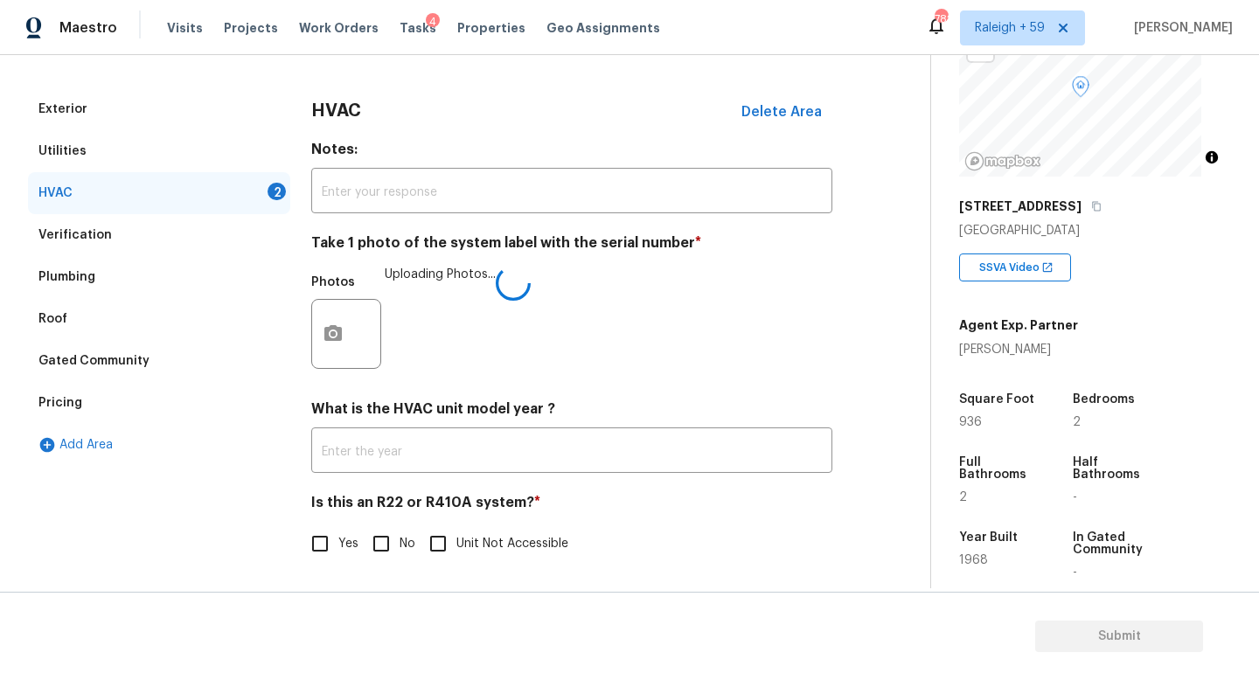
click at [395, 526] on input "No" at bounding box center [381, 544] width 37 height 37
checkbox input "true"
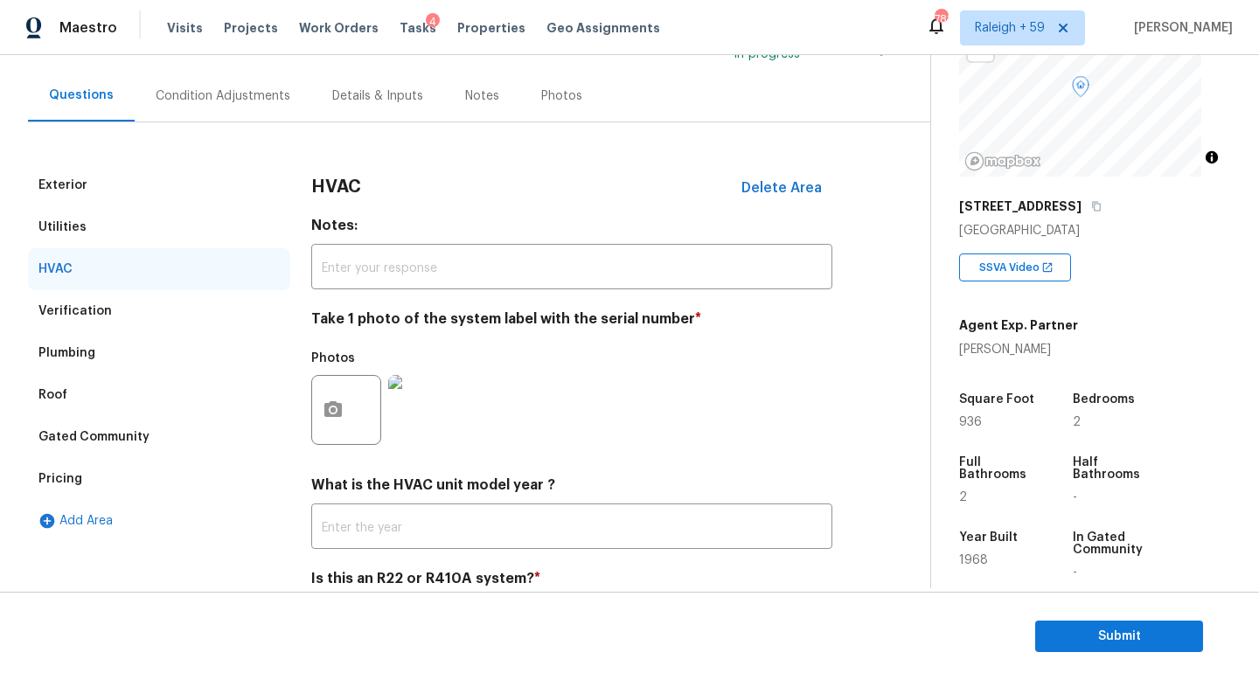
scroll to position [0, 0]
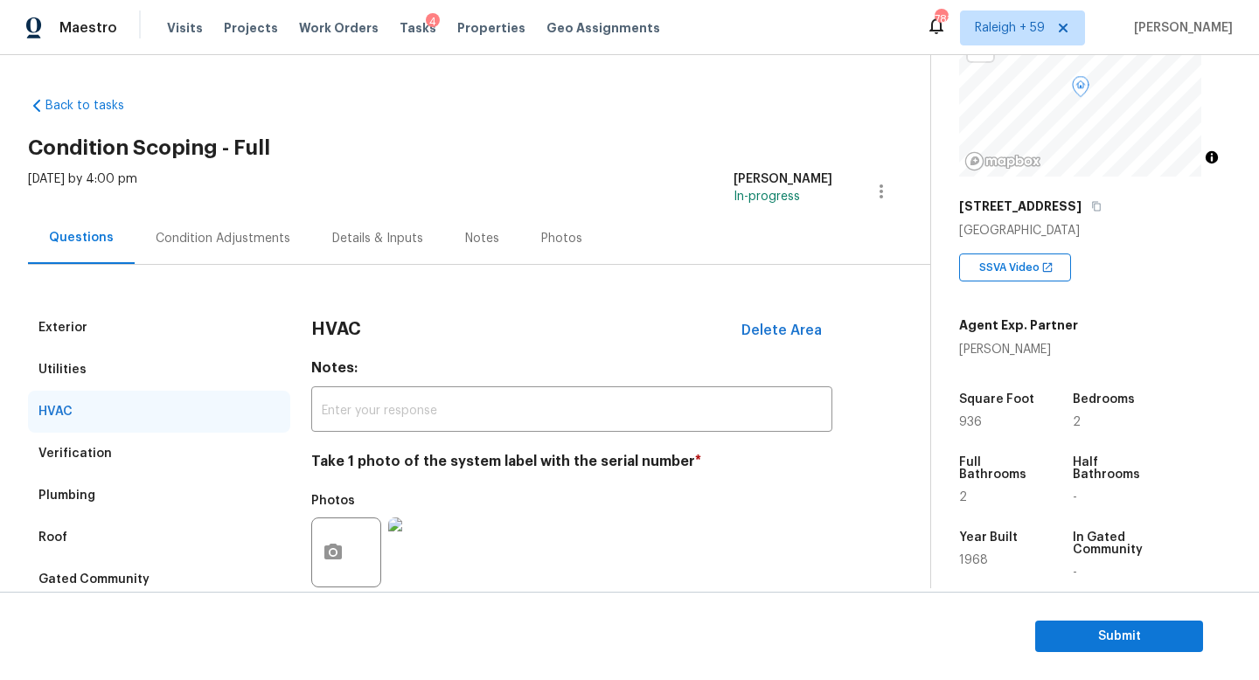
click at [223, 216] on div "Condition Adjustments" at bounding box center [223, 238] width 177 height 52
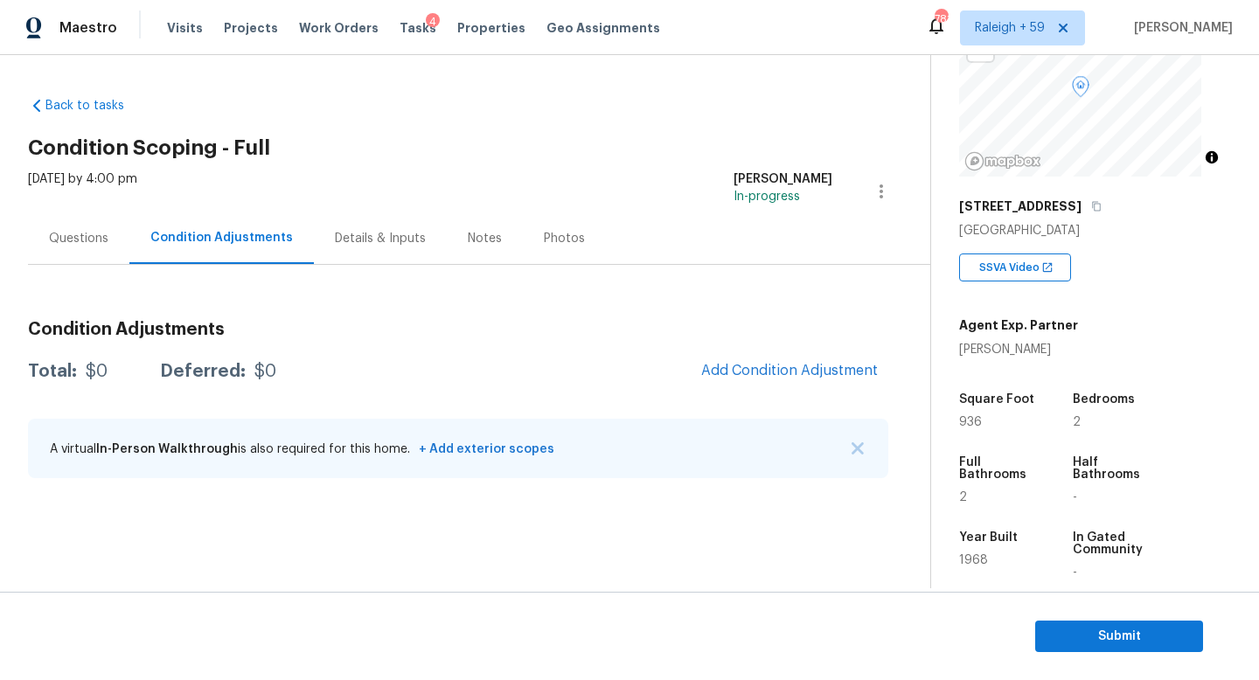
click at [57, 215] on div "Questions" at bounding box center [78, 238] width 101 height 52
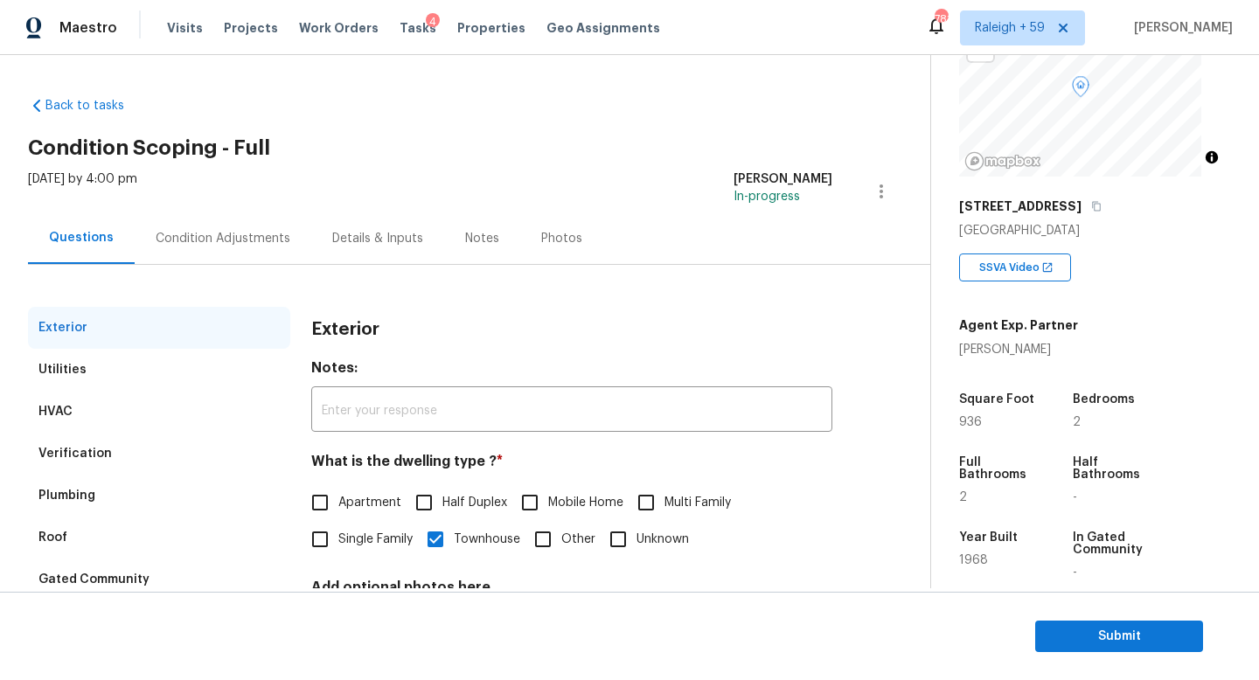
click at [249, 258] on div "Condition Adjustments" at bounding box center [223, 238] width 177 height 52
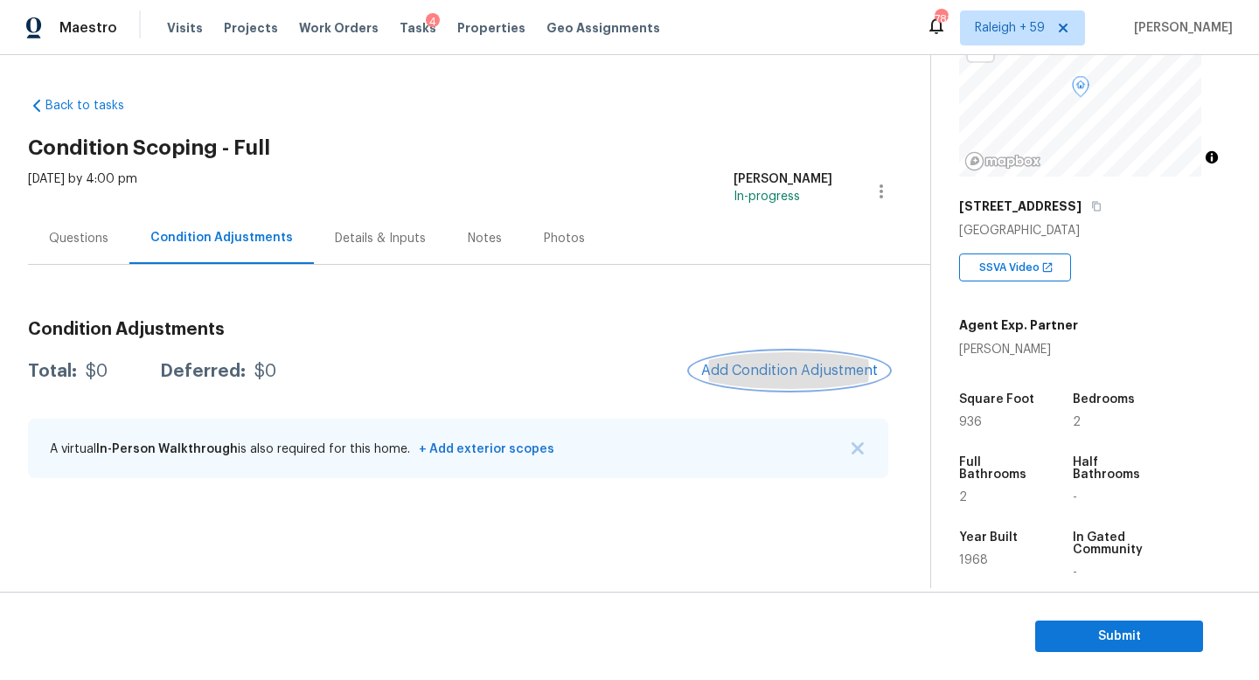
click at [831, 379] on span "Add Condition Adjustment" at bounding box center [789, 371] width 177 height 16
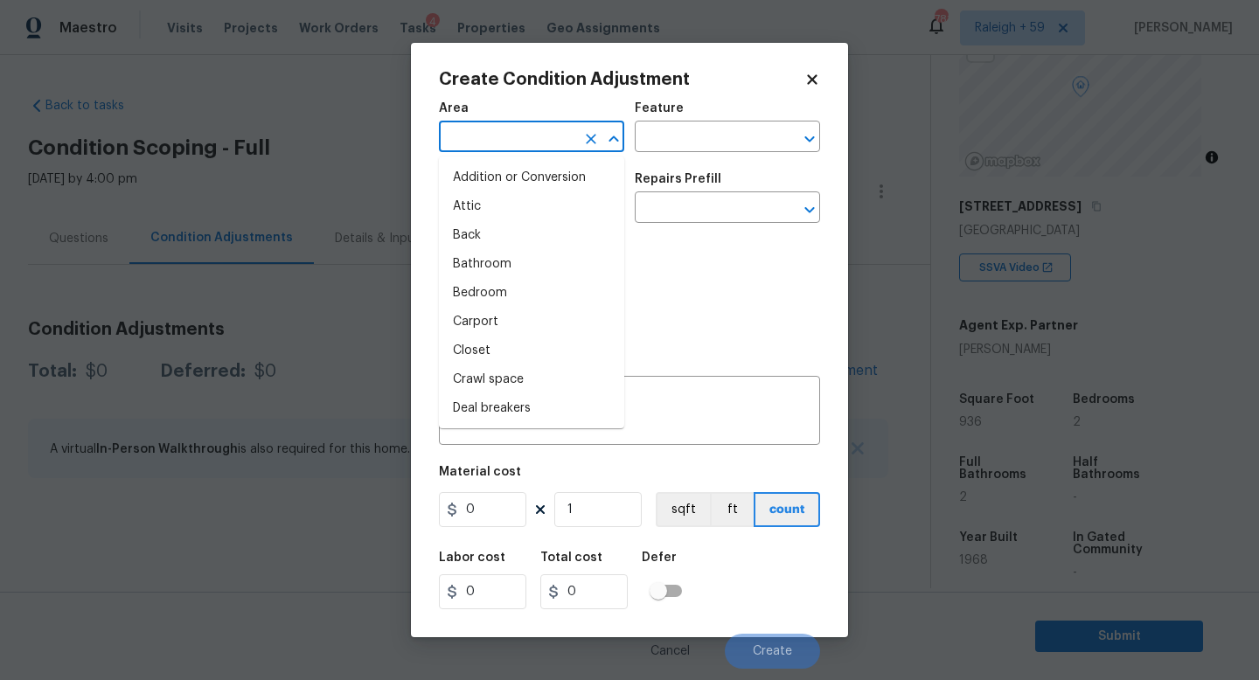
click at [568, 141] on input "text" at bounding box center [507, 138] width 136 height 27
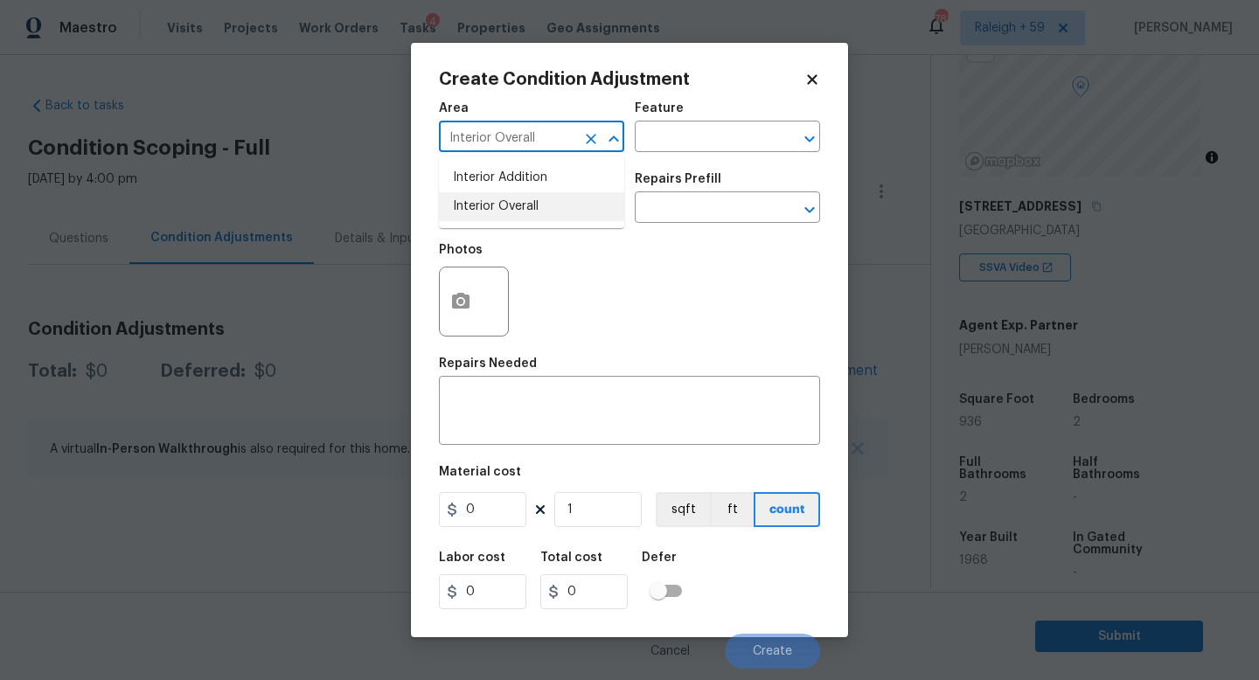
type input "Interior Overall"
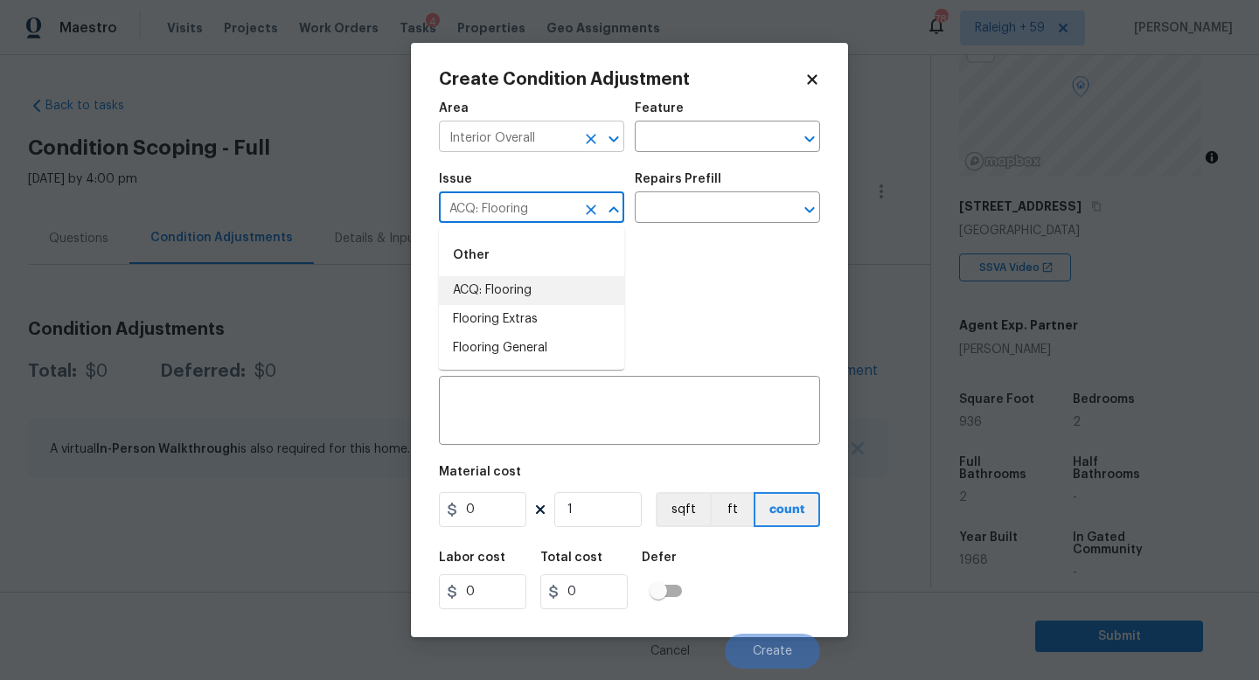
type input "ACQ: Flooring"
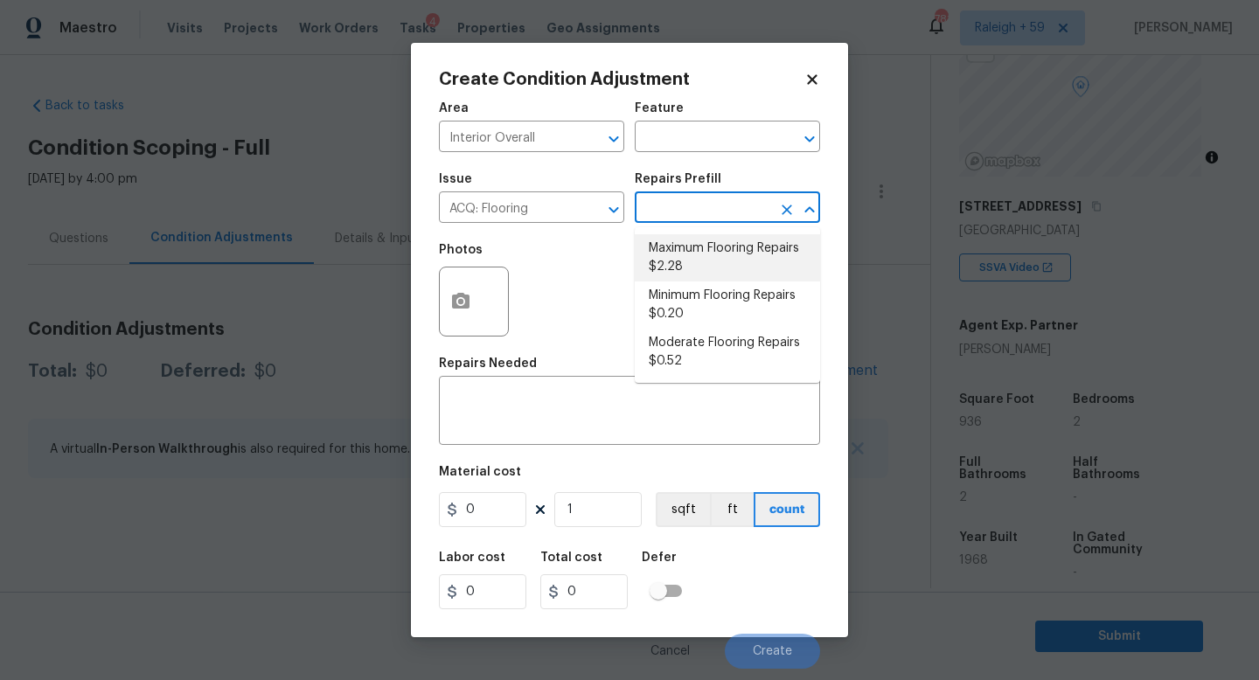
click at [713, 254] on li "Maximum Flooring Repairs $2.28" at bounding box center [727, 257] width 185 height 47
type input "Acquisition"
type textarea "Acquisition Scope: Maximum flooring repairs"
type input "2.28"
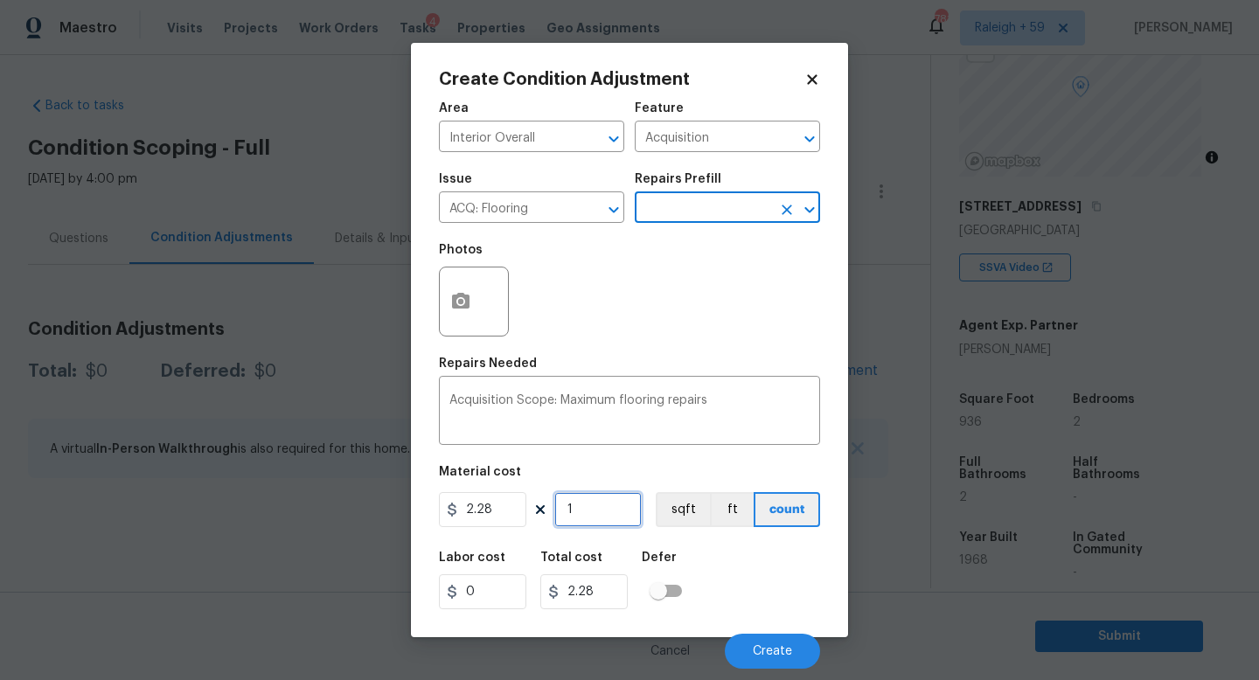
click at [612, 513] on input "1" at bounding box center [597, 509] width 87 height 35
type input "0"
type input "9"
type input "20.52"
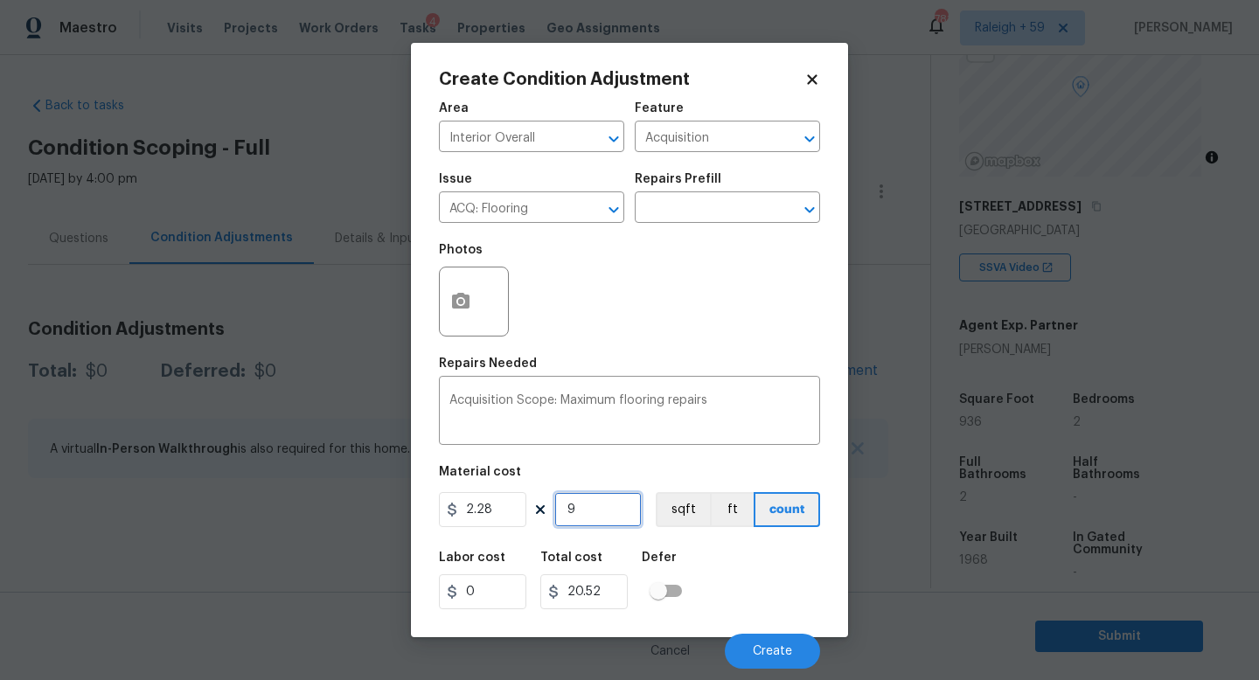
type input "93"
type input "212.04"
type input "936"
type input "2134.08"
type input "936"
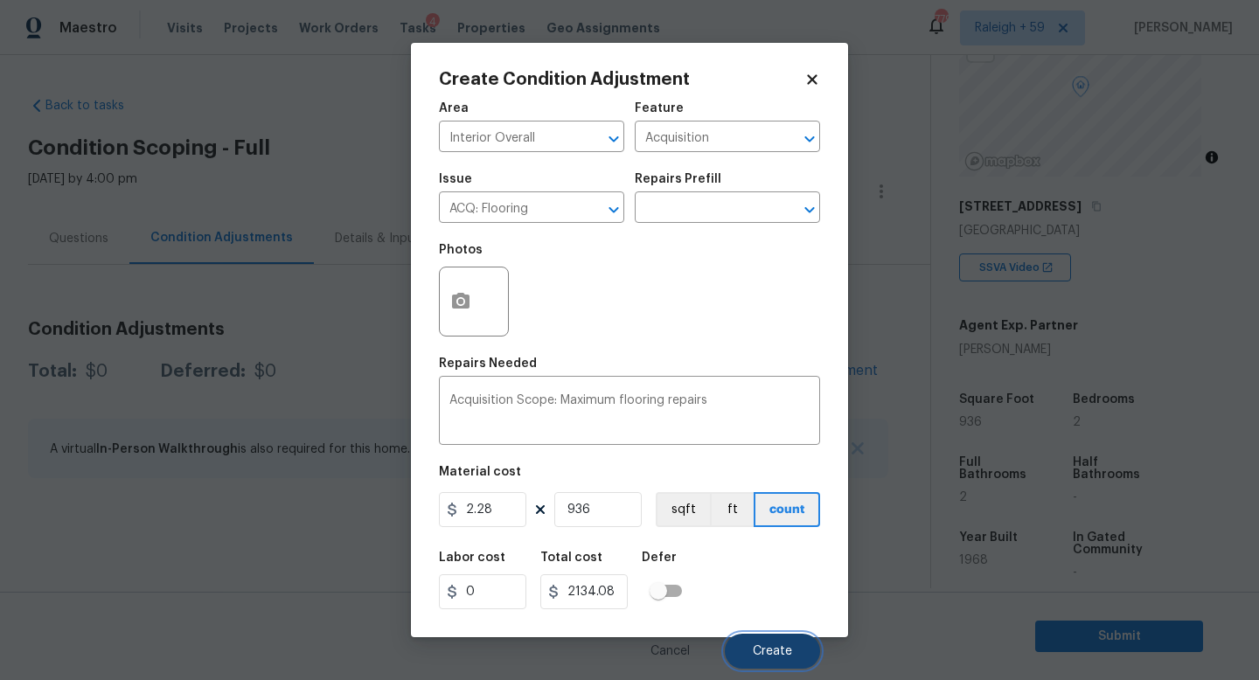
click at [763, 656] on span "Create" at bounding box center [772, 651] width 39 height 13
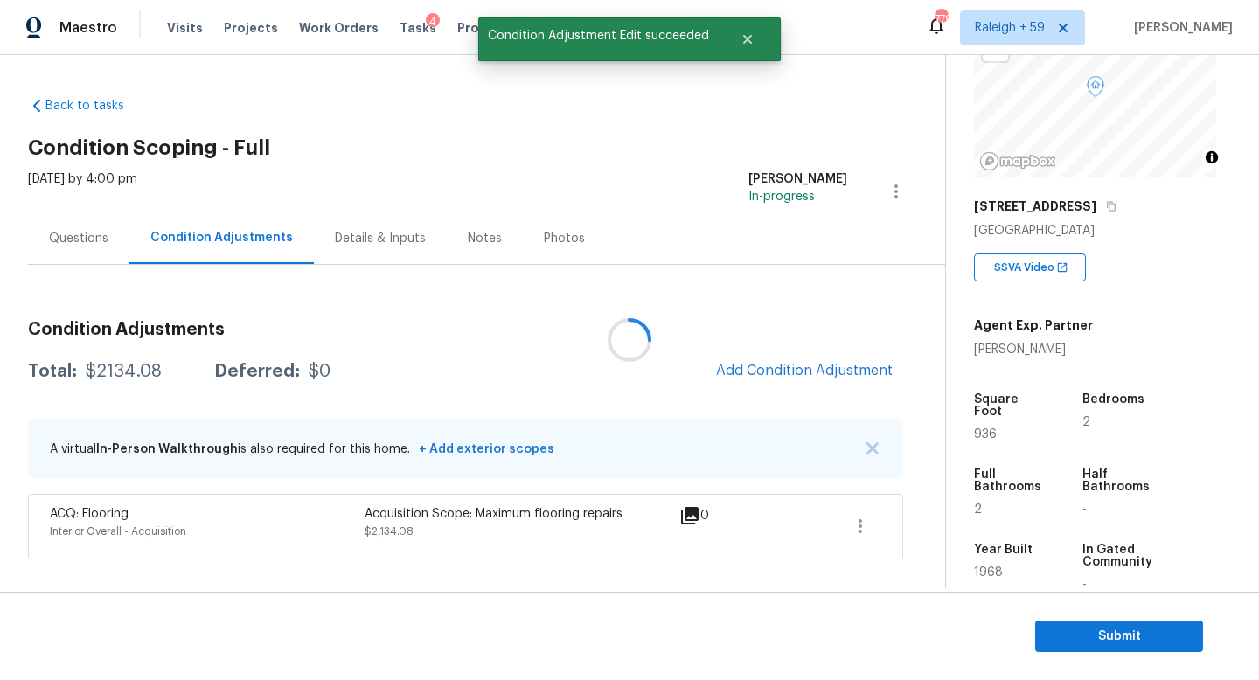
click at [423, 228] on div at bounding box center [629, 340] width 1259 height 680
click at [393, 246] on div "Details & Inputs" at bounding box center [380, 238] width 91 height 17
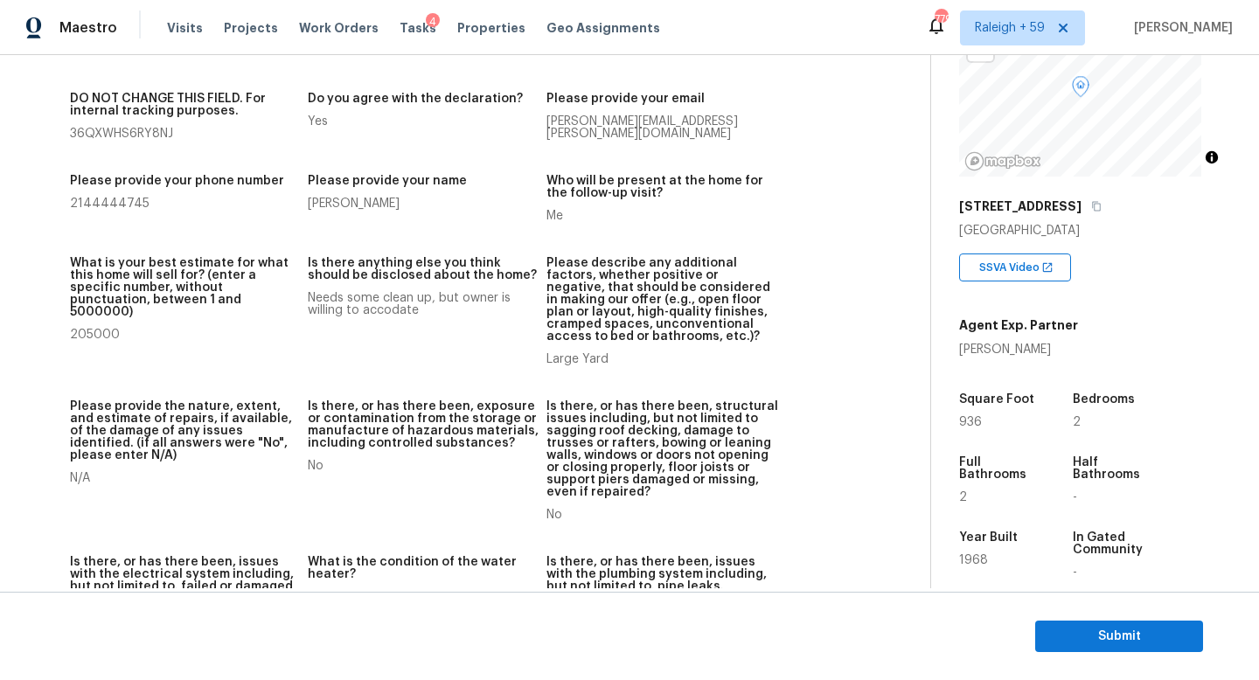
scroll to position [65, 0]
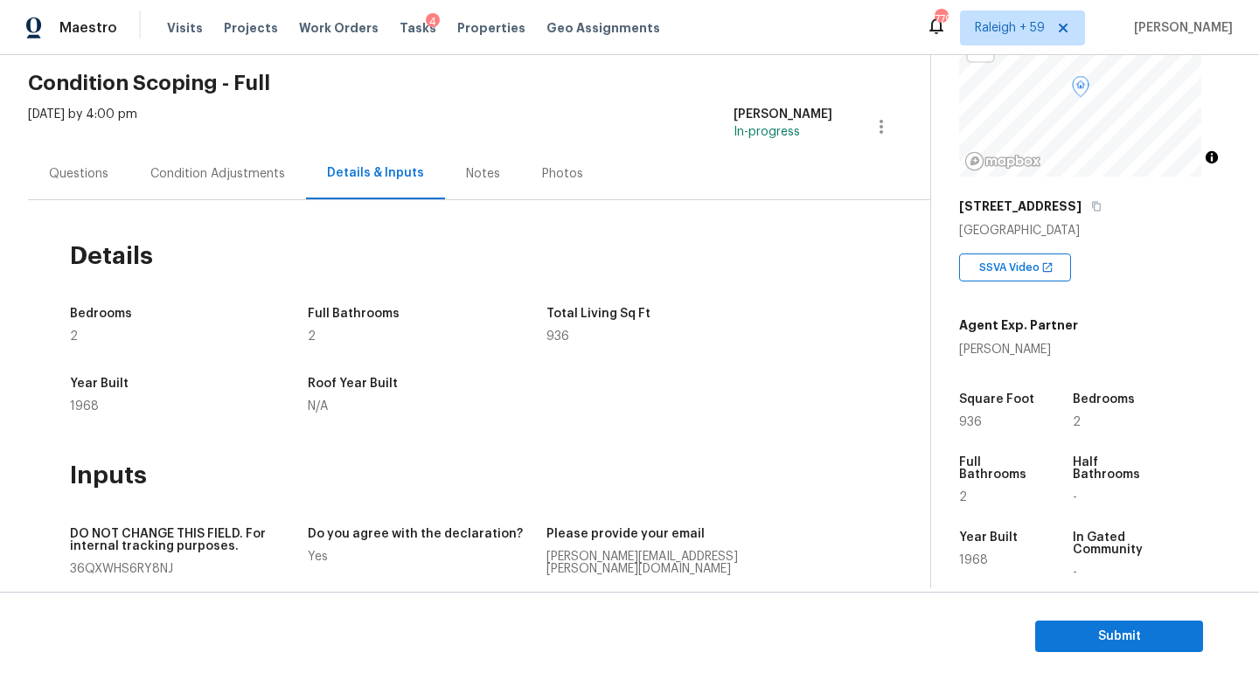
click at [216, 191] on div "Condition Adjustments" at bounding box center [217, 174] width 177 height 52
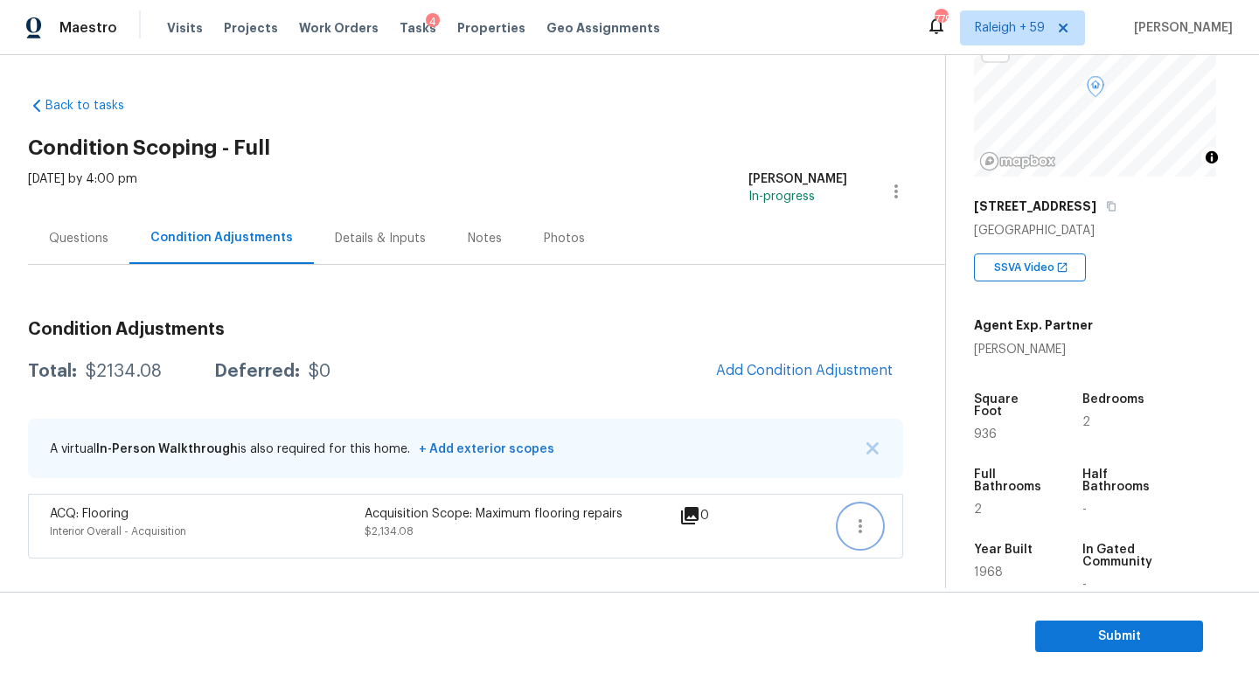
click at [850, 526] on icon "button" at bounding box center [860, 526] width 21 height 21
click at [912, 519] on div "Edit" at bounding box center [960, 522] width 136 height 17
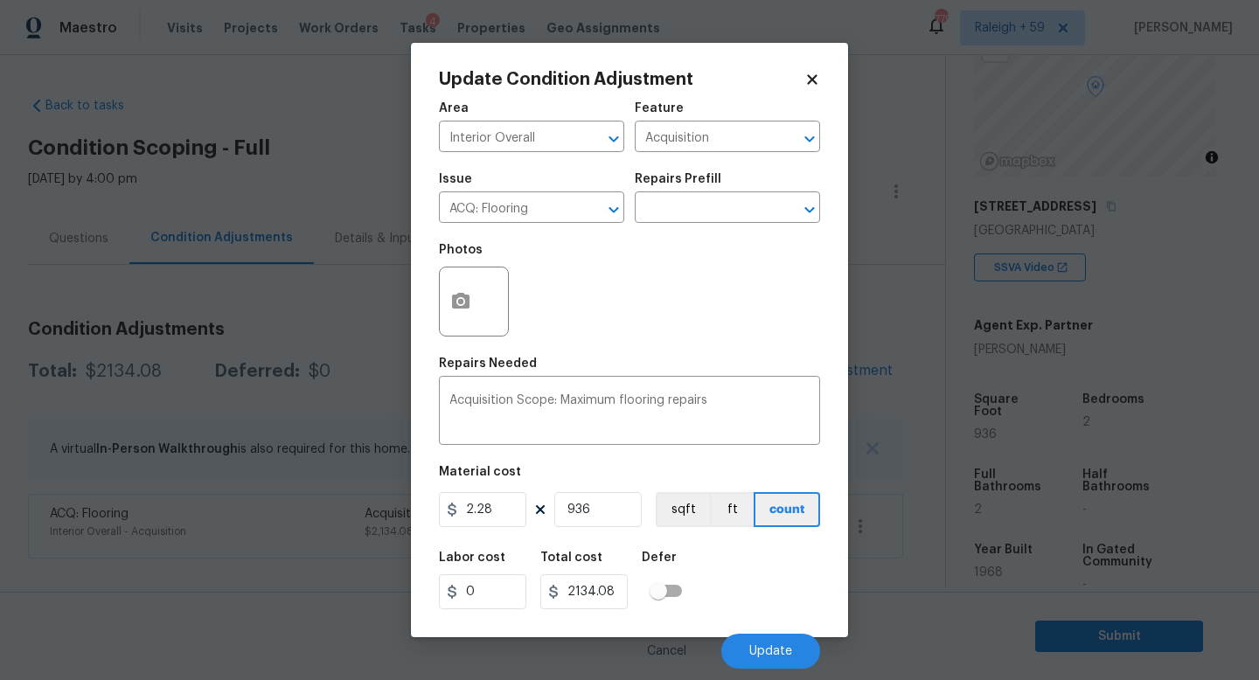
click at [725, 226] on div "Issue ACQ: Flooring ​ Repairs Prefill ​" at bounding box center [629, 198] width 381 height 71
click at [725, 219] on input "text" at bounding box center [703, 209] width 136 height 27
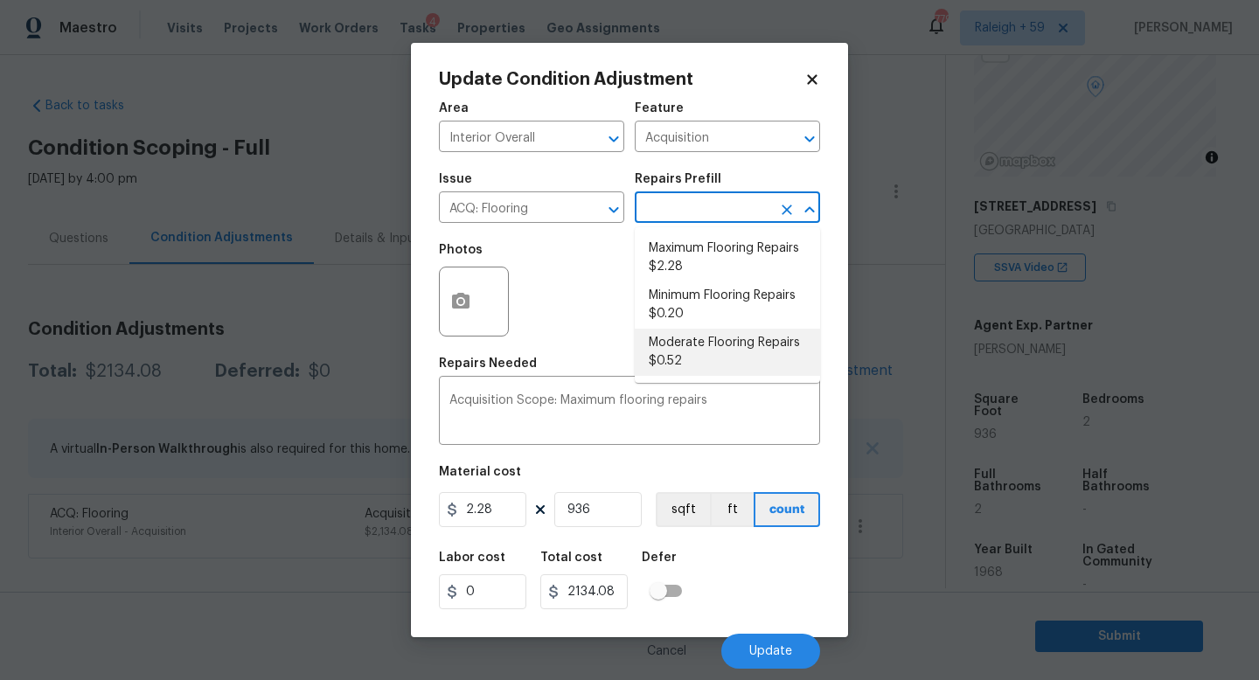
click at [708, 346] on li "Moderate Flooring Repairs $0.52" at bounding box center [727, 352] width 185 height 47
type textarea "Acquisition Scope: Moderate flooring repairs"
type input "0.52"
type input "486.72"
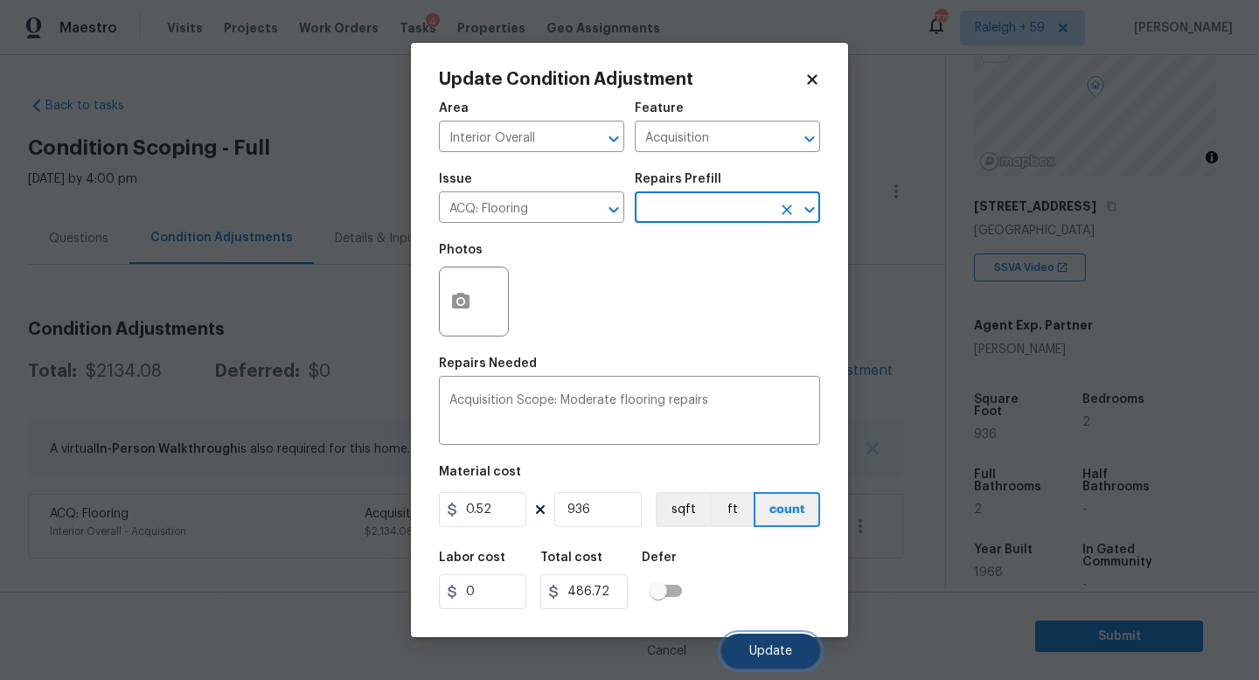
click at [772, 649] on span "Update" at bounding box center [770, 651] width 43 height 13
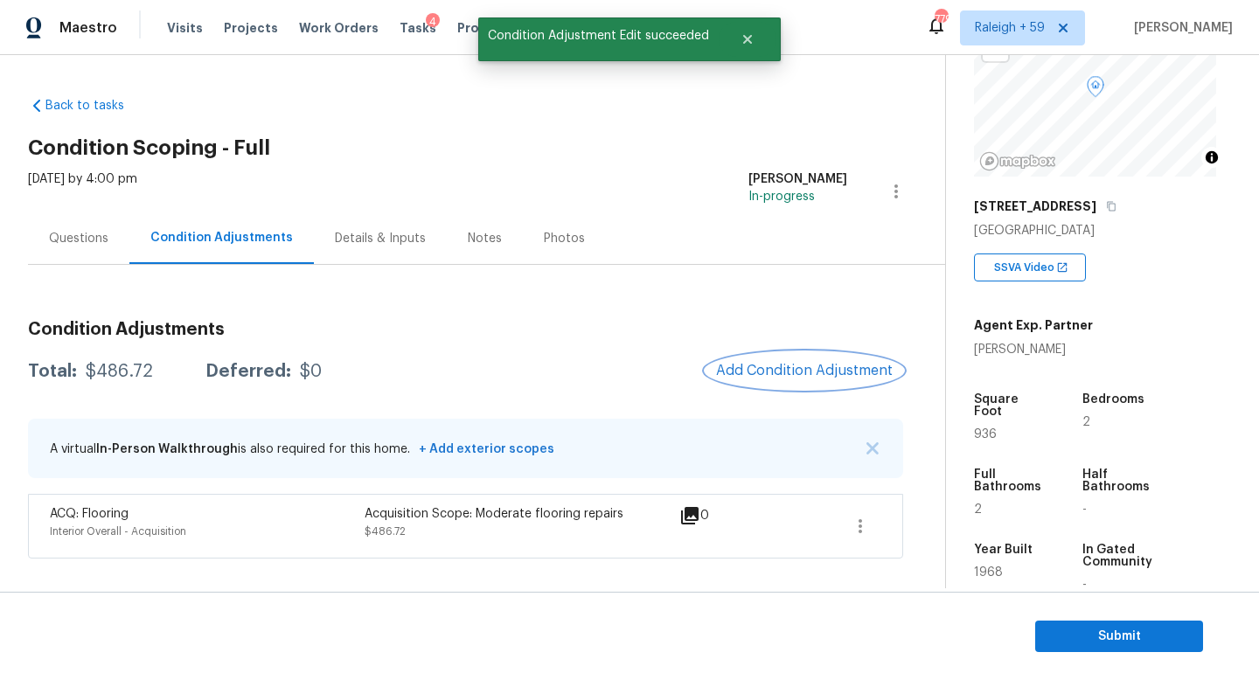
click at [808, 377] on span "Add Condition Adjustment" at bounding box center [804, 371] width 177 height 16
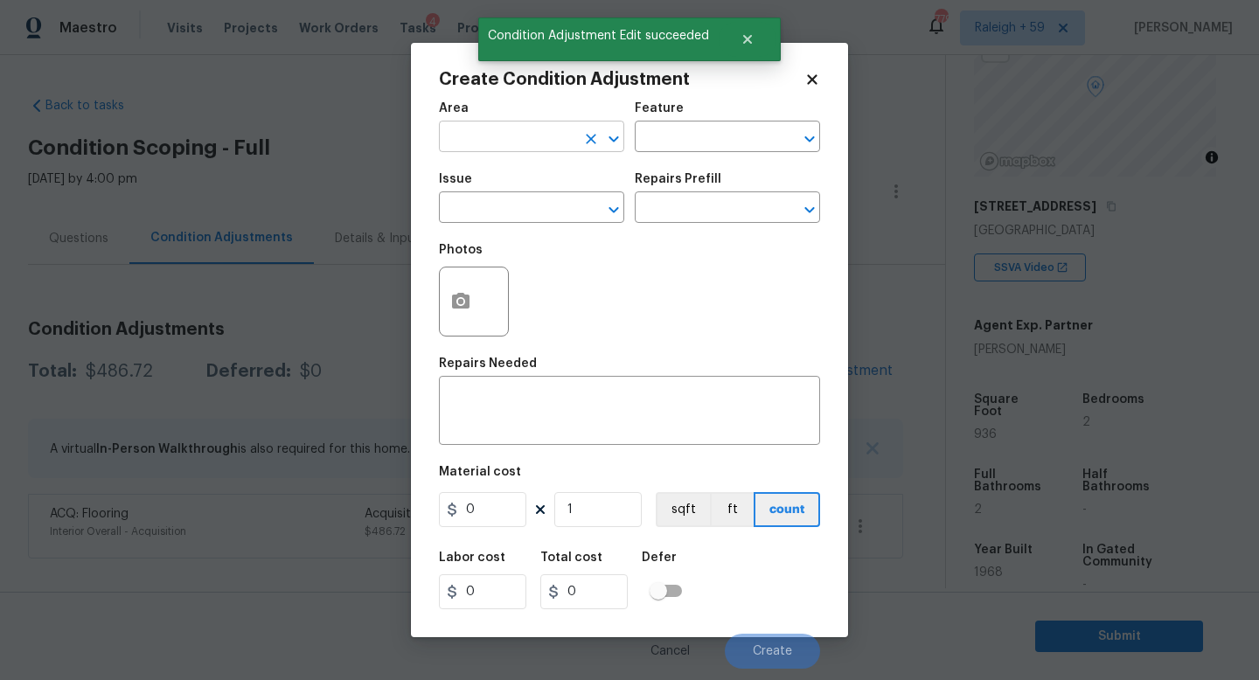
click at [521, 152] on span "Area ​" at bounding box center [531, 127] width 185 height 71
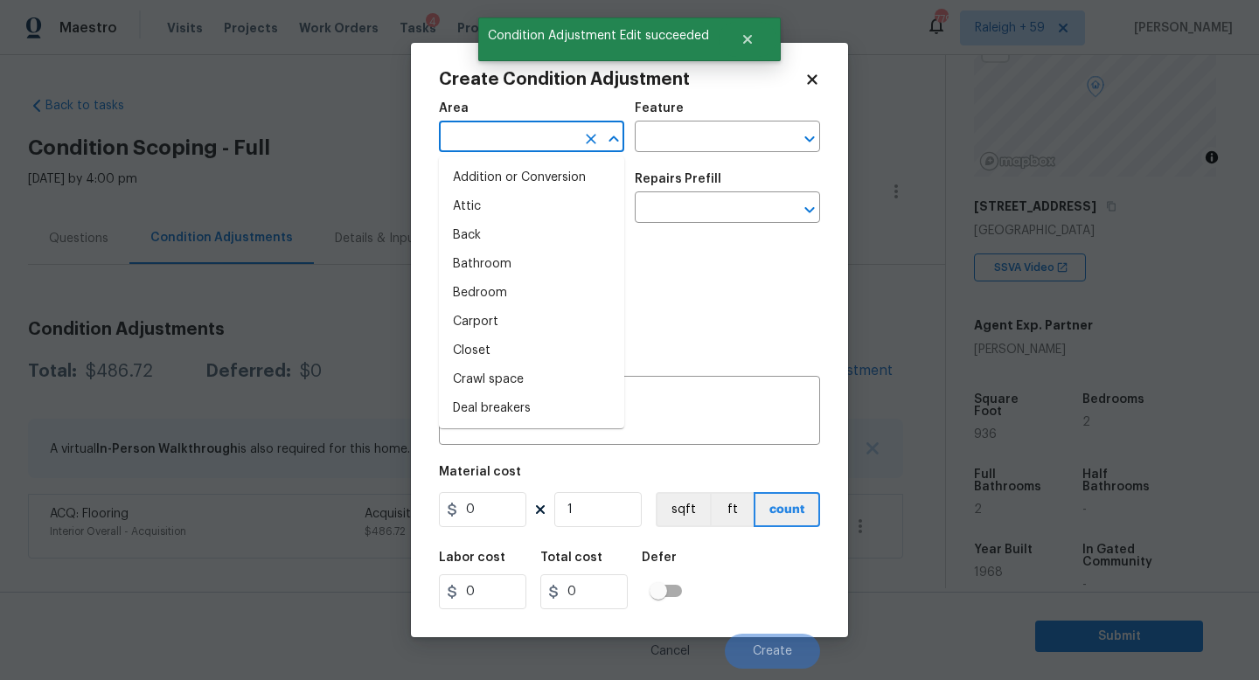
click at [521, 143] on input "text" at bounding box center [507, 138] width 136 height 27
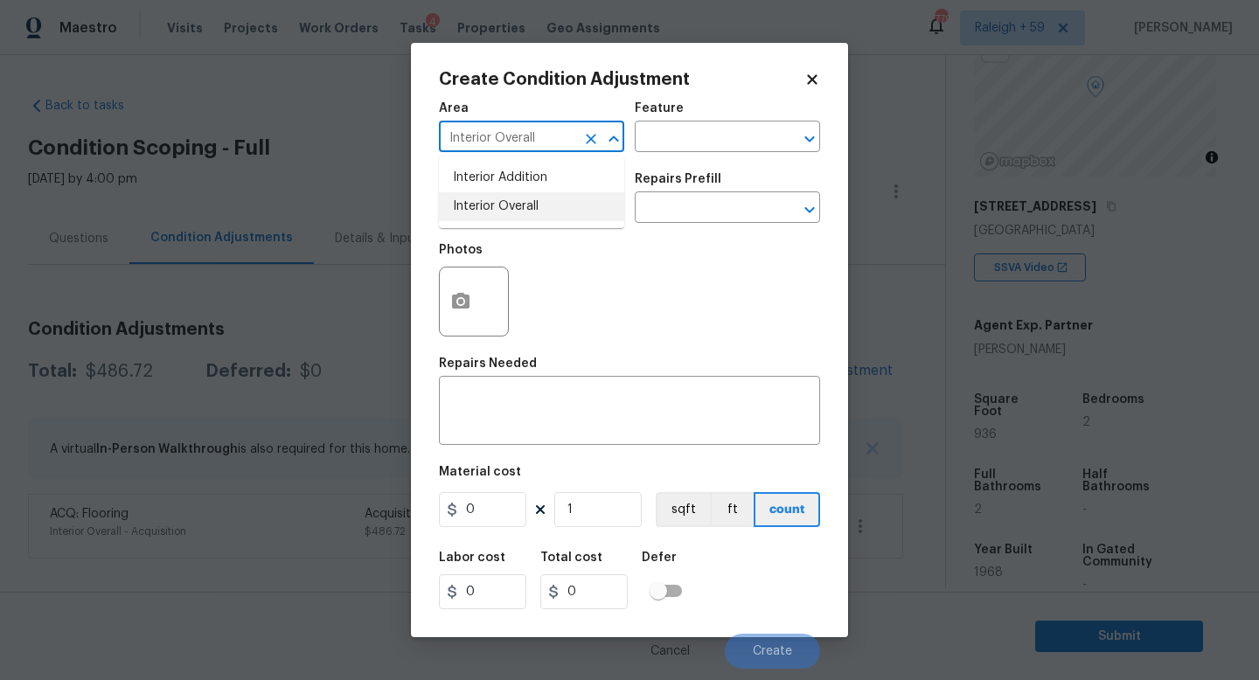
type input "Interior Overall"
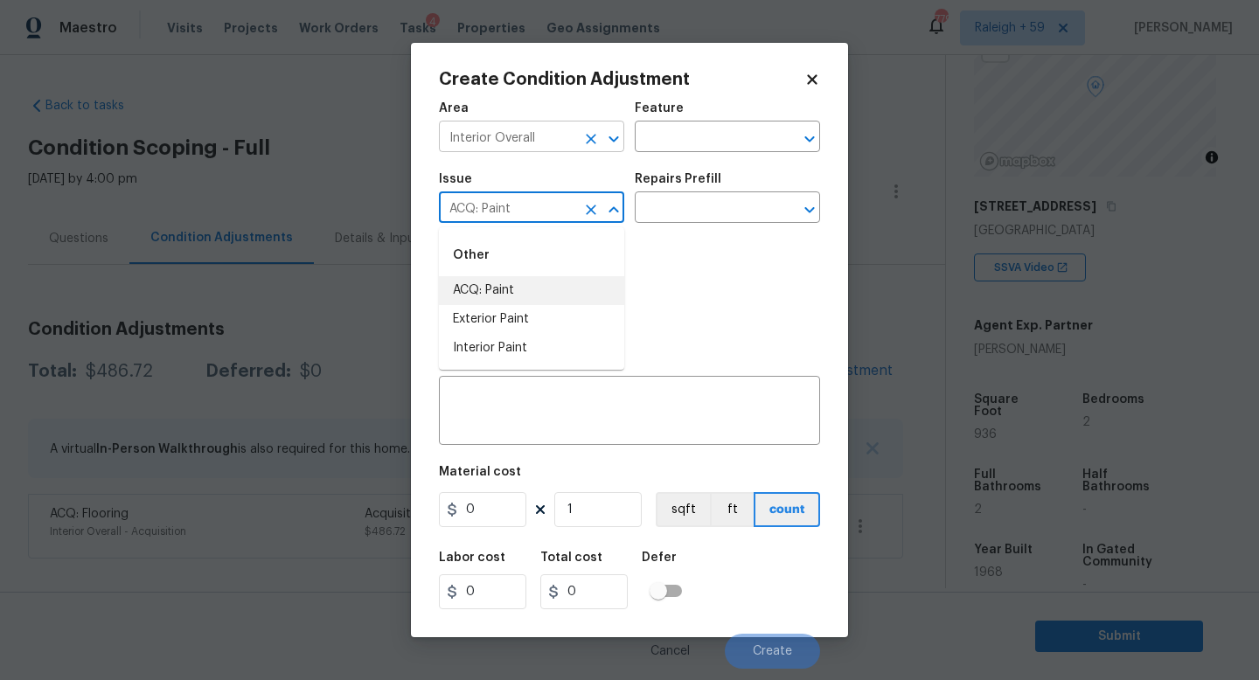
type input "ACQ: Paint"
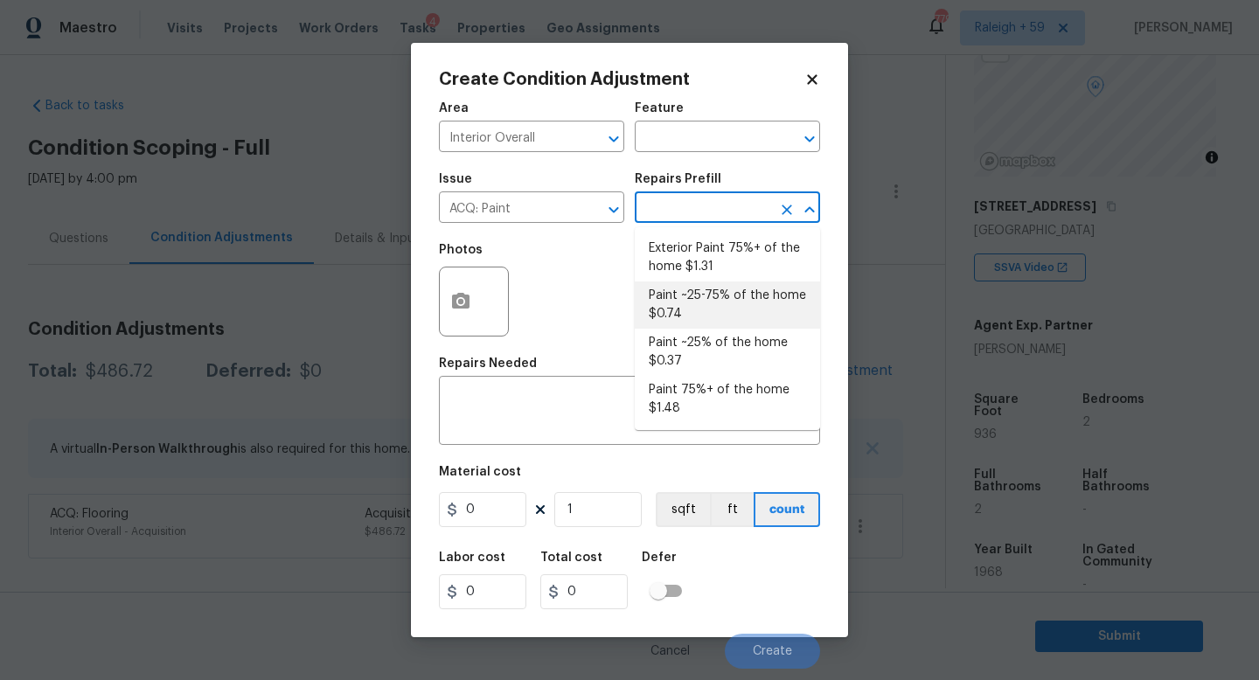
click at [703, 296] on li "Paint ~25-75% of the home $0.74" at bounding box center [727, 305] width 185 height 47
type input "Acquisition"
type textarea "Acquisition Scope: ~25 - 75% of the home needs interior paint"
type input "0.74"
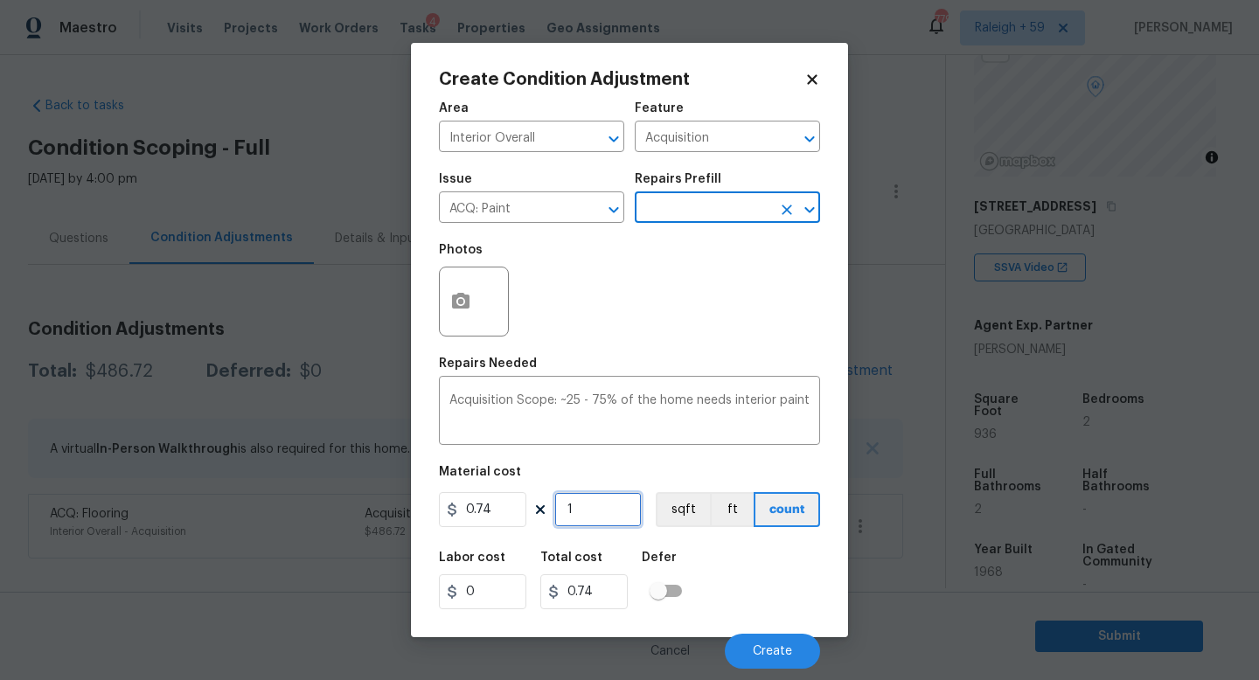
click at [613, 515] on input "1" at bounding box center [597, 509] width 87 height 35
type input "0"
type input "9"
type input "6.66"
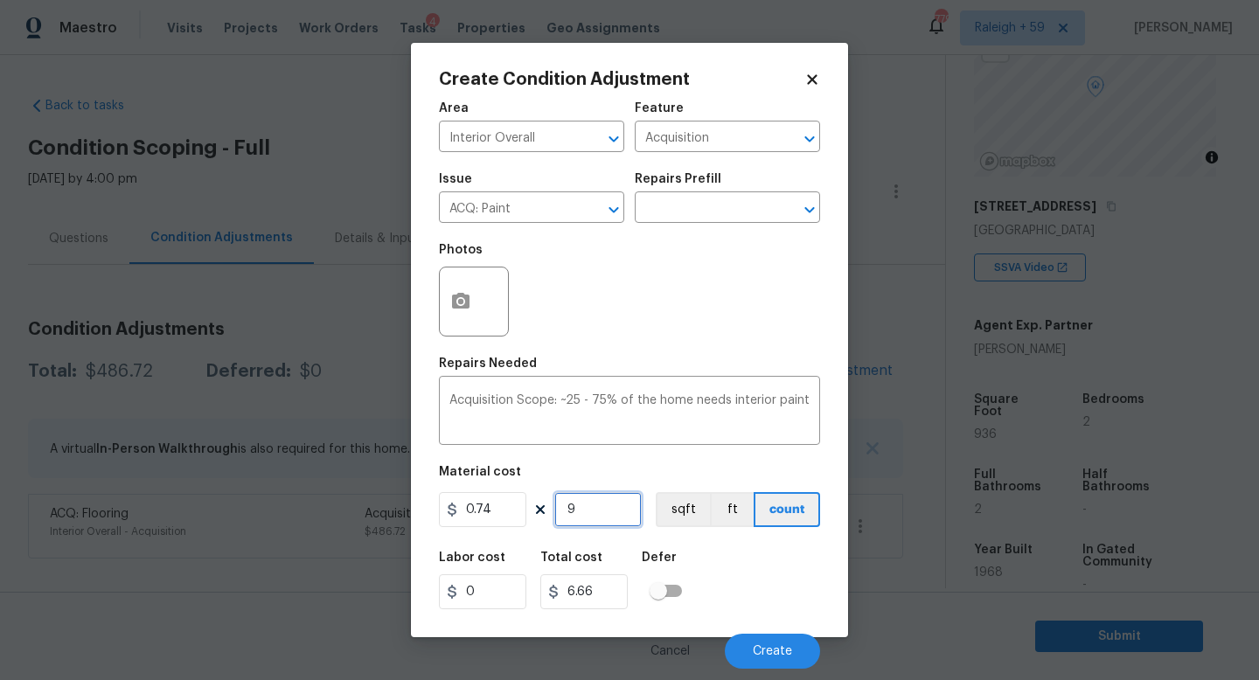
type input "93"
type input "68.82"
type input "936"
type input "692.64"
type input "936"
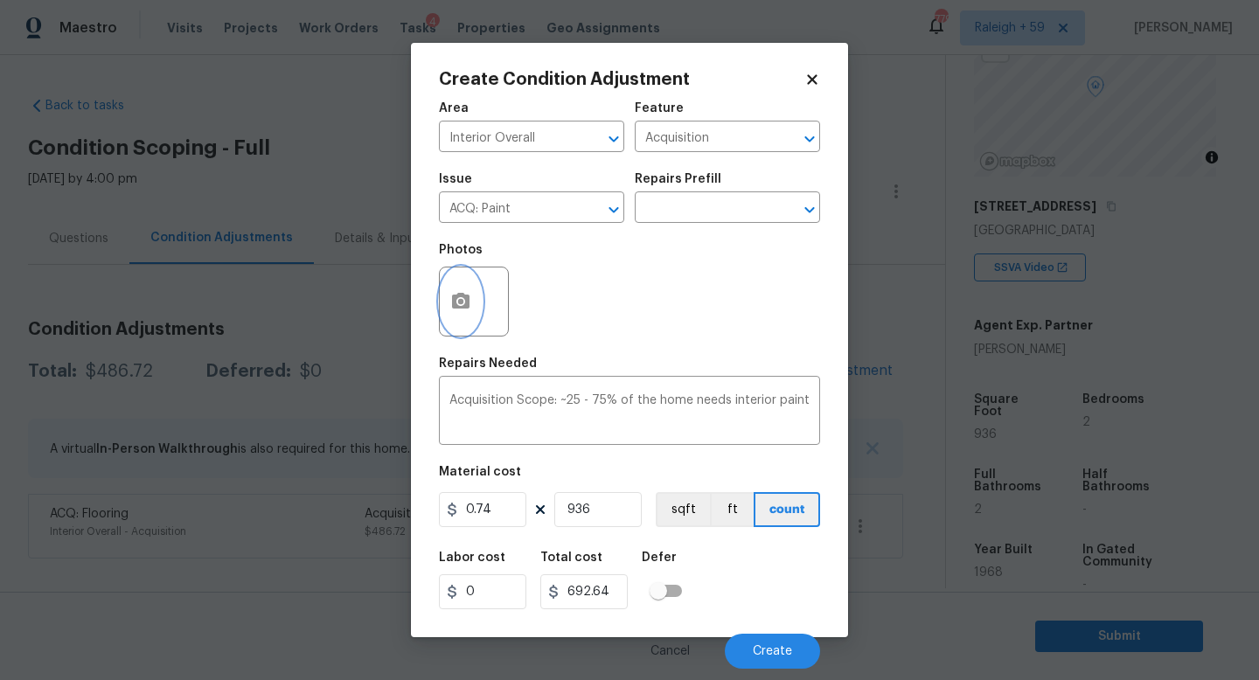
click at [459, 289] on button "button" at bounding box center [461, 302] width 42 height 68
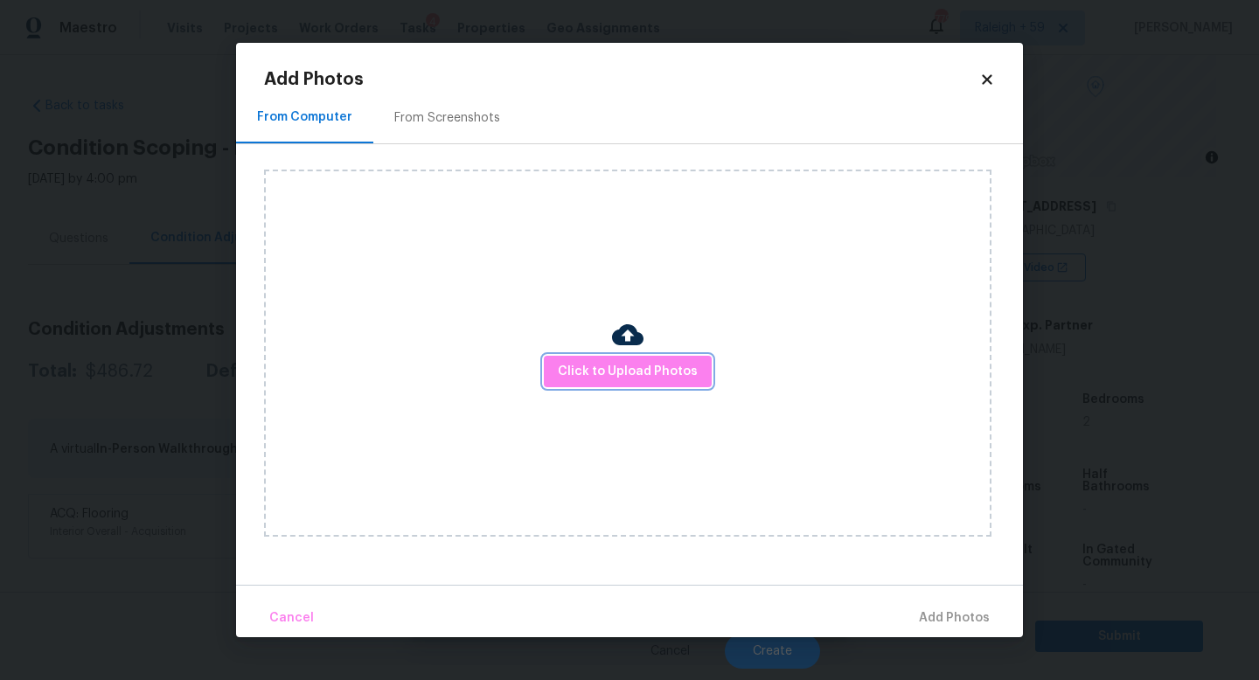
click at [644, 358] on button "Click to Upload Photos" at bounding box center [628, 372] width 168 height 32
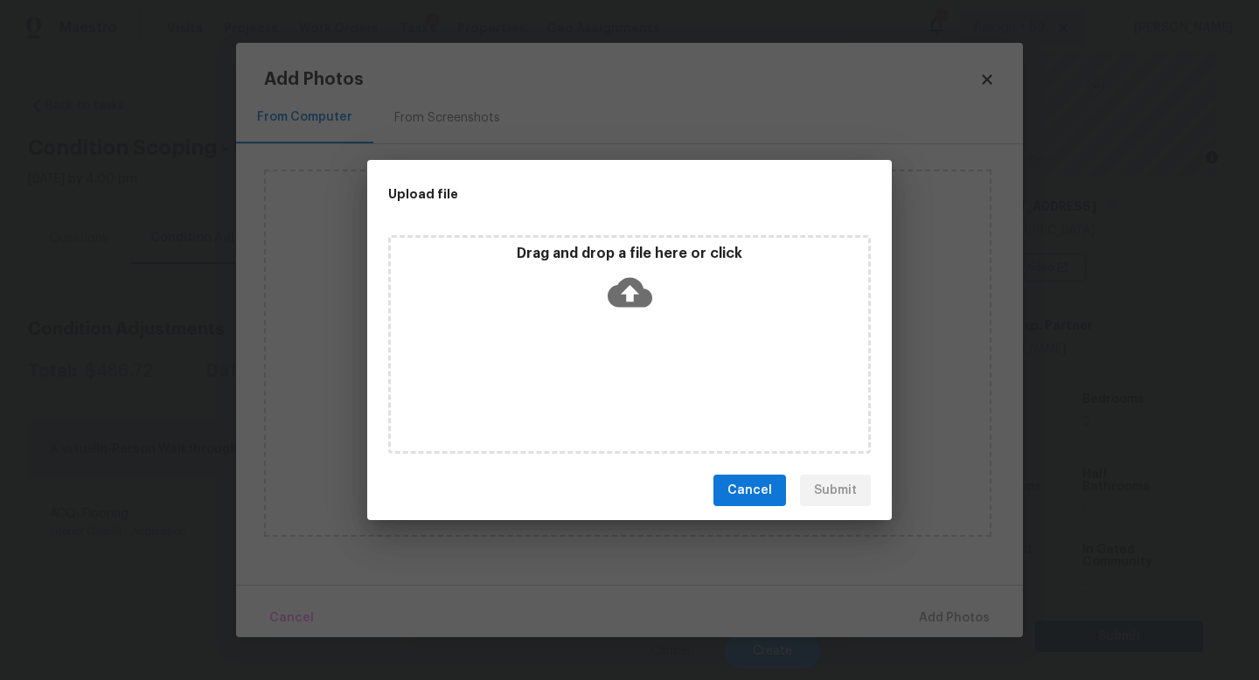
click at [644, 358] on div "Drag and drop a file here or click" at bounding box center [629, 344] width 483 height 219
